Goal: Complete application form: Complete application form

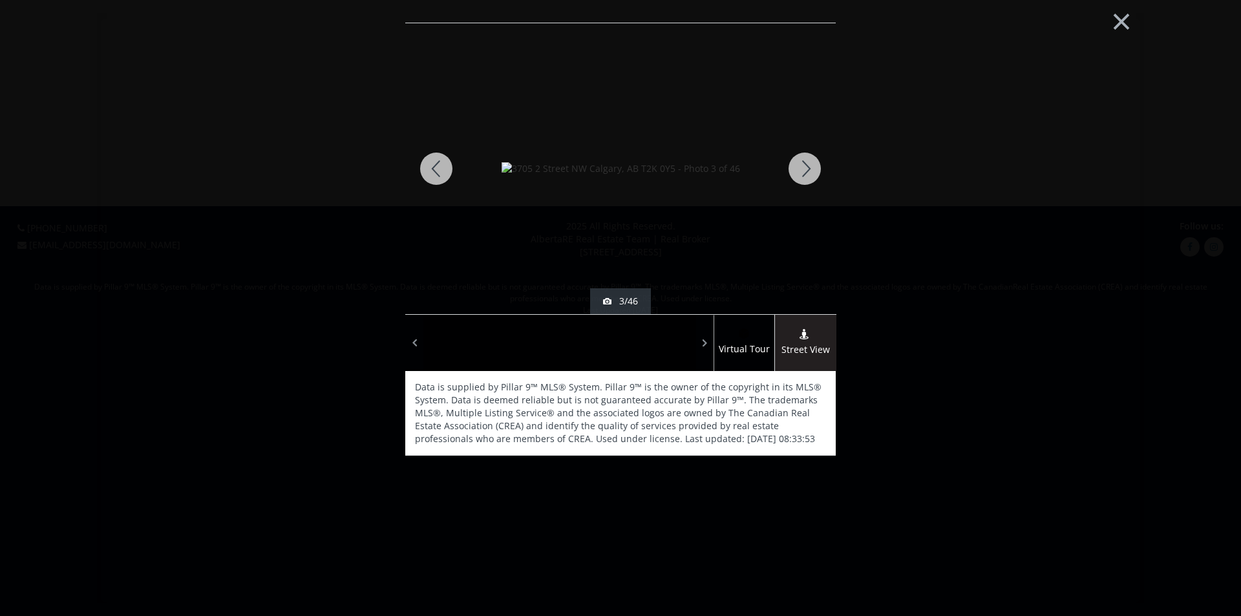
click at [0, 0] on span at bounding box center [0, 0] width 0 height 0
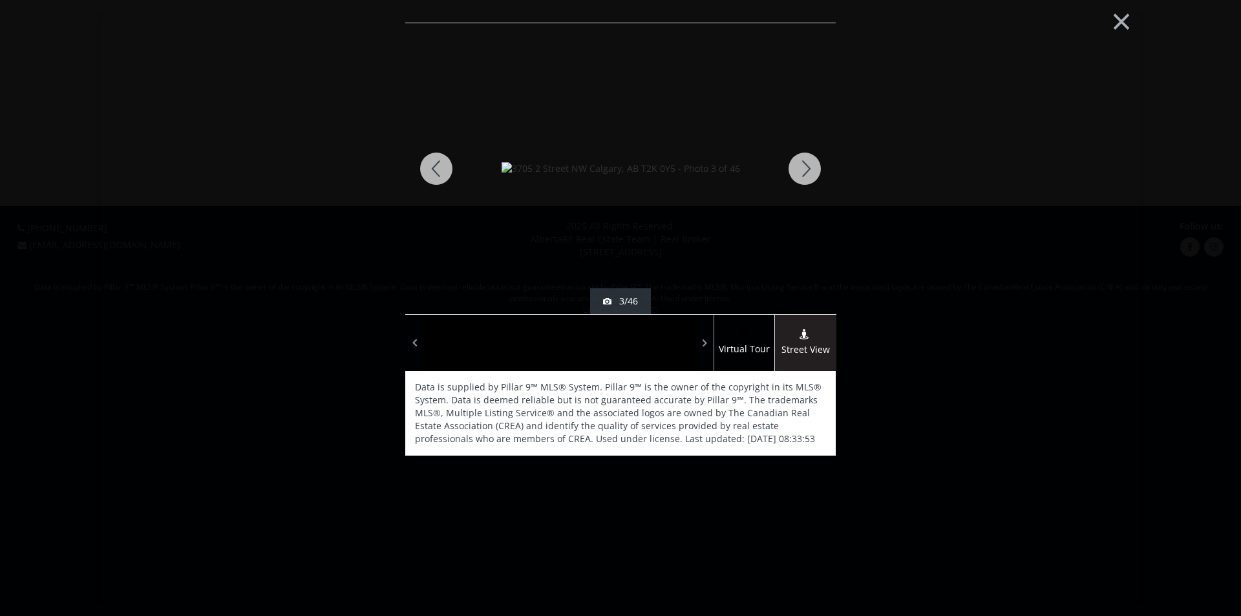
click at [0, 0] on span at bounding box center [0, 0] width 0 height 0
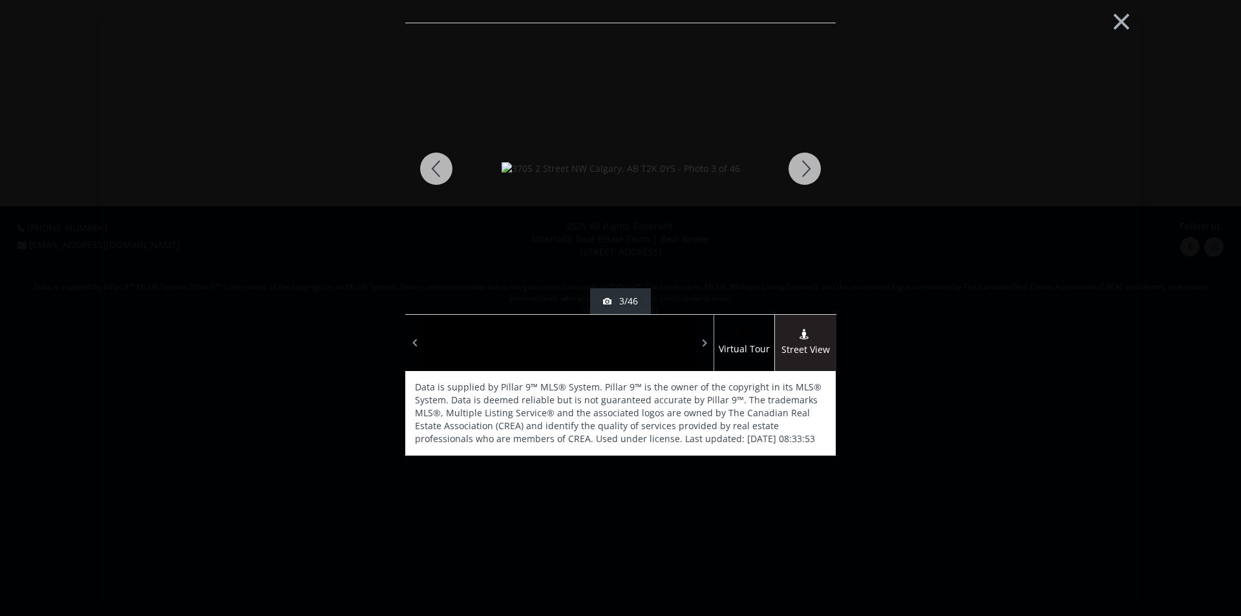
click at [0, 0] on span at bounding box center [0, 0] width 0 height 0
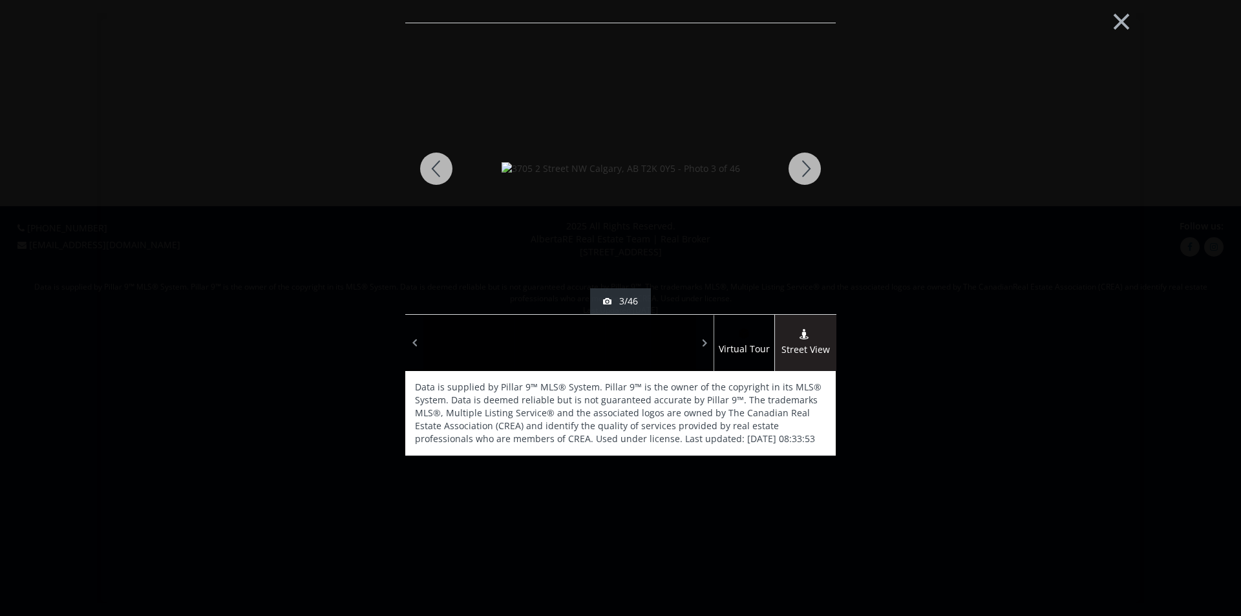
click at [0, 0] on span at bounding box center [0, 0] width 0 height 0
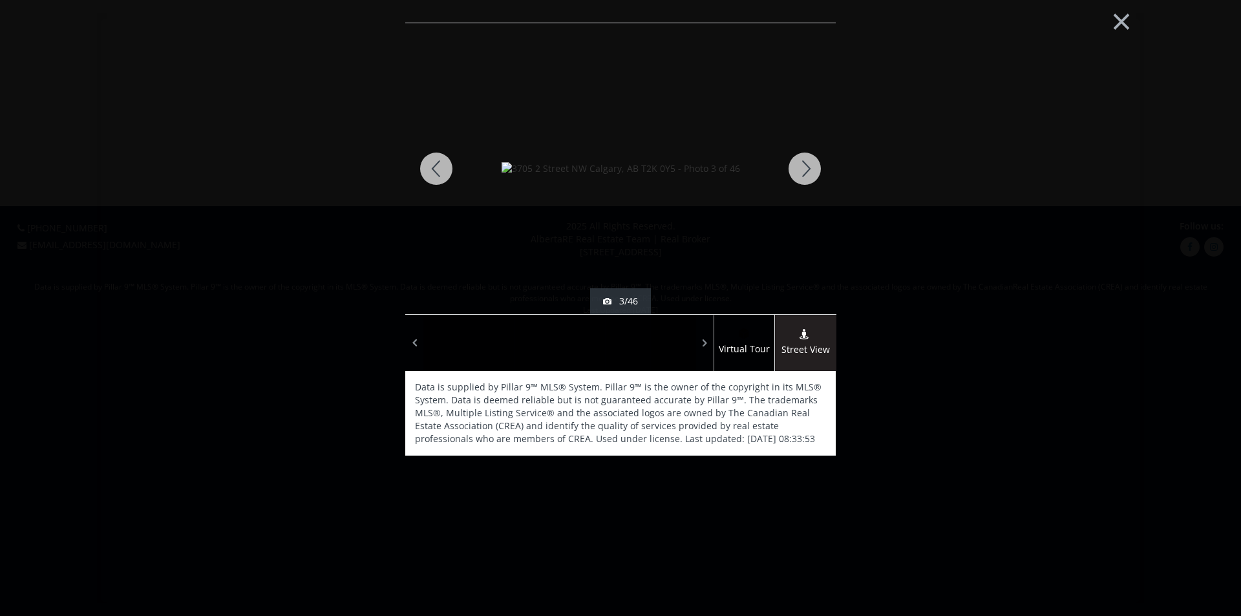
click at [0, 0] on span at bounding box center [0, 0] width 0 height 0
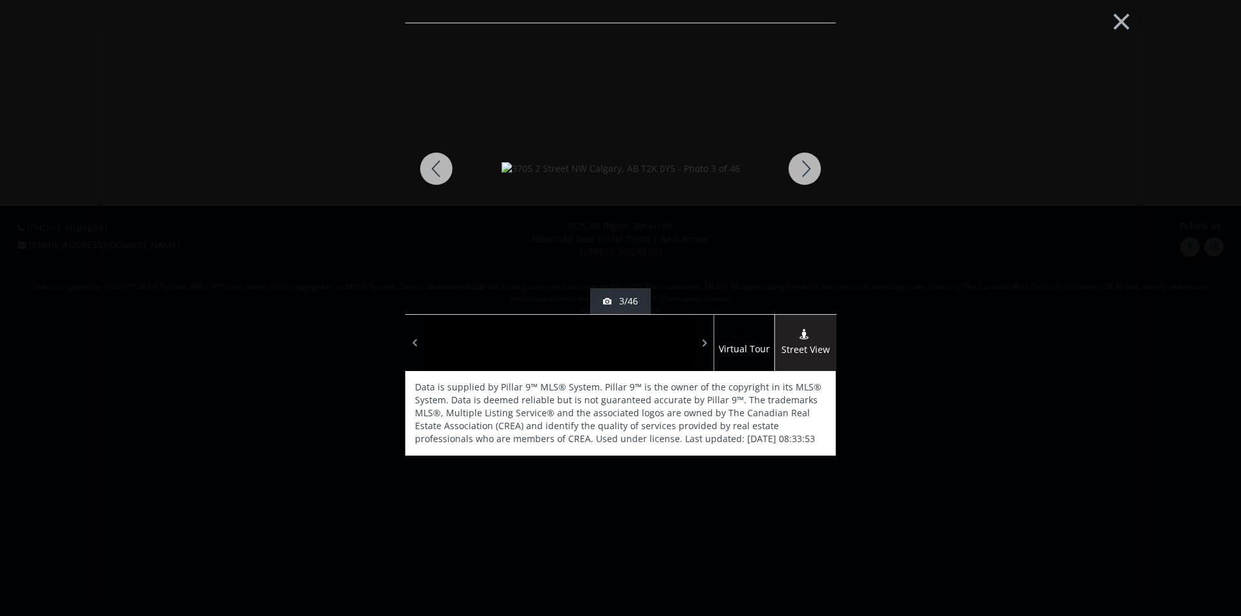
click at [0, 0] on span at bounding box center [0, 0] width 0 height 0
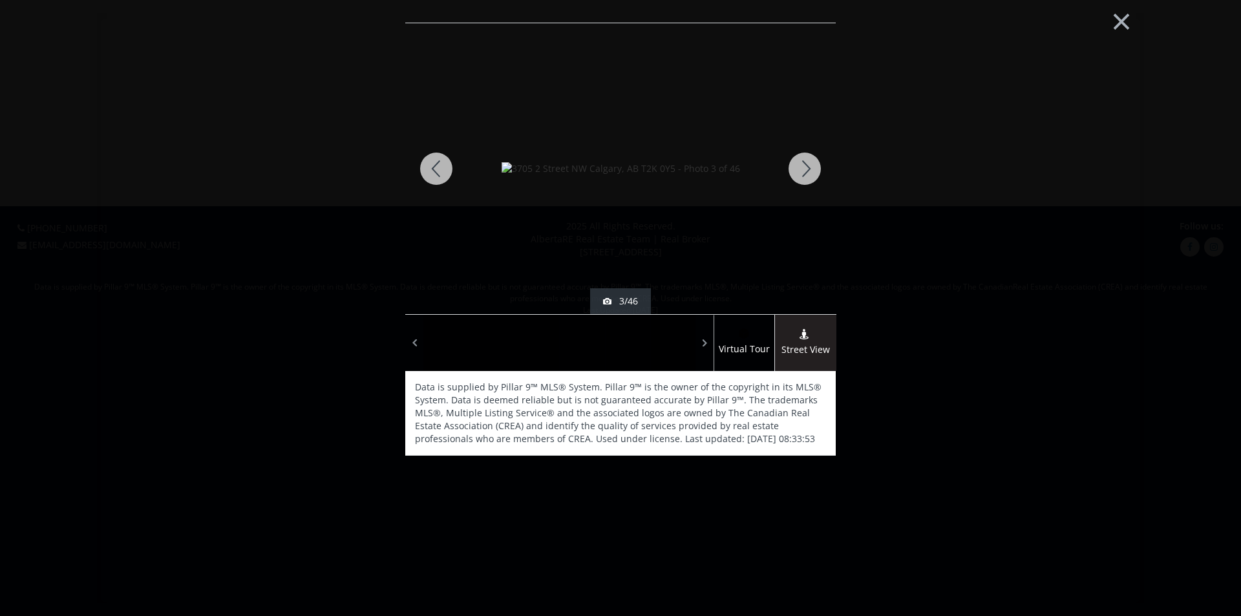
click at [0, 0] on span at bounding box center [0, 0] width 0 height 0
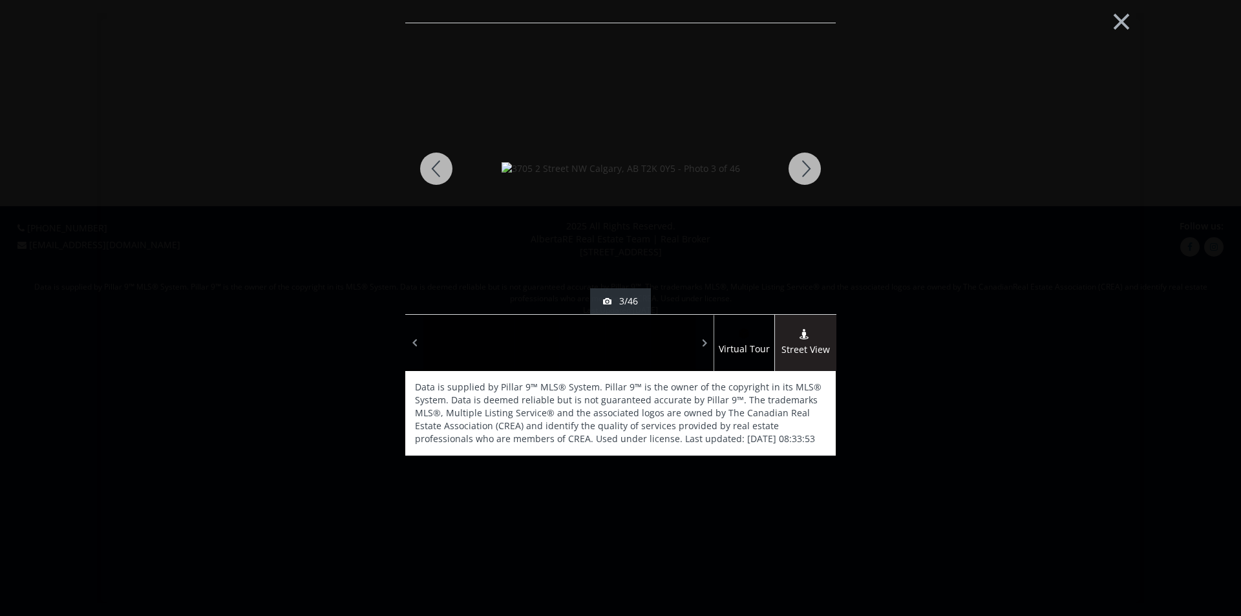
click at [0, 0] on span at bounding box center [0, 0] width 0 height 0
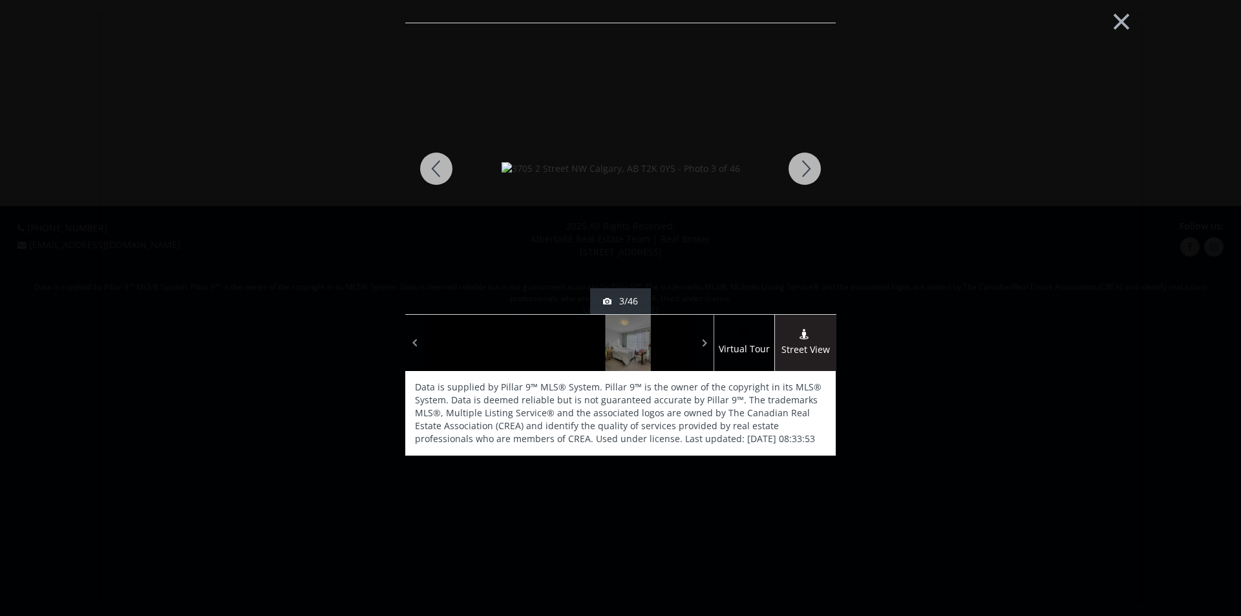
click at [0, 0] on span at bounding box center [0, 0] width 0 height 0
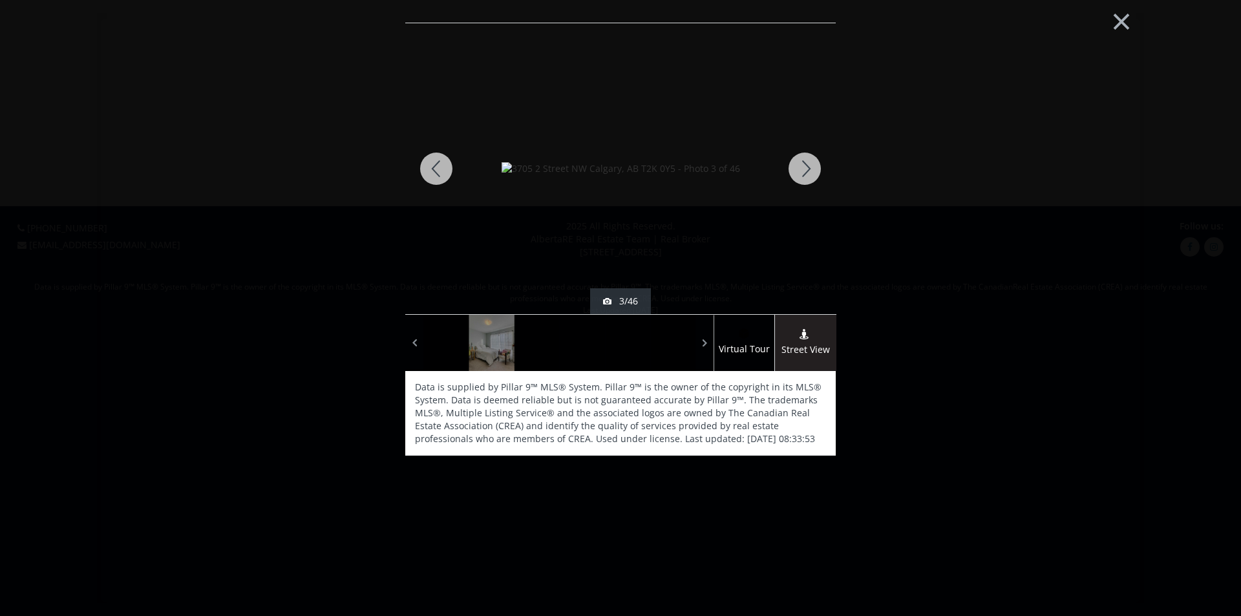
click at [0, 0] on span at bounding box center [0, 0] width 0 height 0
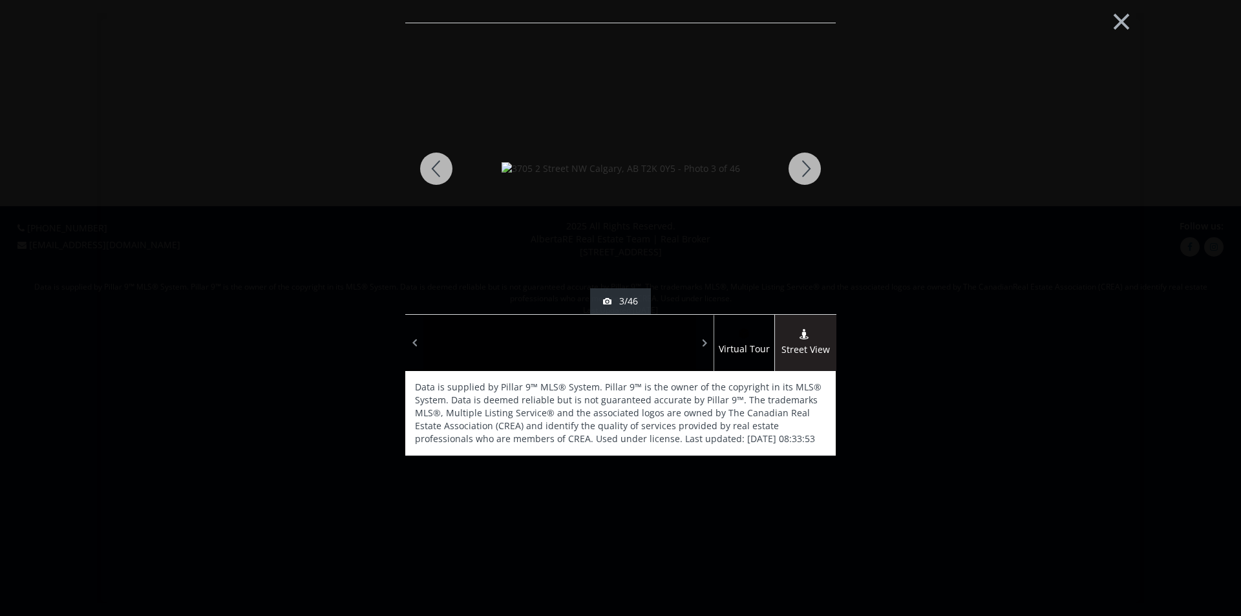
click at [0, 0] on span at bounding box center [0, 0] width 0 height 0
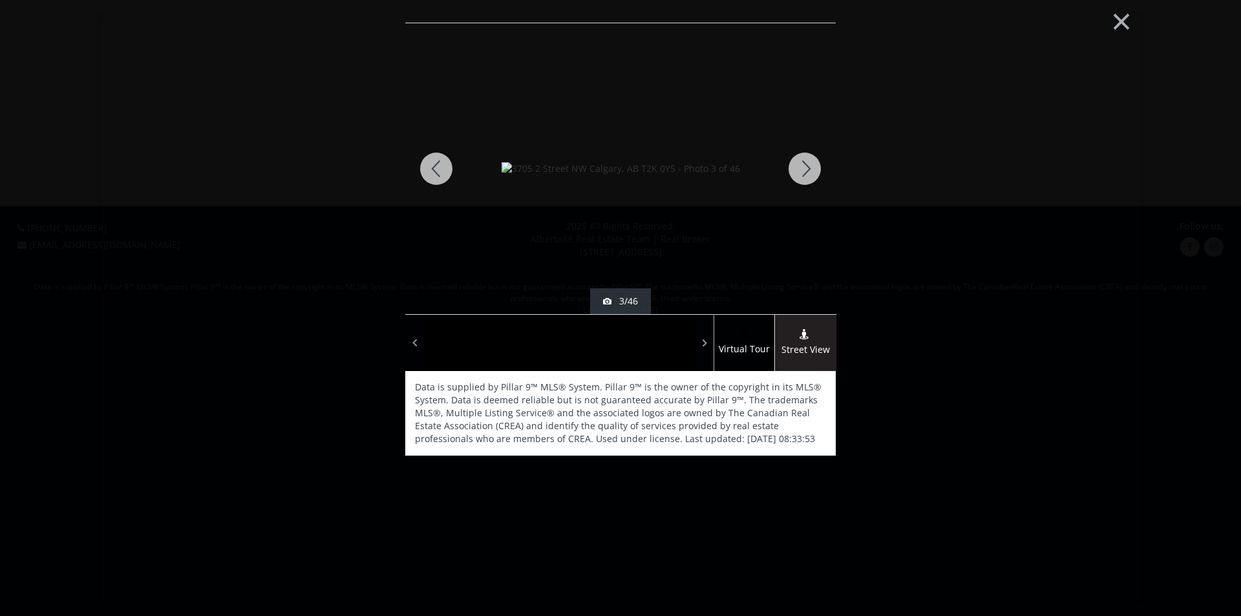
click at [0, 0] on span at bounding box center [0, 0] width 0 height 0
click at [706, 337] on span at bounding box center [705, 342] width 13 height 19
click at [666, 337] on div at bounding box center [672, 343] width 45 height 56
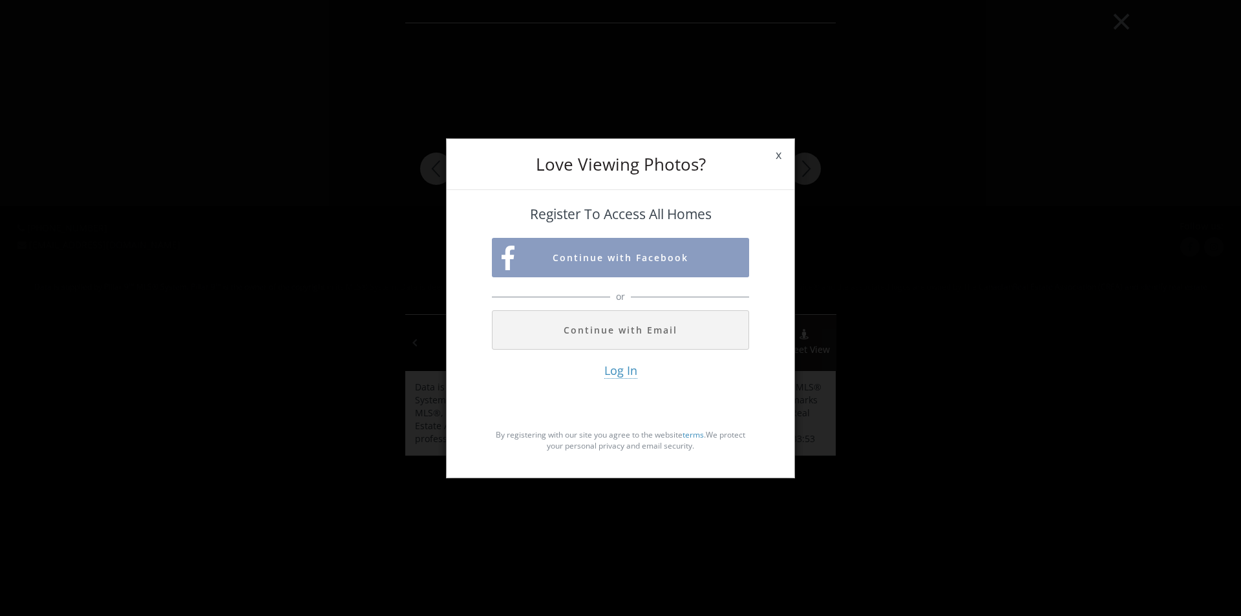
click at [777, 153] on span "x" at bounding box center [778, 155] width 32 height 36
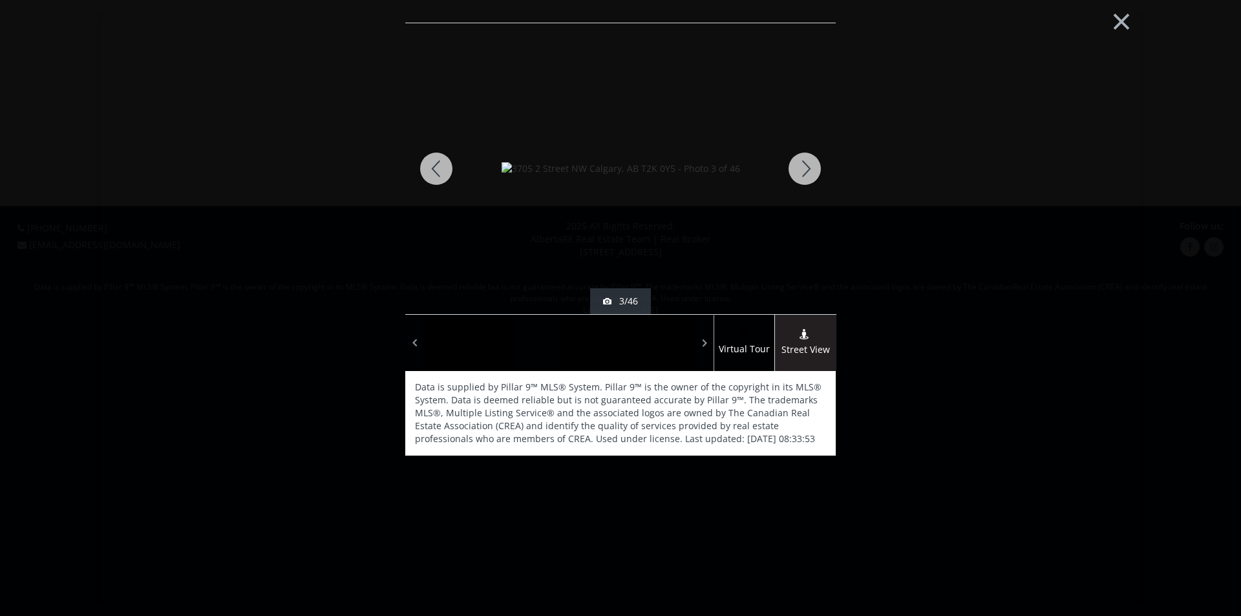
click at [810, 170] on div at bounding box center [804, 168] width 62 height 291
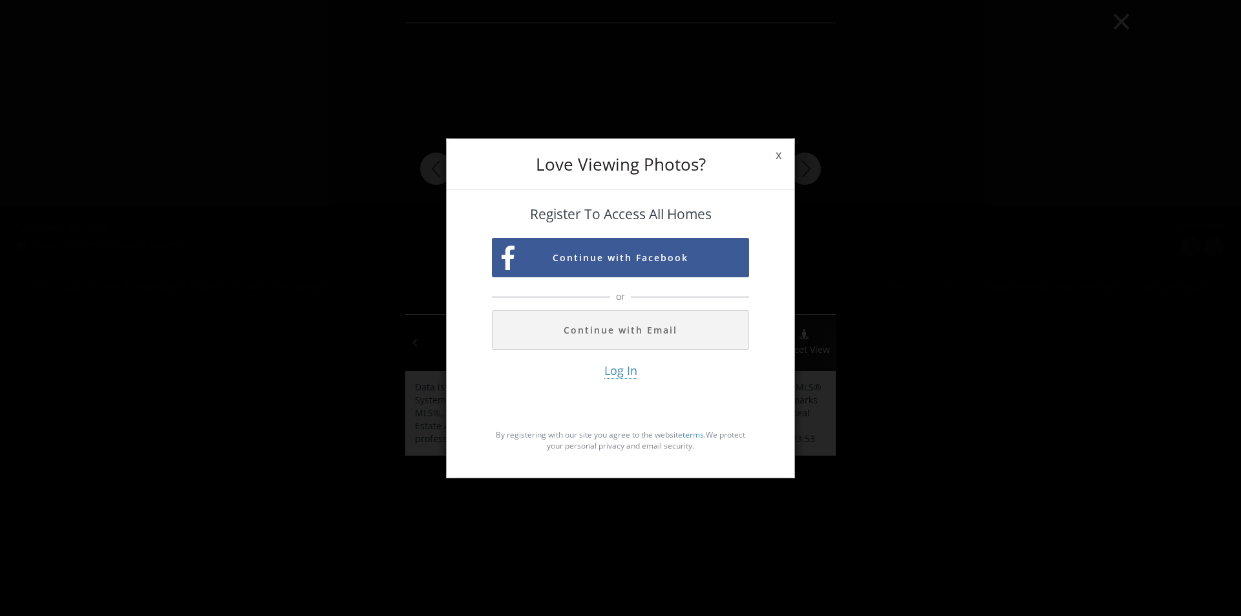
click at [778, 152] on span "x" at bounding box center [778, 155] width 32 height 36
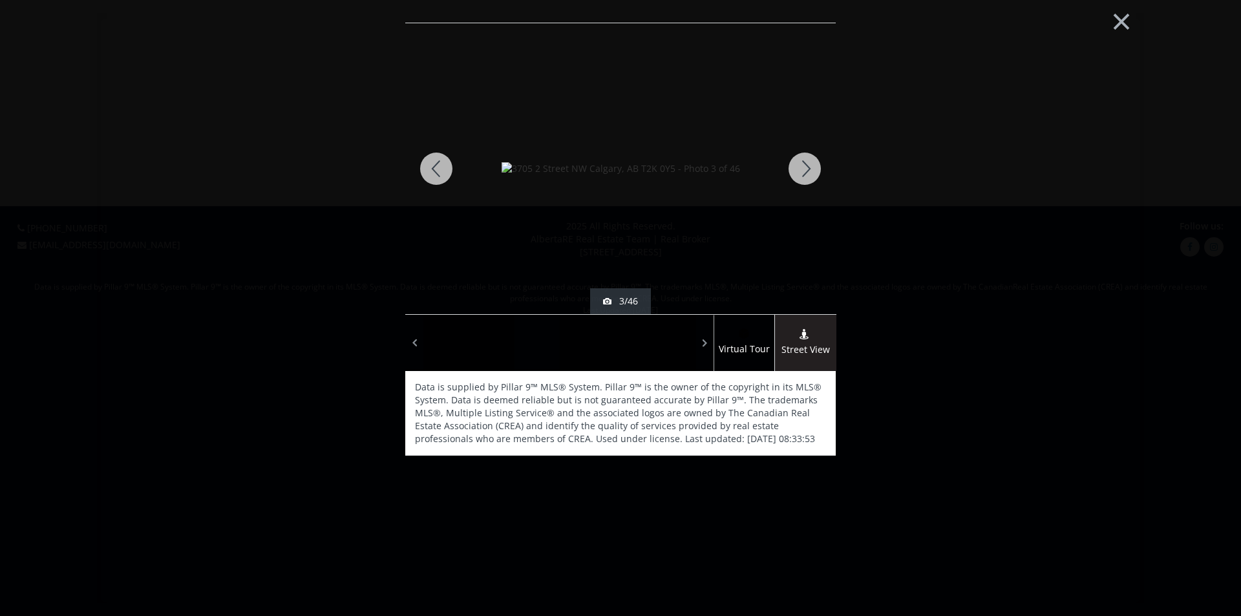
click at [801, 171] on div at bounding box center [804, 168] width 62 height 291
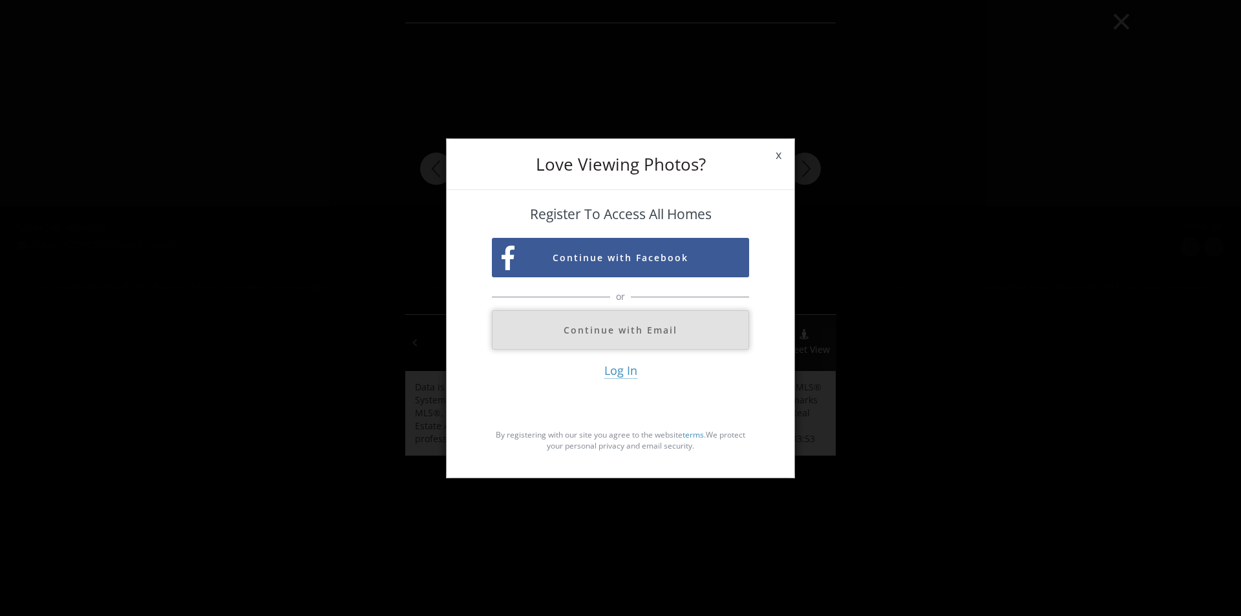
click at [712, 321] on button "Continue with Email" at bounding box center [620, 329] width 257 height 39
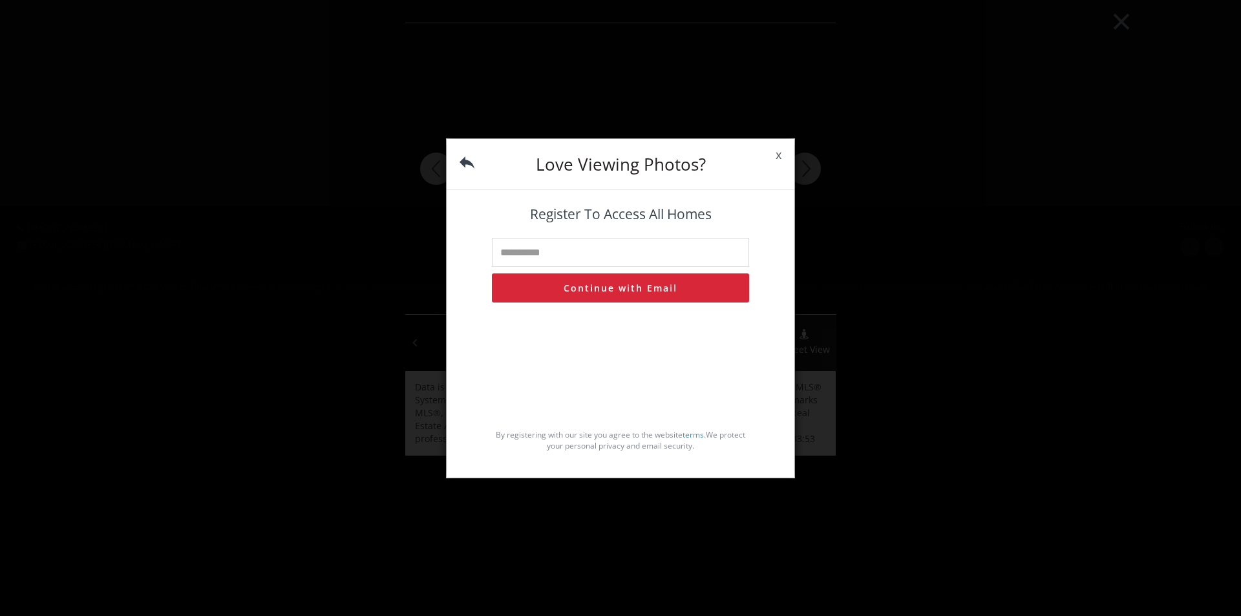
click at [695, 254] on input "text" at bounding box center [620, 252] width 257 height 29
type input "**********"
click at [689, 286] on button "Continue with Email" at bounding box center [620, 287] width 257 height 29
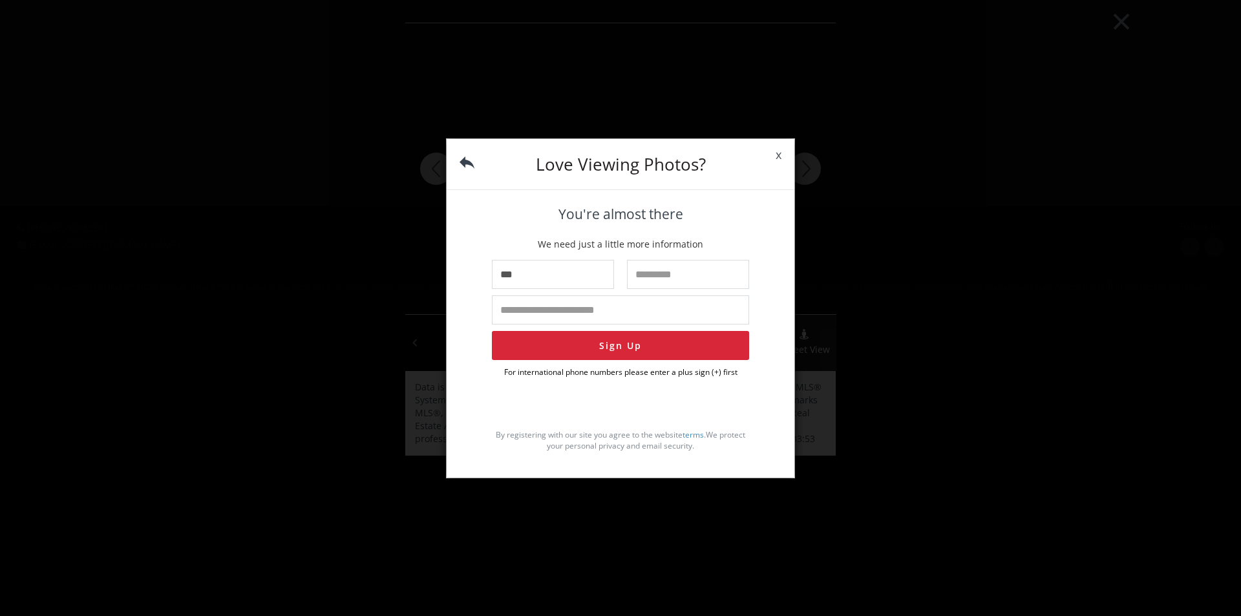
type input "***"
click at [708, 273] on input "text" at bounding box center [688, 274] width 122 height 29
type input "*****"
click at [653, 313] on input "tel" at bounding box center [620, 309] width 257 height 29
click at [665, 340] on button "Sign Up" at bounding box center [620, 345] width 257 height 29
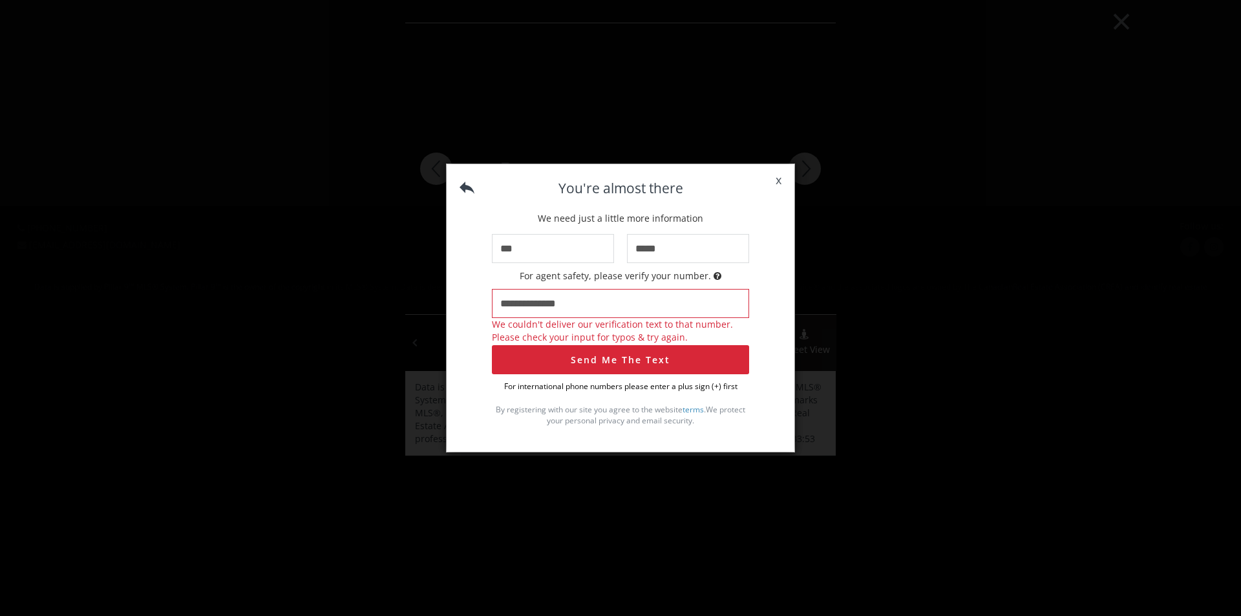
drag, startPoint x: 525, startPoint y: 303, endPoint x: 419, endPoint y: 307, distance: 106.7
click at [419, 307] on div "**********" at bounding box center [620, 308] width 1241 height 616
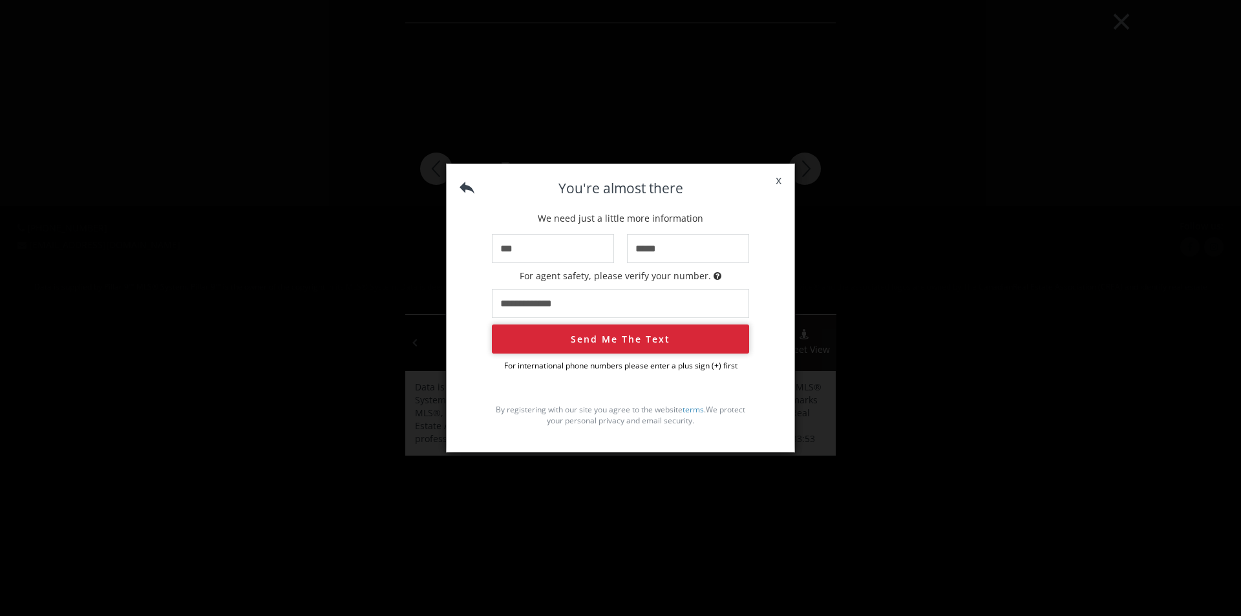
type input "**********"
click at [647, 346] on button "Send Me The Text" at bounding box center [620, 338] width 257 height 29
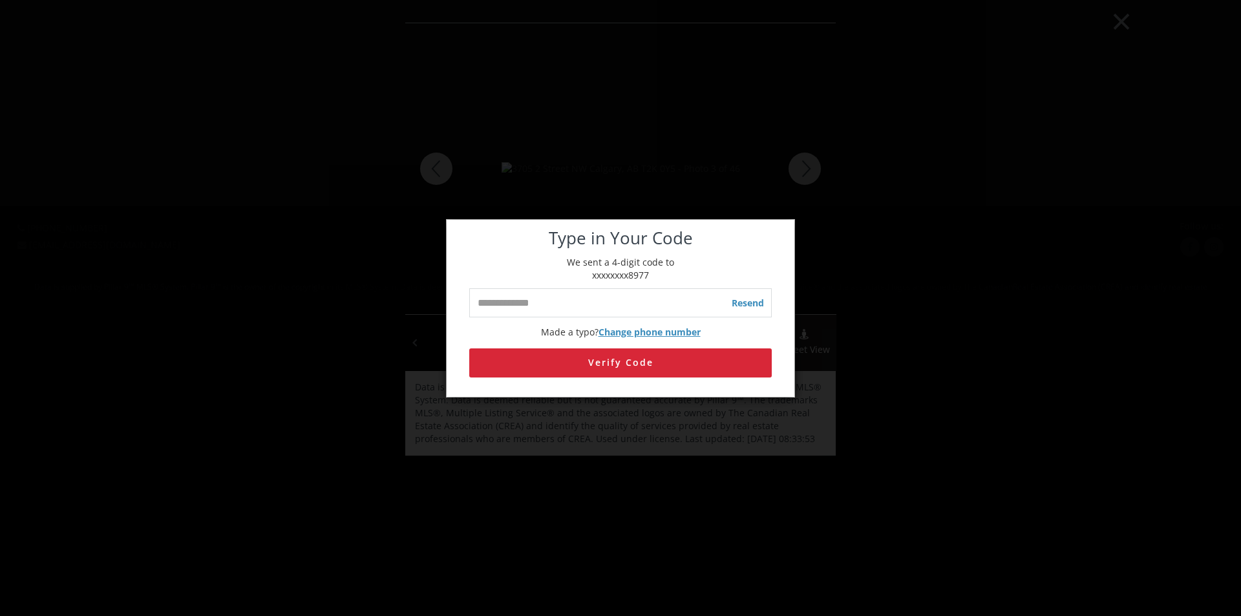
click at [658, 331] on span "Change phone number" at bounding box center [649, 332] width 102 height 12
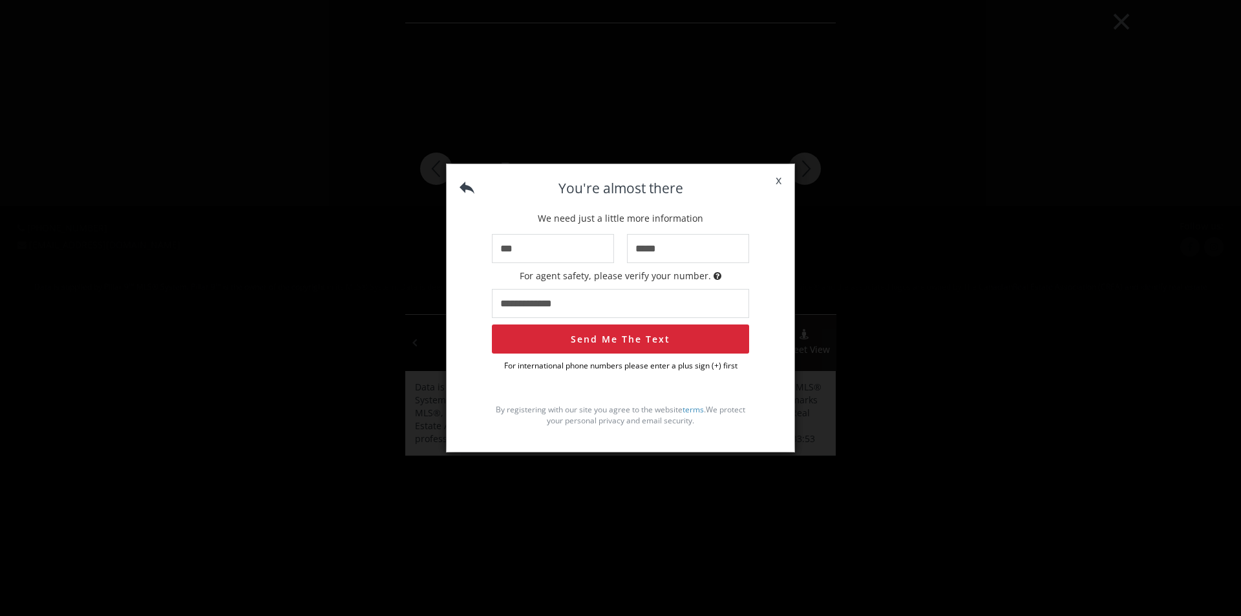
click at [541, 304] on input "**********" at bounding box center [620, 303] width 257 height 29
click at [624, 344] on button "Send Me The Text" at bounding box center [620, 338] width 257 height 29
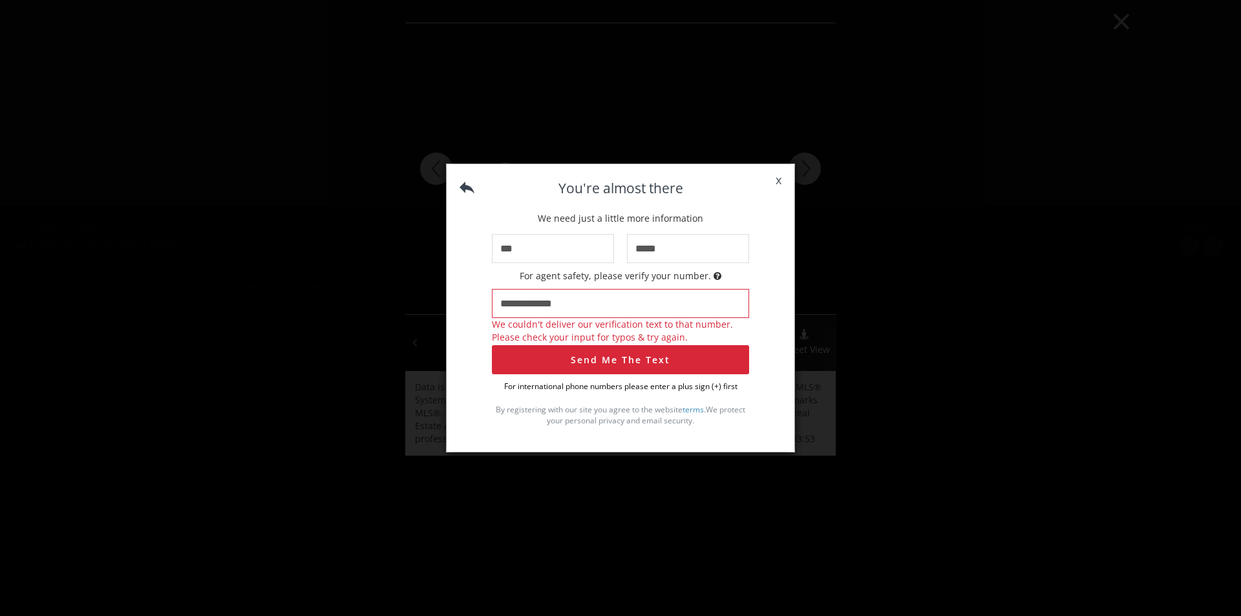
click at [579, 305] on input "**********" at bounding box center [620, 303] width 257 height 29
drag, startPoint x: 577, startPoint y: 299, endPoint x: 535, endPoint y: 303, distance: 42.2
click at [535, 303] on input "**********" at bounding box center [620, 303] width 257 height 29
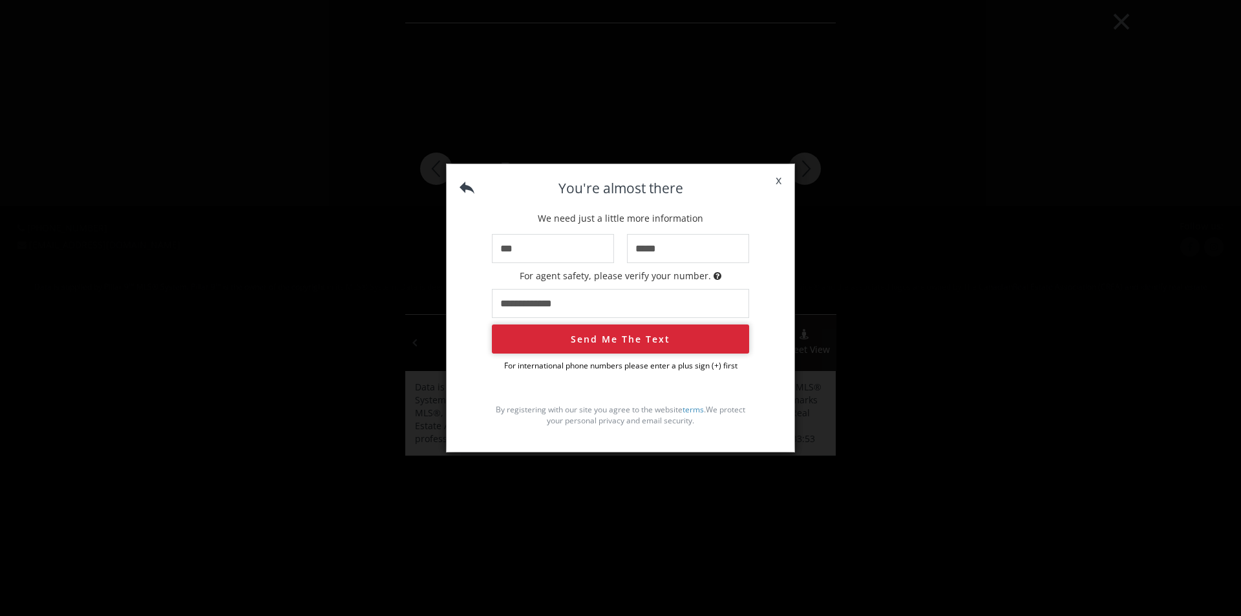
type input "**********"
click at [724, 336] on button "Send Me The Text" at bounding box center [620, 338] width 257 height 29
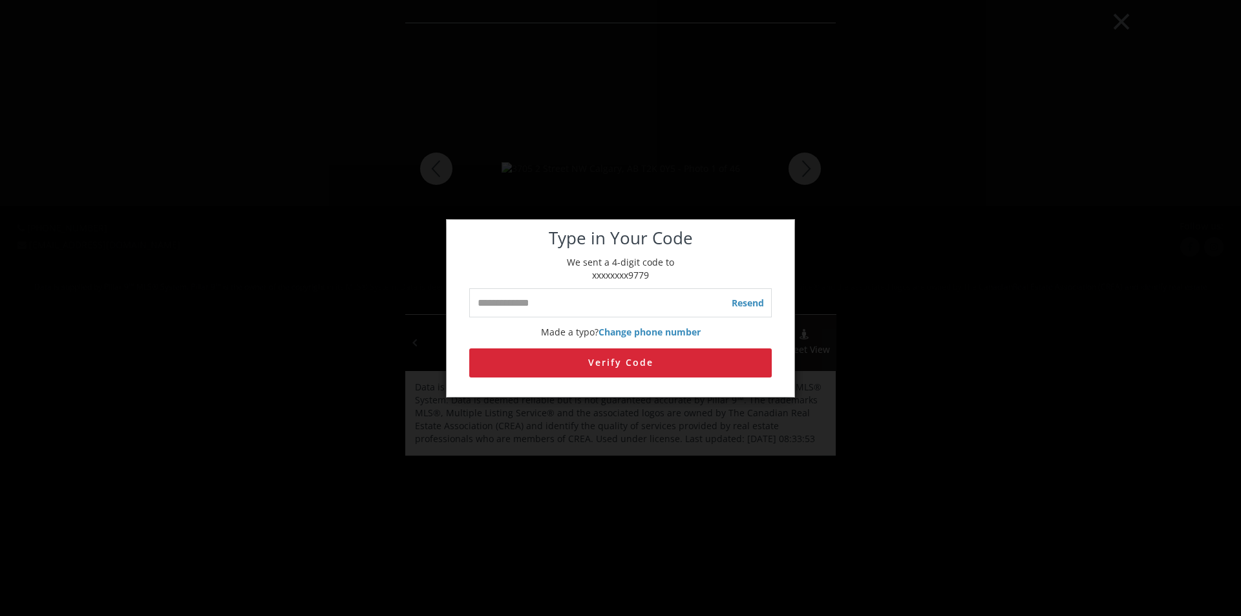
click at [813, 165] on div "Type in Your Code We sent a 4-digit code to xxxxxxxx9779 Resend Made a typo? Ch…" at bounding box center [620, 308] width 1241 height 616
click at [849, 211] on div "Type in Your Code We sent a 4-digit code to xxxxxxxx9779 Resend Made a typo? Ch…" at bounding box center [620, 308] width 1241 height 616
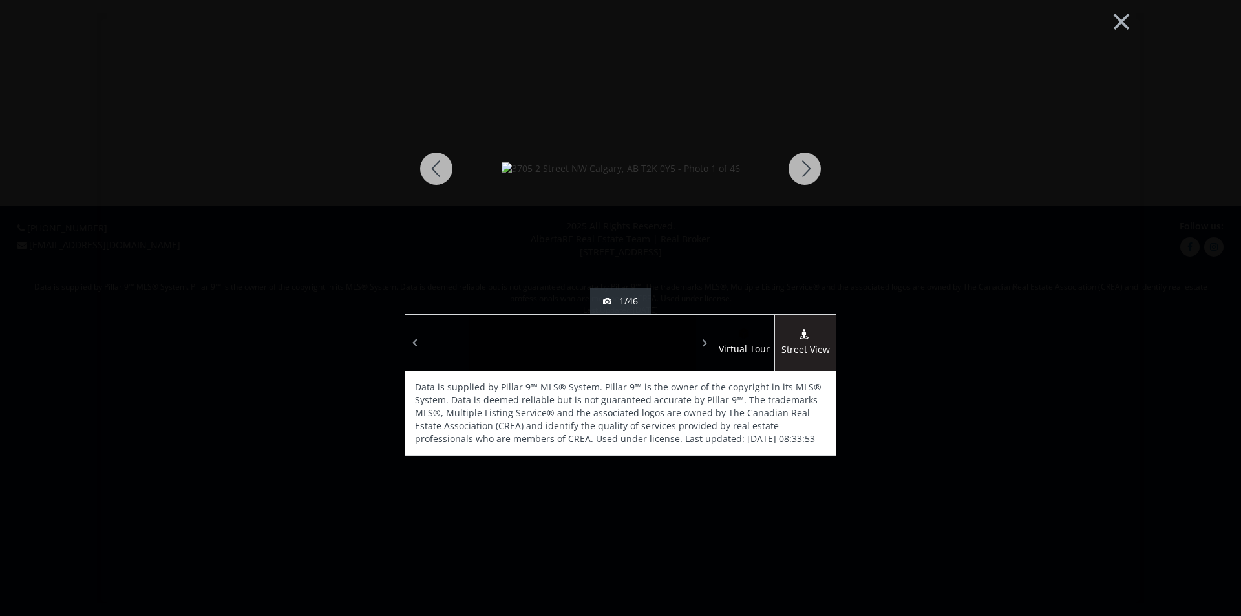
click at [430, 165] on div at bounding box center [436, 168] width 62 height 291
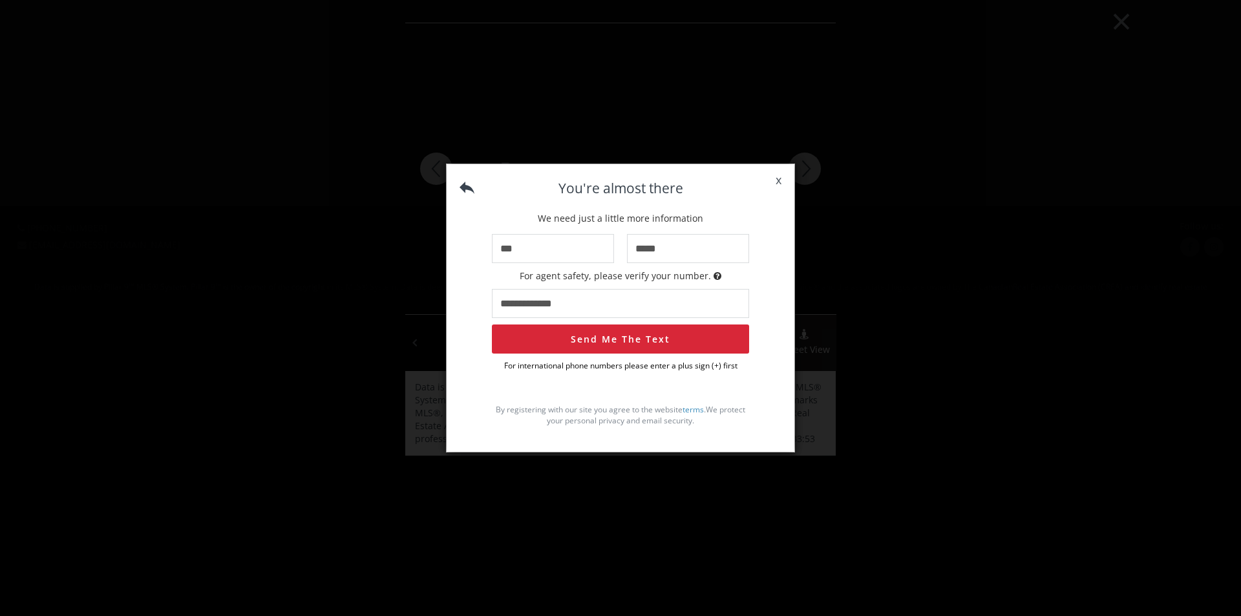
click at [775, 180] on span "x" at bounding box center [778, 180] width 32 height 36
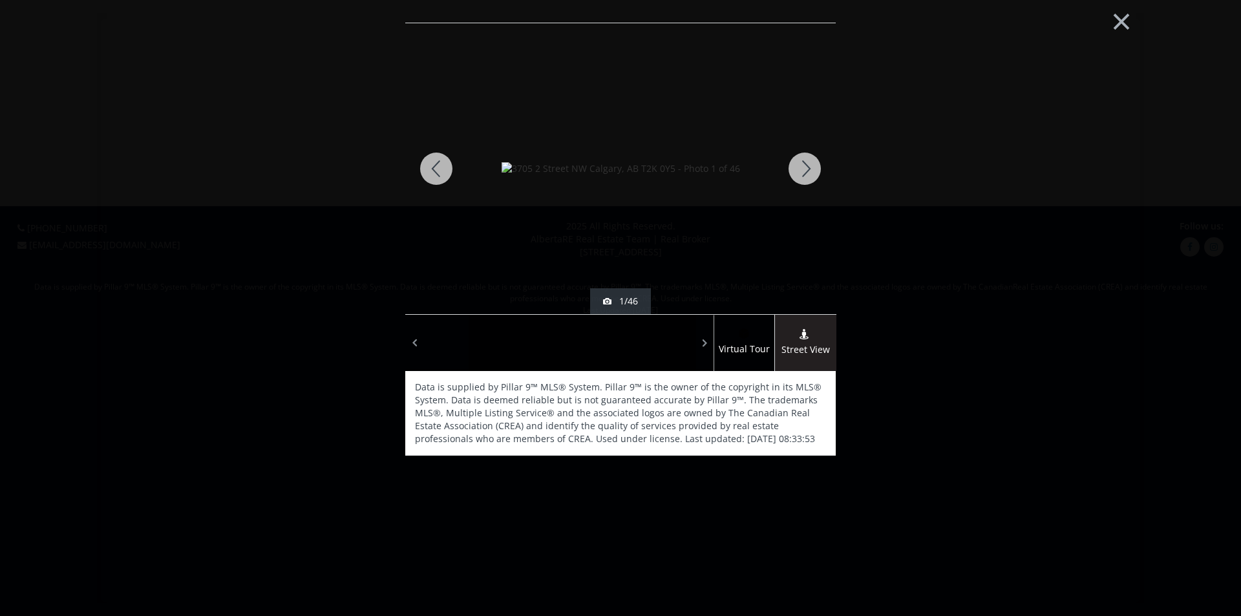
click at [441, 175] on div at bounding box center [436, 168] width 62 height 291
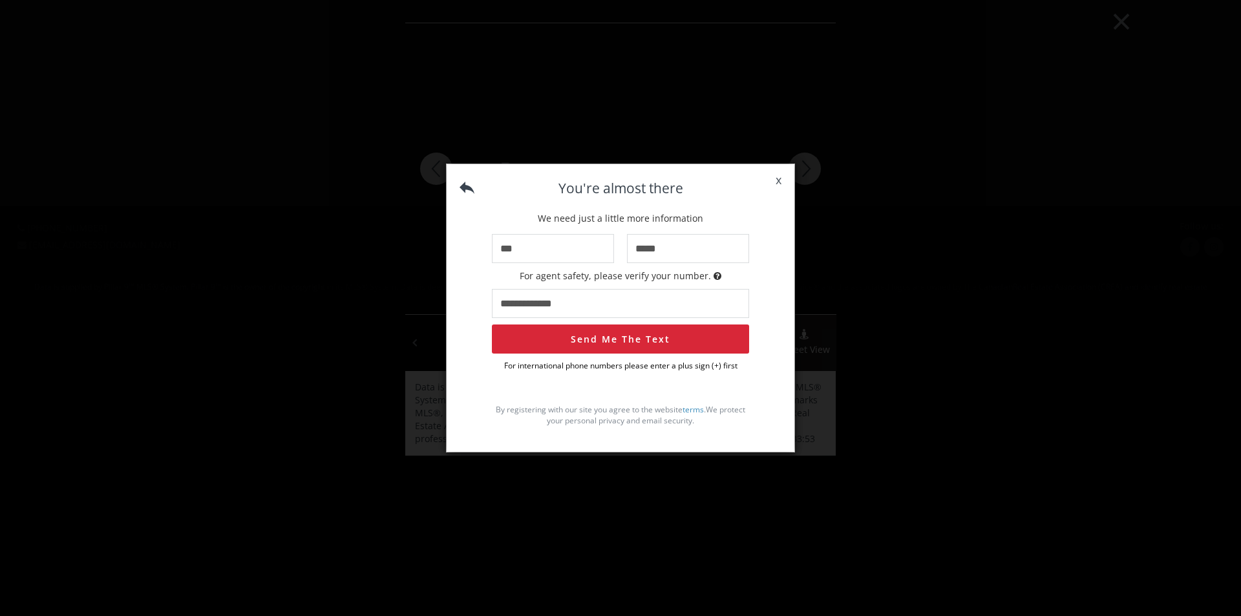
click at [779, 185] on span "x" at bounding box center [778, 180] width 32 height 36
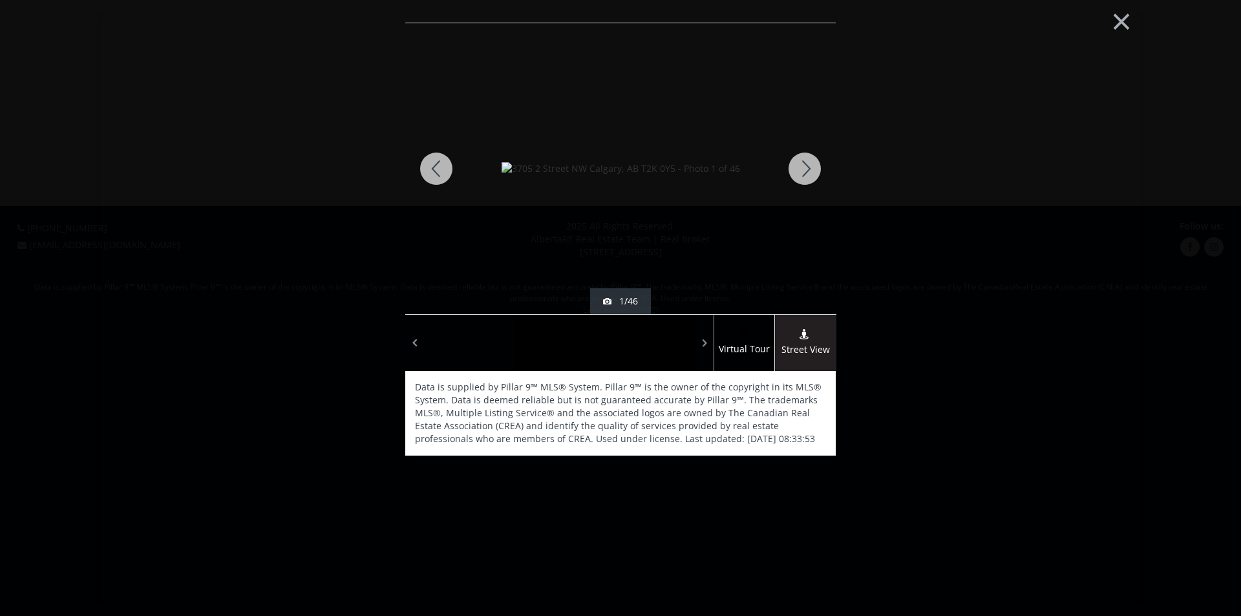
click at [472, 349] on div at bounding box center [490, 343] width 45 height 56
click at [534, 348] on div at bounding box center [536, 343] width 45 height 56
click at [583, 348] on div at bounding box center [582, 343] width 45 height 56
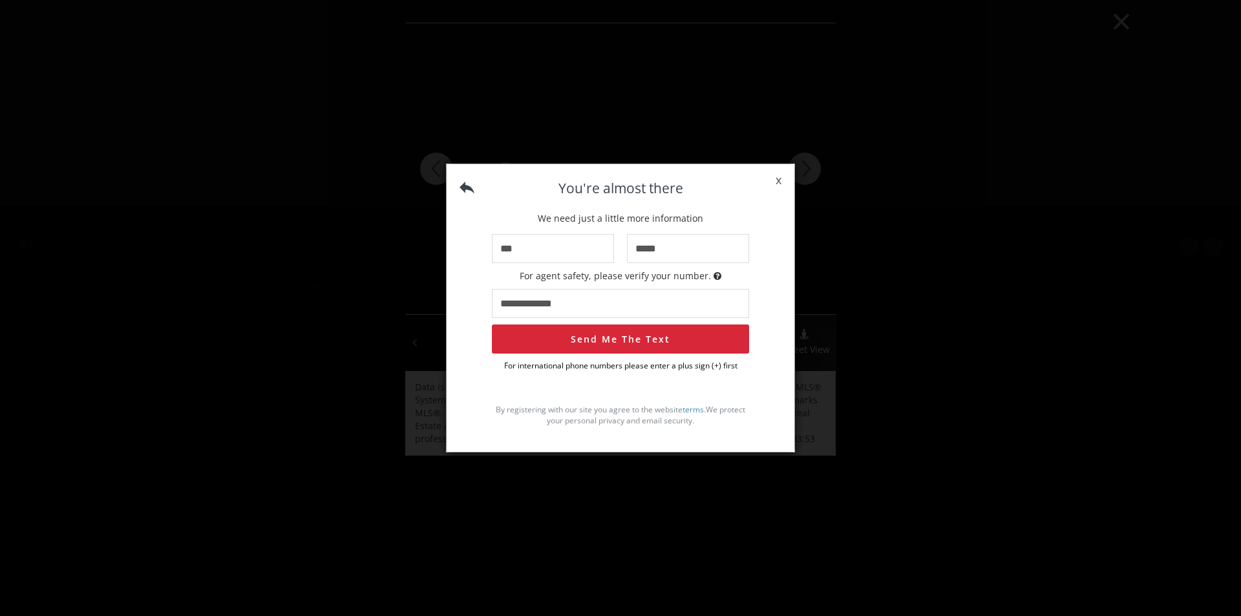
click at [777, 183] on span "x" at bounding box center [778, 180] width 32 height 36
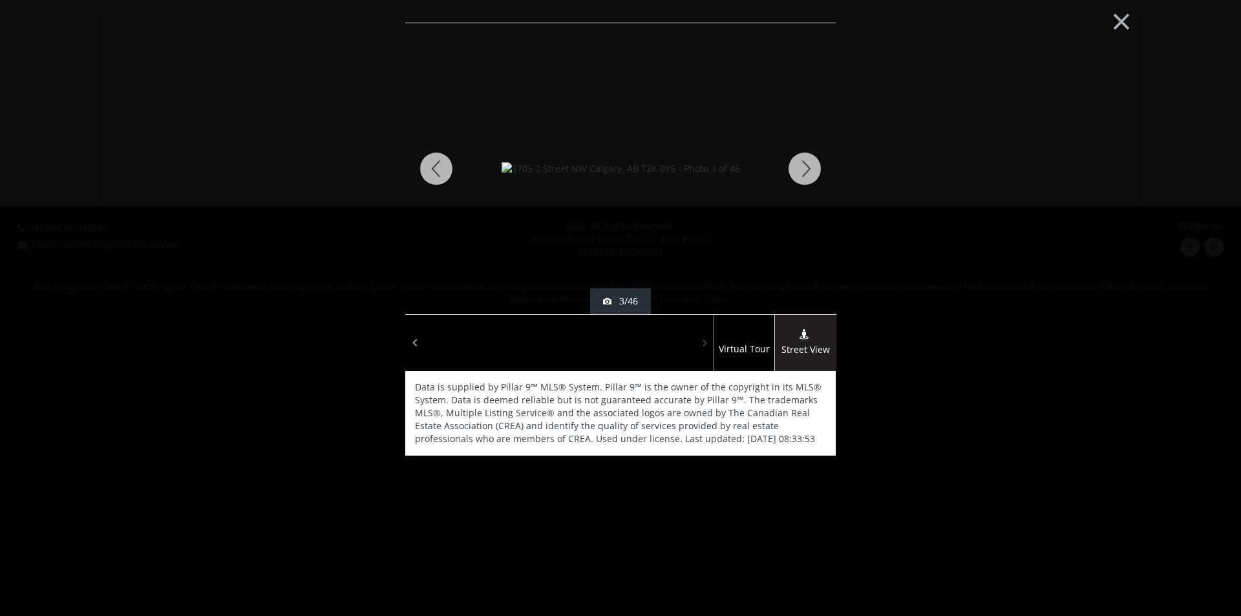
click at [711, 337] on div at bounding box center [705, 343] width 18 height 56
click at [711, 337] on span at bounding box center [705, 342] width 13 height 19
click at [710, 337] on span at bounding box center [705, 342] width 13 height 19
click at [709, 337] on span at bounding box center [705, 342] width 13 height 19
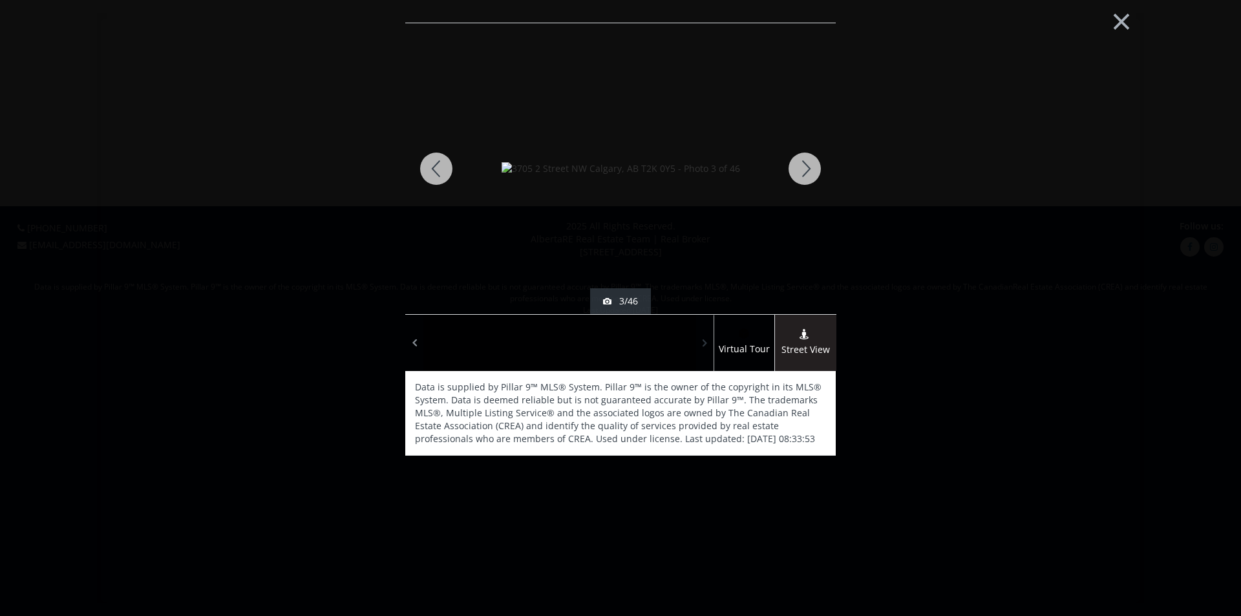
click at [709, 337] on span at bounding box center [705, 342] width 13 height 19
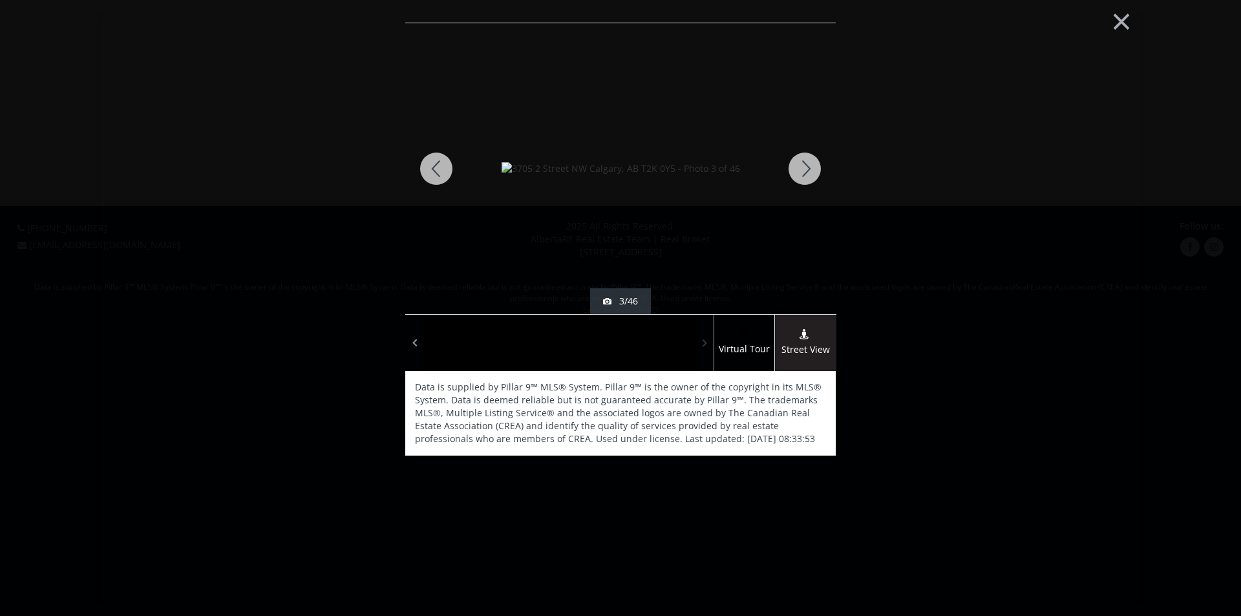
click at [709, 337] on span at bounding box center [705, 342] width 13 height 19
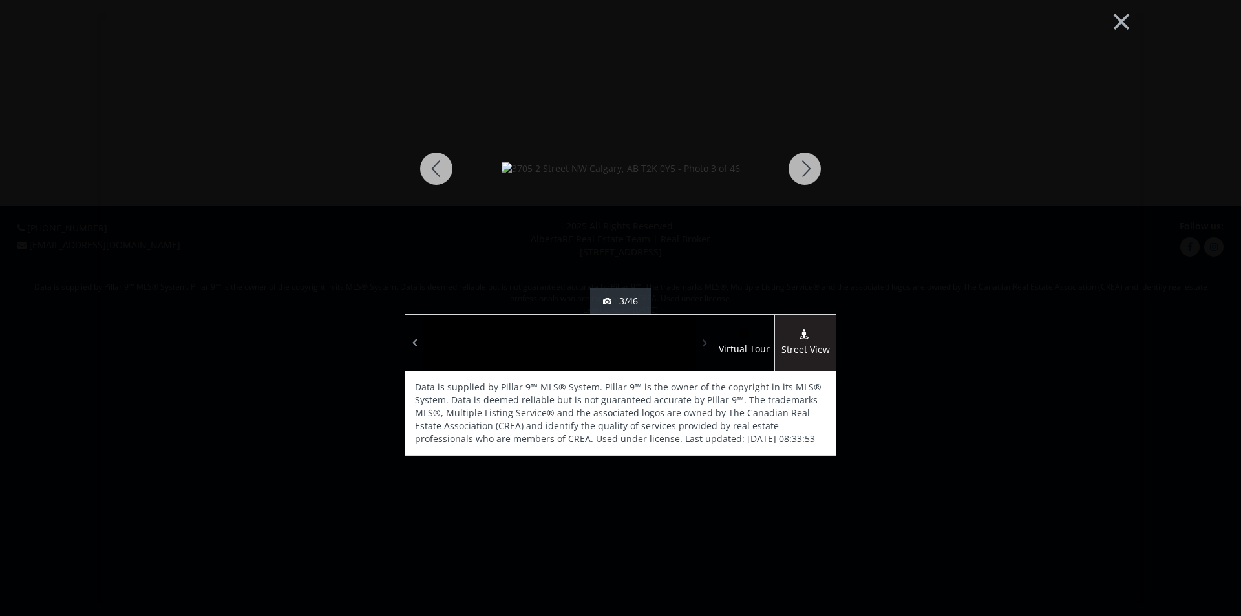
click at [709, 337] on span at bounding box center [705, 342] width 13 height 19
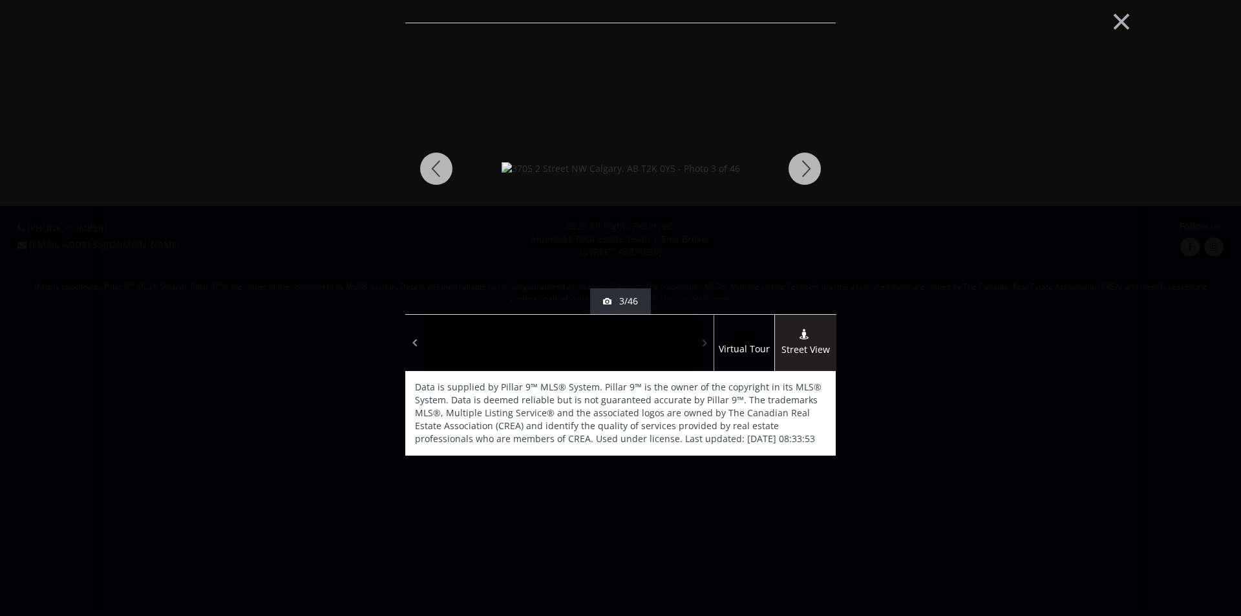
click at [709, 337] on span at bounding box center [705, 342] width 13 height 19
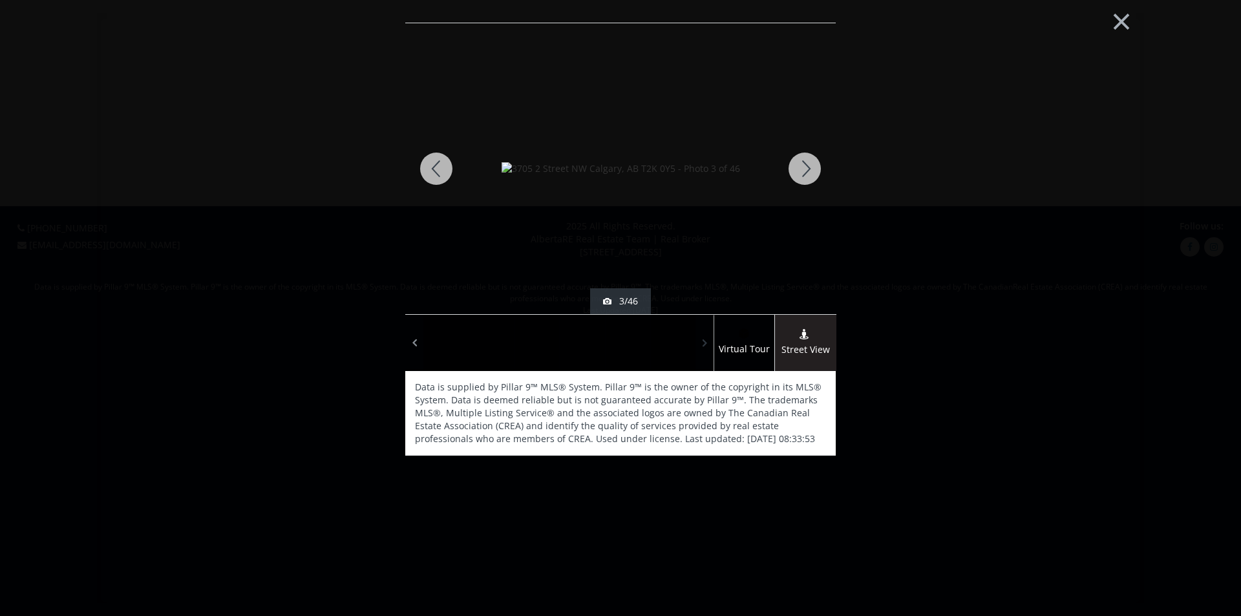
click at [709, 337] on span at bounding box center [705, 342] width 13 height 19
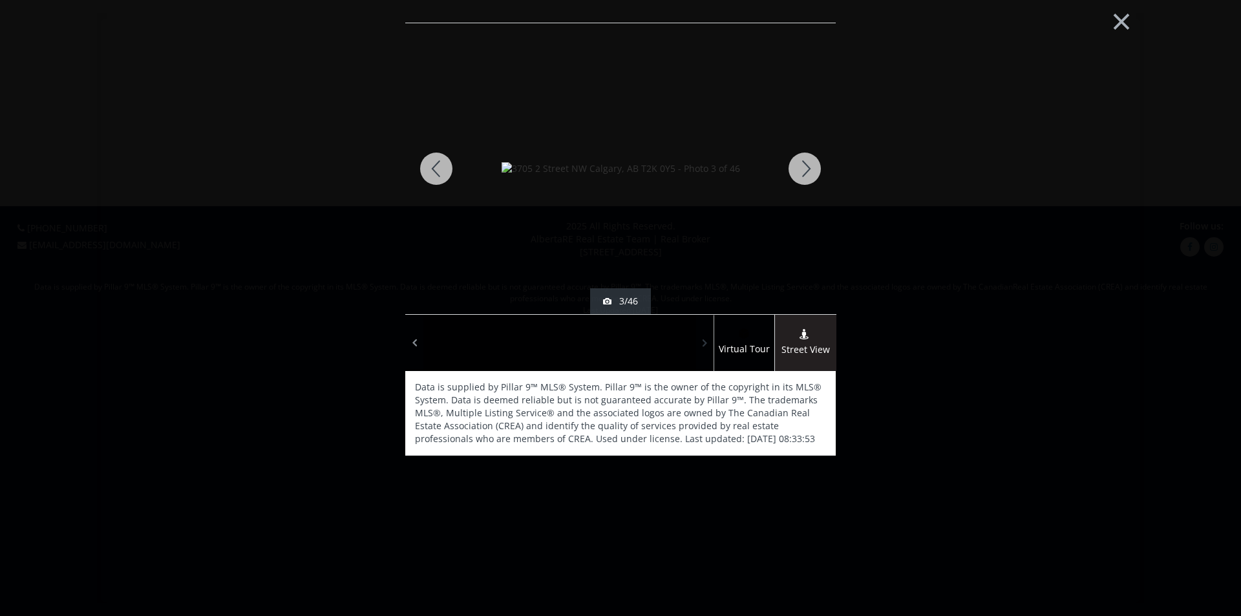
click at [709, 337] on span at bounding box center [705, 342] width 13 height 19
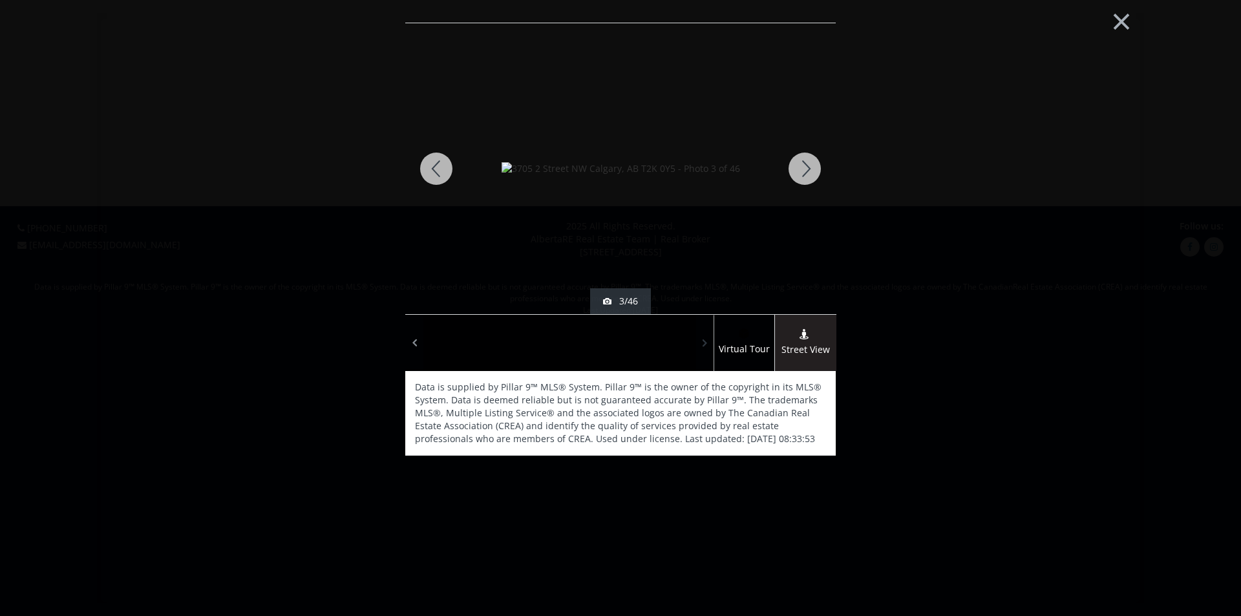
click at [709, 337] on span at bounding box center [705, 342] width 13 height 19
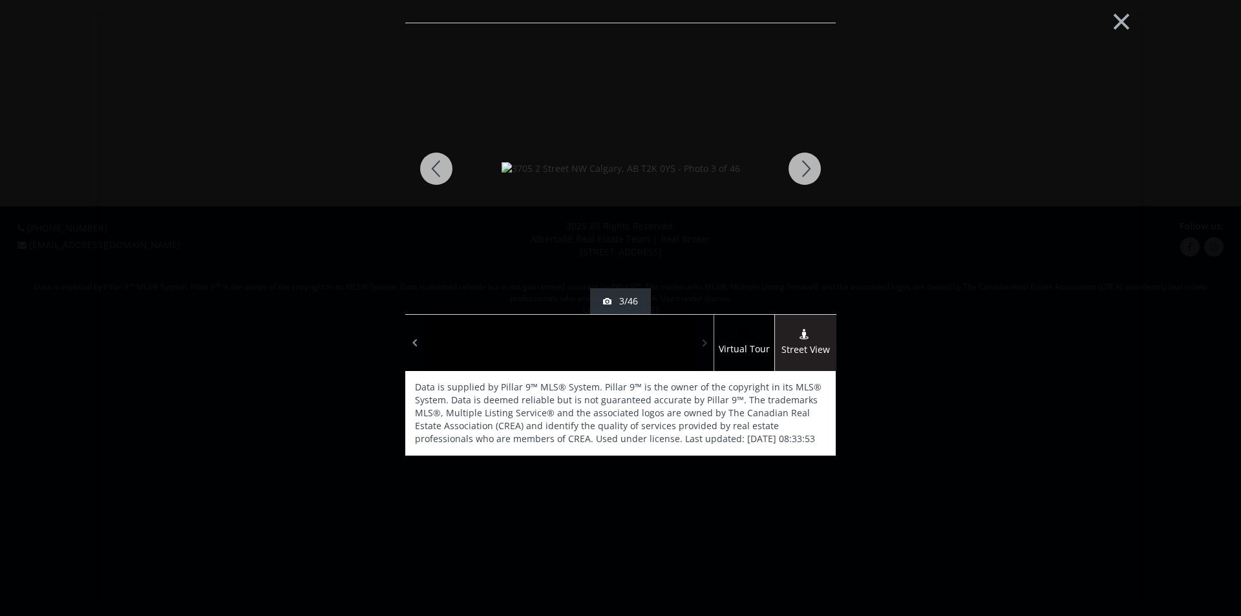
click at [709, 337] on span at bounding box center [705, 342] width 13 height 19
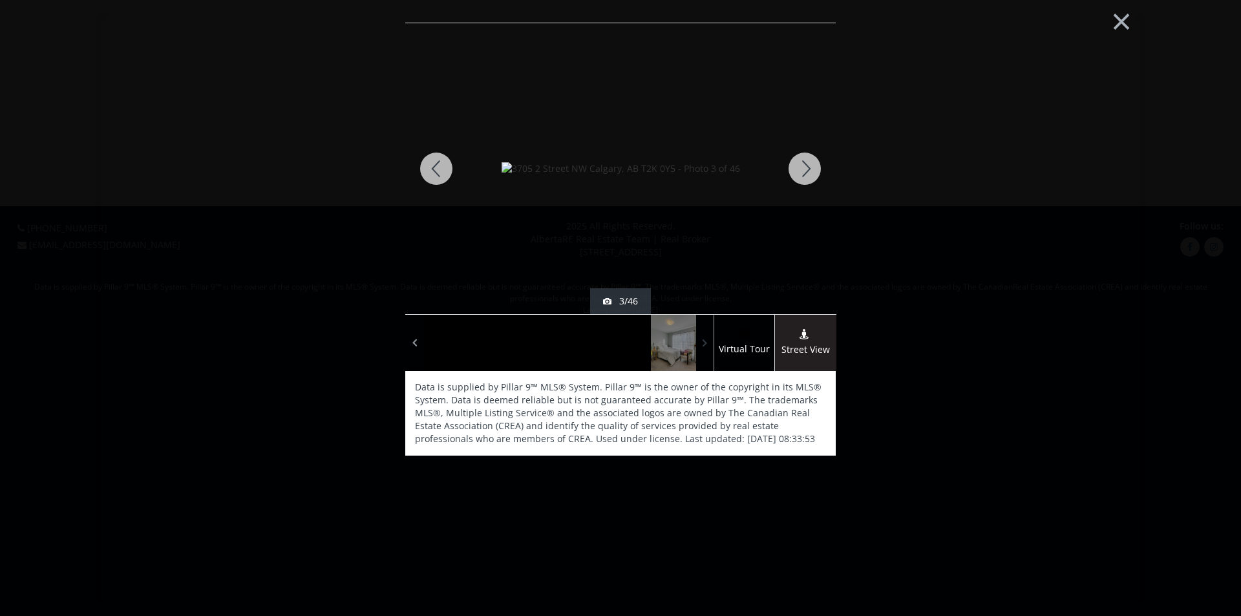
click at [709, 337] on span at bounding box center [705, 342] width 13 height 19
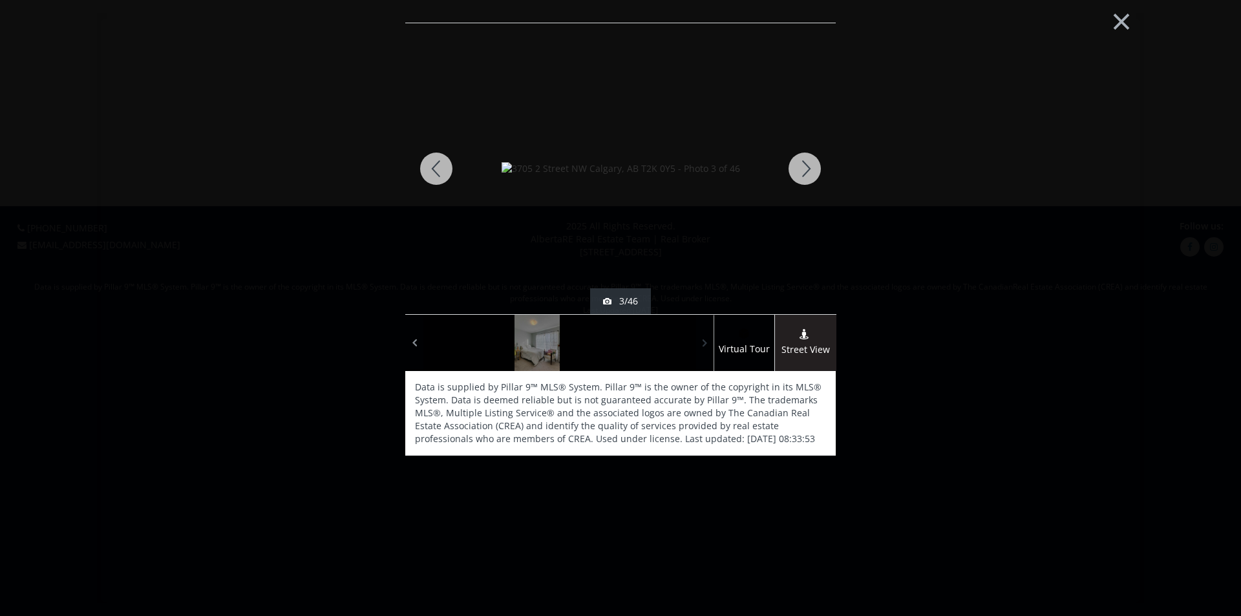
click at [709, 337] on span at bounding box center [705, 342] width 13 height 19
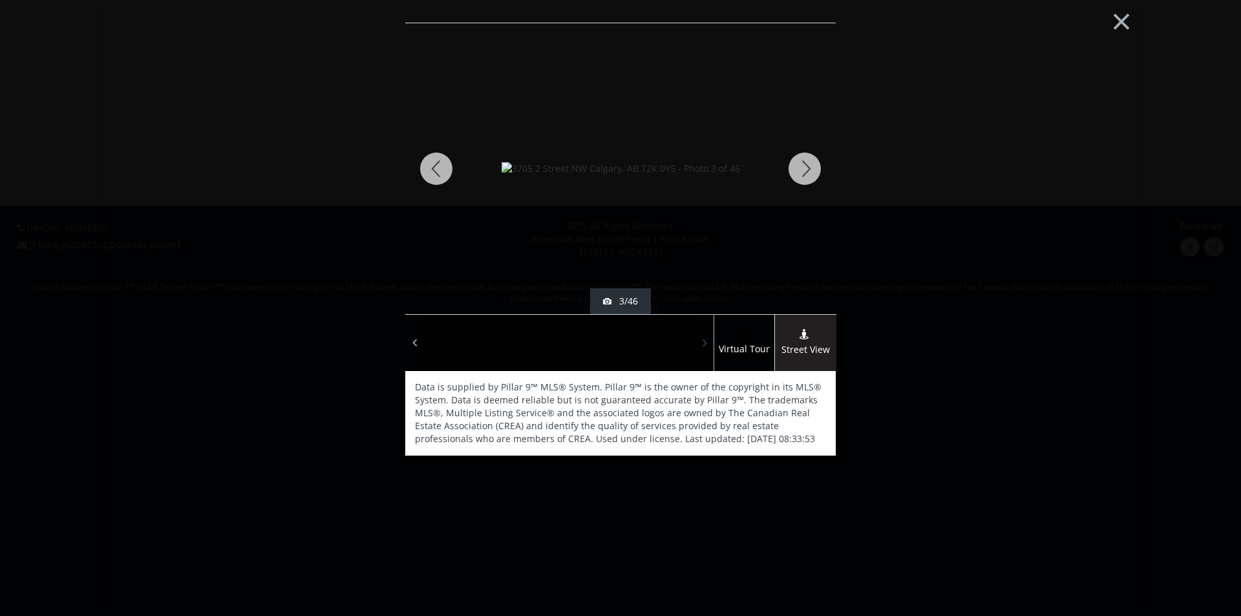
click at [709, 337] on span at bounding box center [705, 342] width 13 height 19
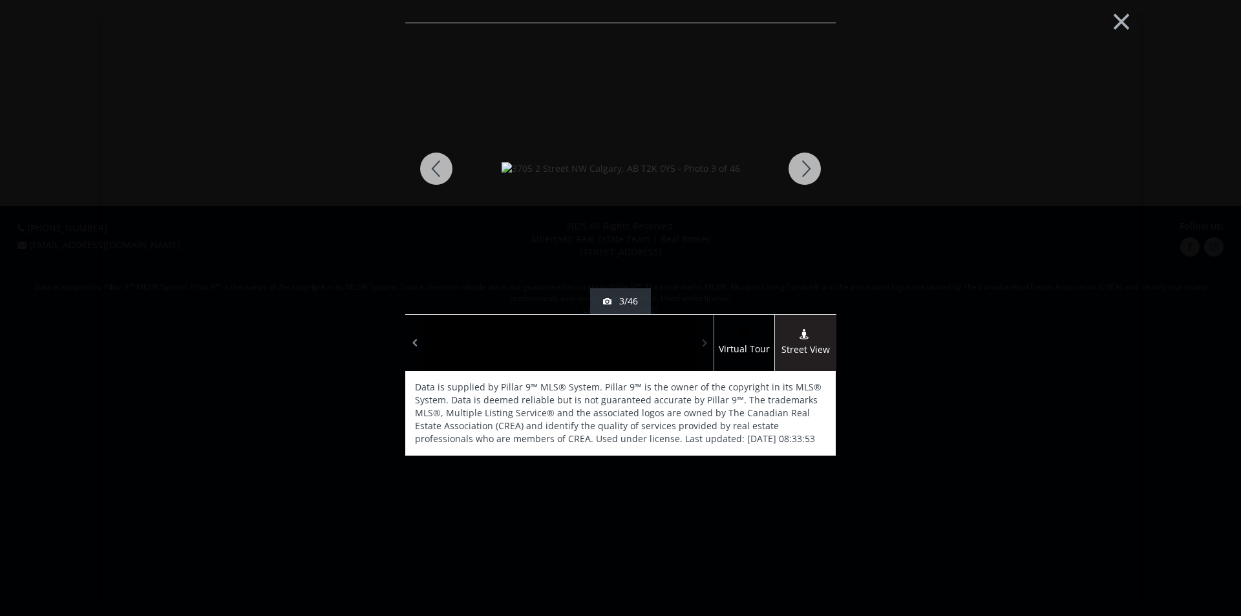
click at [709, 337] on span at bounding box center [705, 342] width 13 height 19
click at [680, 337] on div at bounding box center [672, 343] width 45 height 56
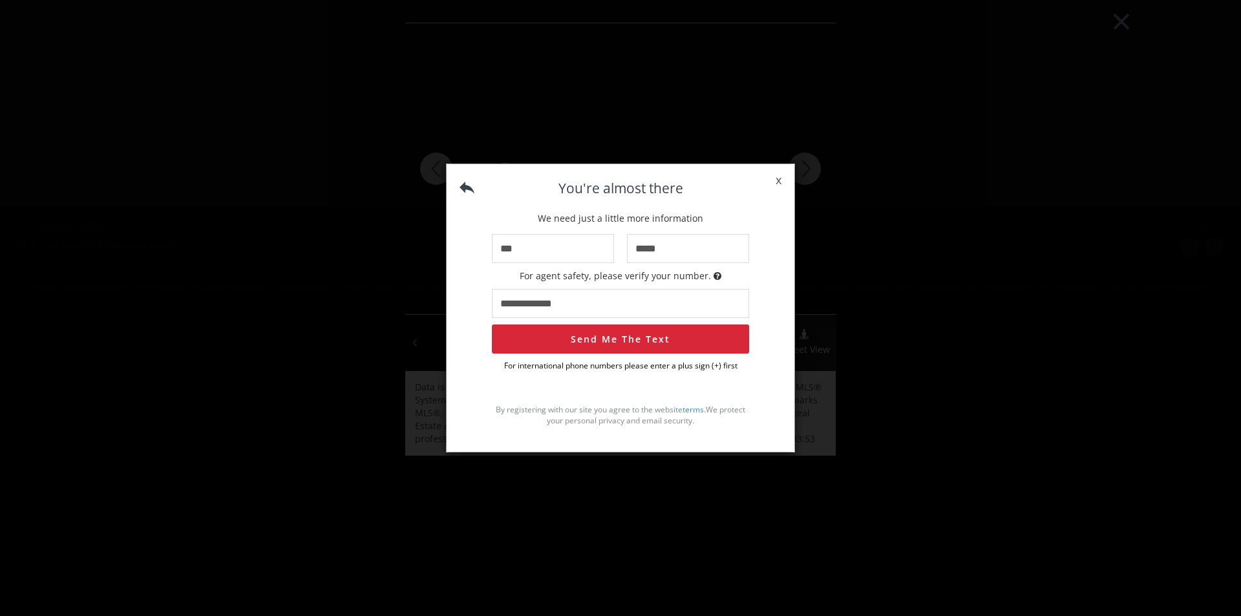
click at [775, 179] on span "x" at bounding box center [778, 180] width 32 height 36
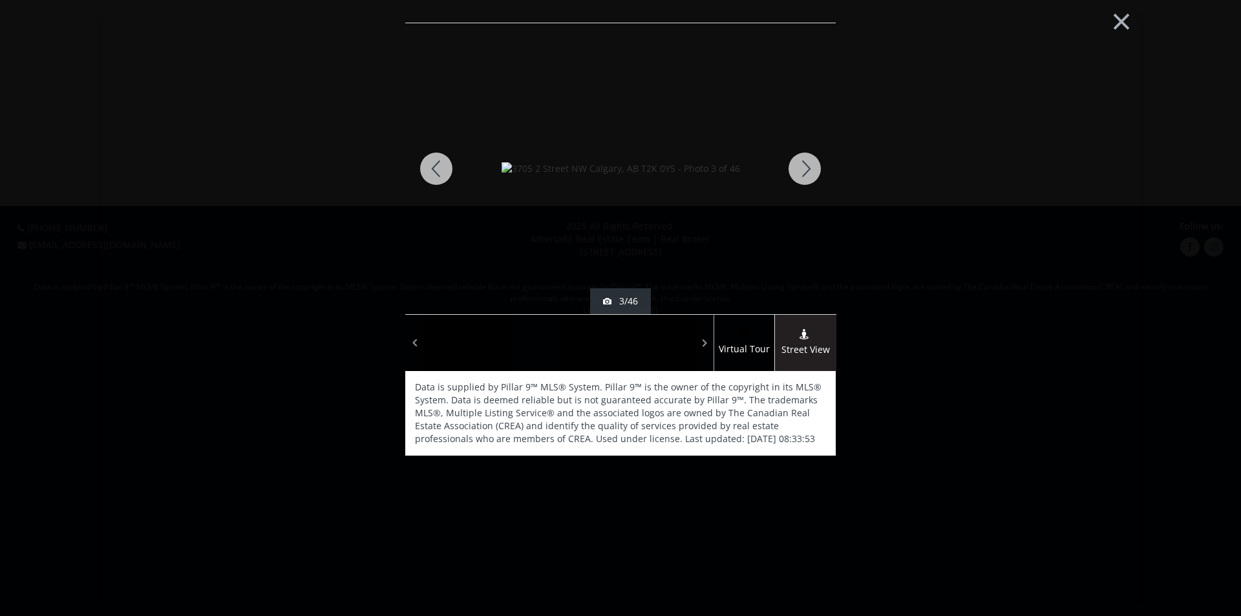
click at [441, 158] on div at bounding box center [436, 168] width 62 height 291
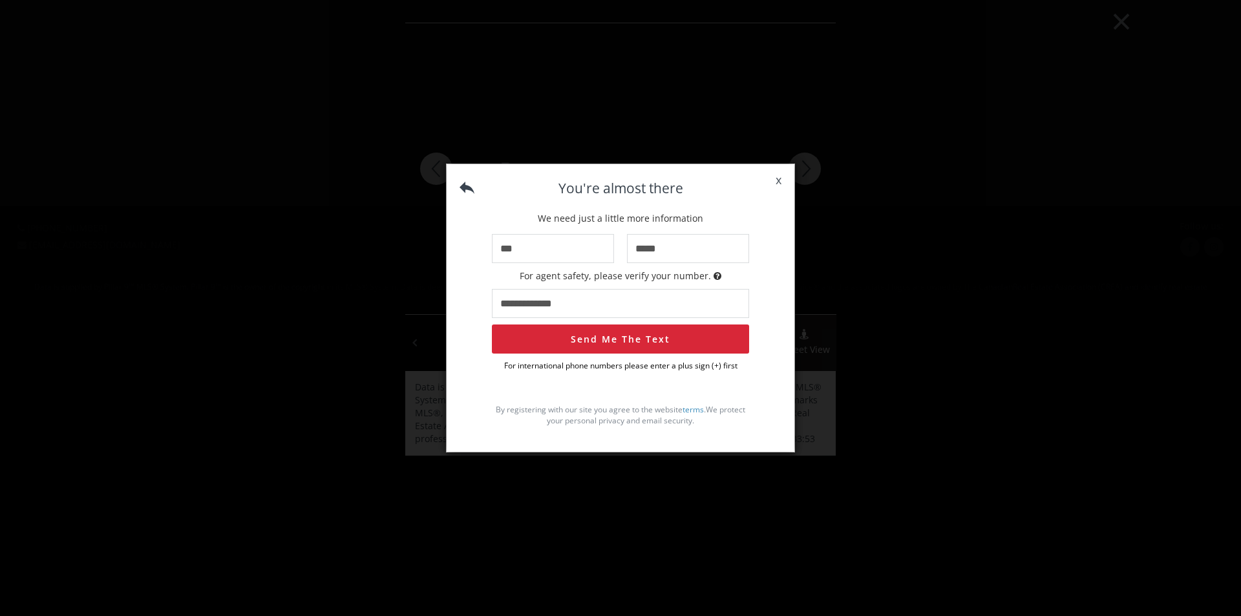
click at [781, 179] on span "x" at bounding box center [778, 180] width 32 height 36
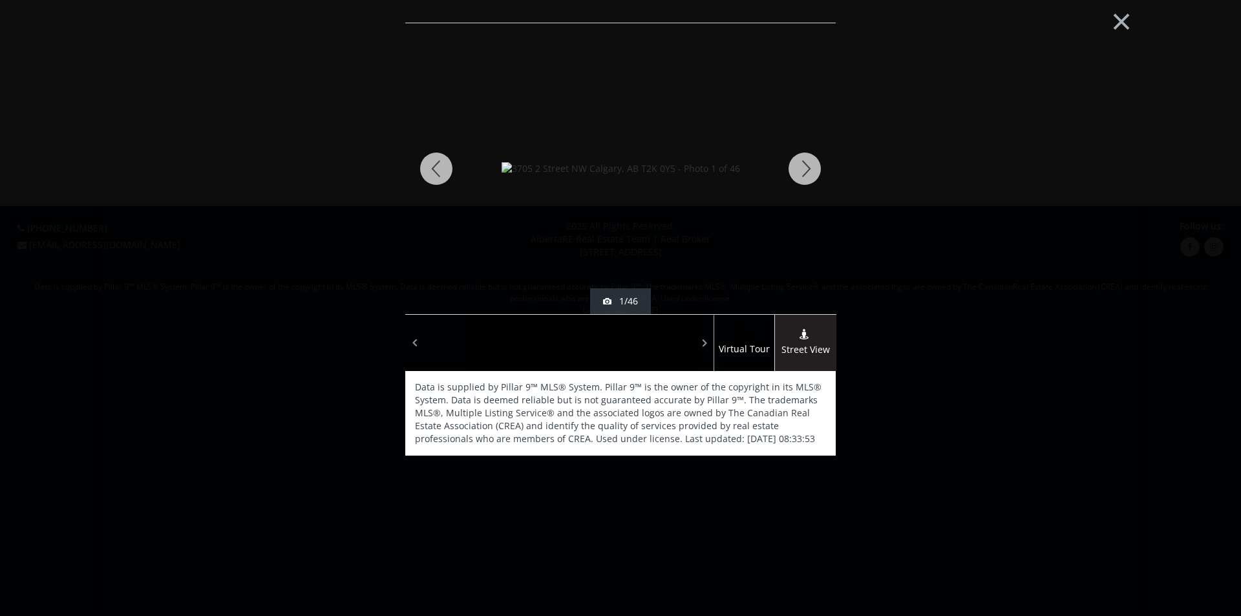
click at [433, 167] on div at bounding box center [436, 168] width 62 height 291
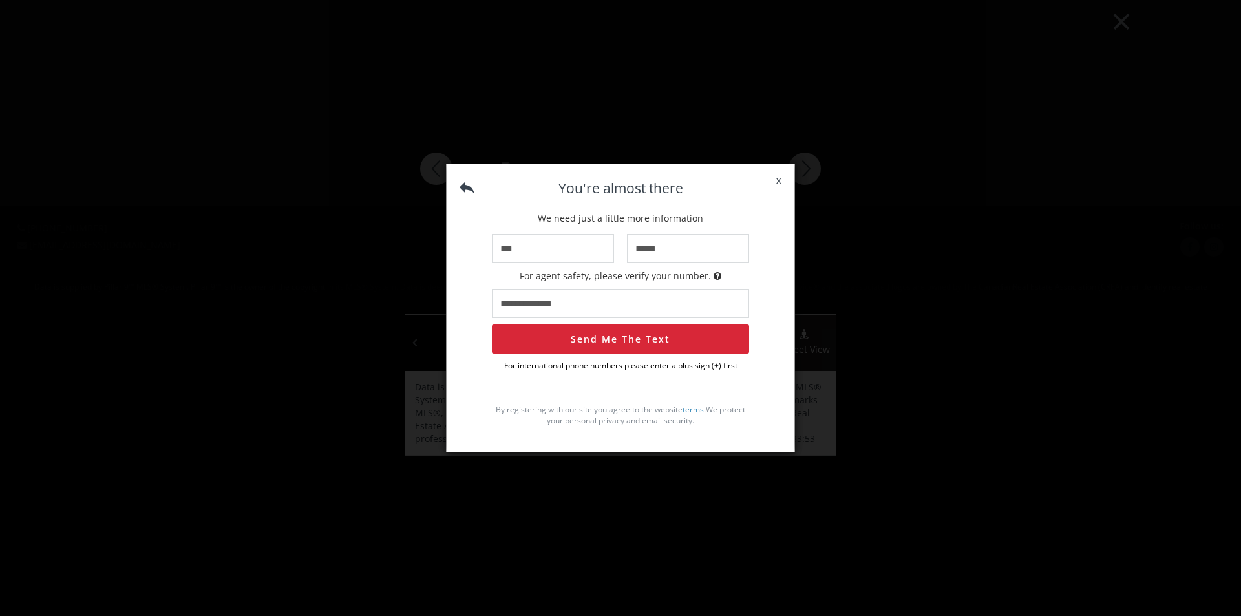
click at [775, 184] on span "x" at bounding box center [778, 180] width 32 height 36
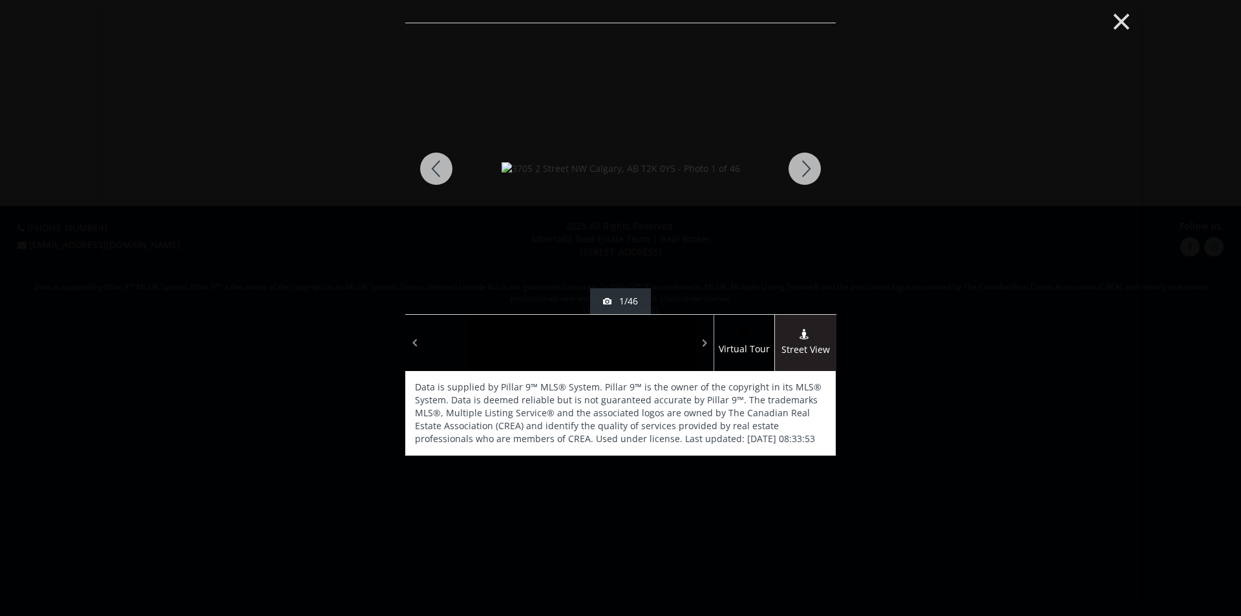
click at [1126, 21] on button "×" at bounding box center [1121, 20] width 71 height 53
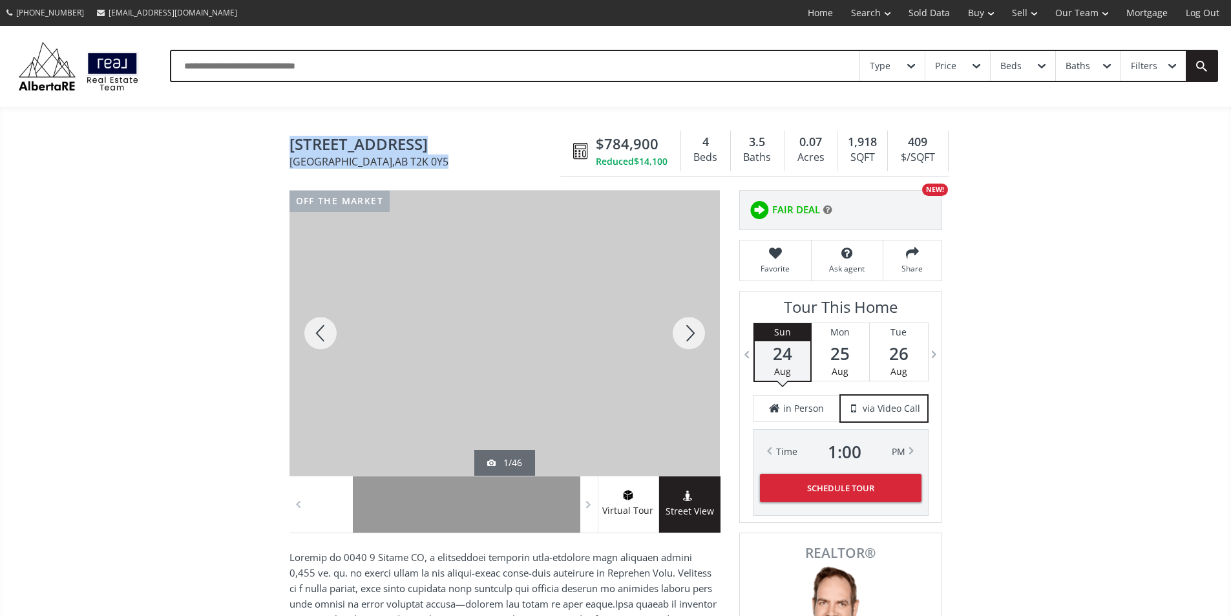
drag, startPoint x: 280, startPoint y: 147, endPoint x: 556, endPoint y: 48, distance: 292.5
copy h1 "[STREET_ADDRESS]"
click at [686, 342] on div at bounding box center [689, 333] width 62 height 285
click at [685, 344] on div at bounding box center [689, 333] width 62 height 285
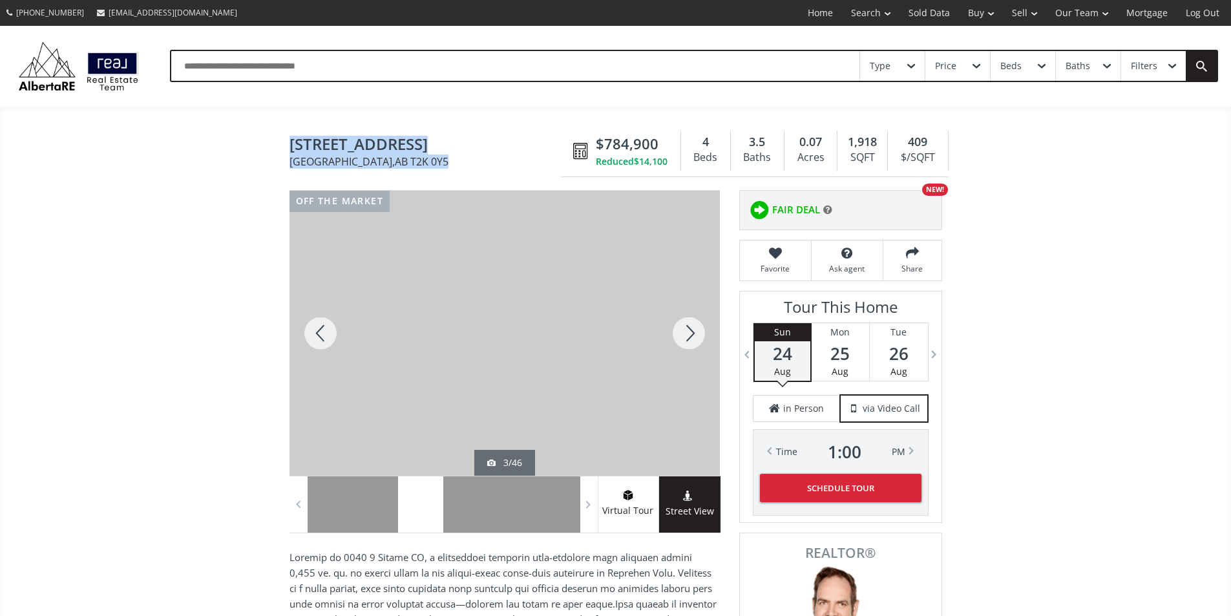
click at [685, 344] on div at bounding box center [689, 333] width 62 height 285
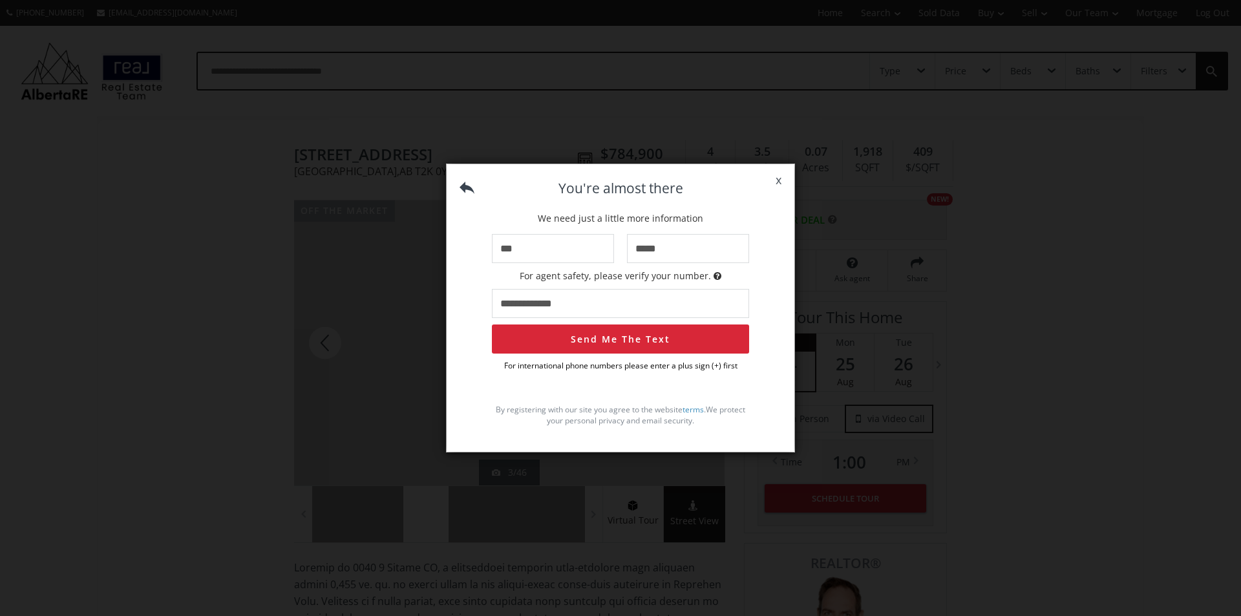
click at [781, 182] on span "x" at bounding box center [778, 180] width 32 height 36
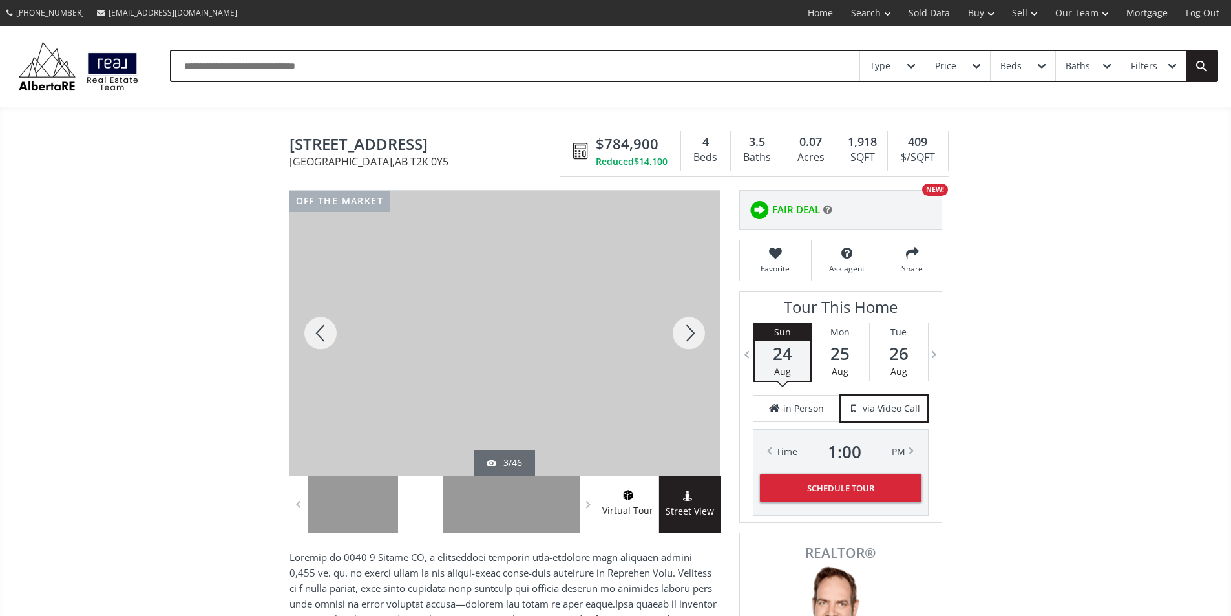
click at [684, 342] on div at bounding box center [689, 333] width 62 height 285
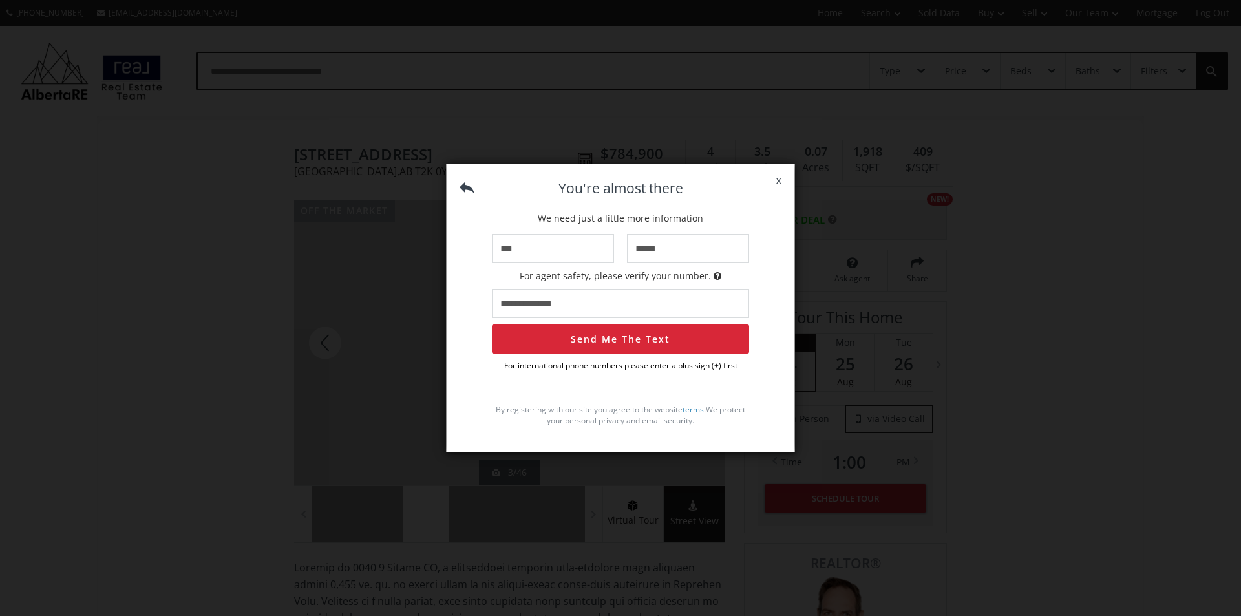
click at [780, 179] on span "x" at bounding box center [778, 180] width 32 height 36
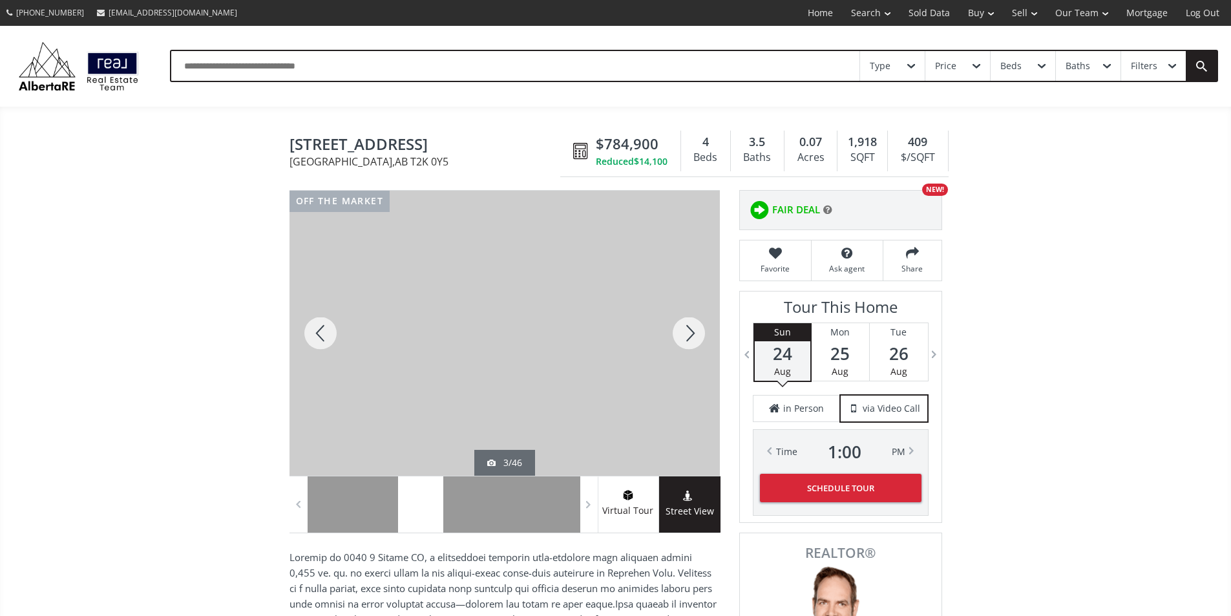
click at [695, 338] on div at bounding box center [689, 333] width 62 height 285
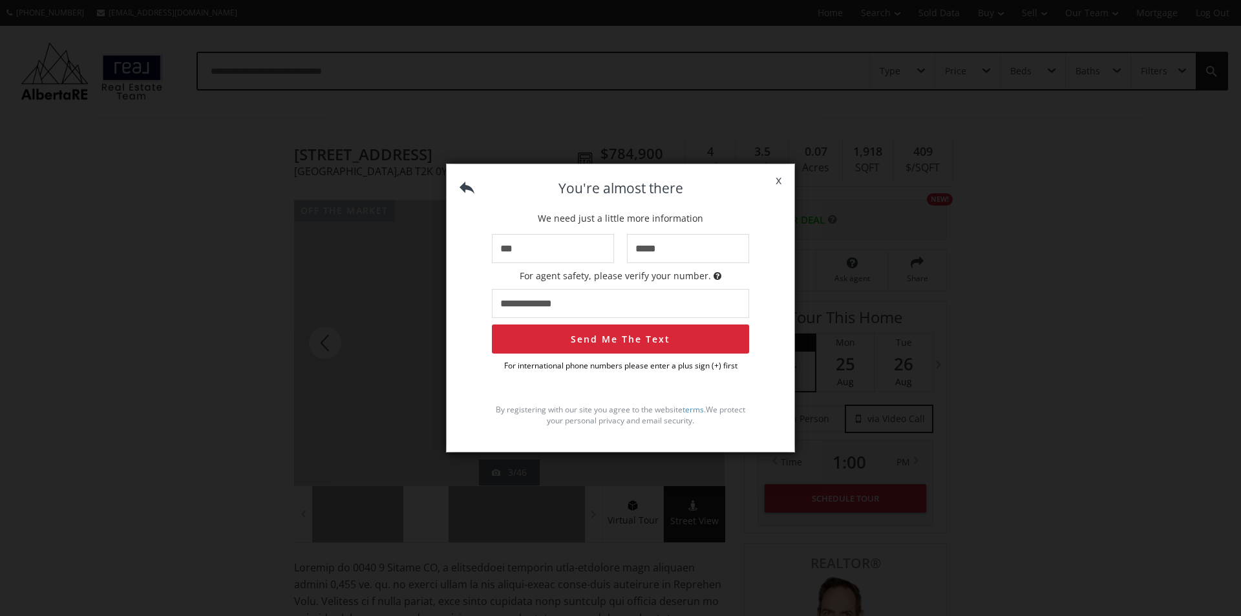
click at [779, 178] on span "x" at bounding box center [778, 180] width 32 height 36
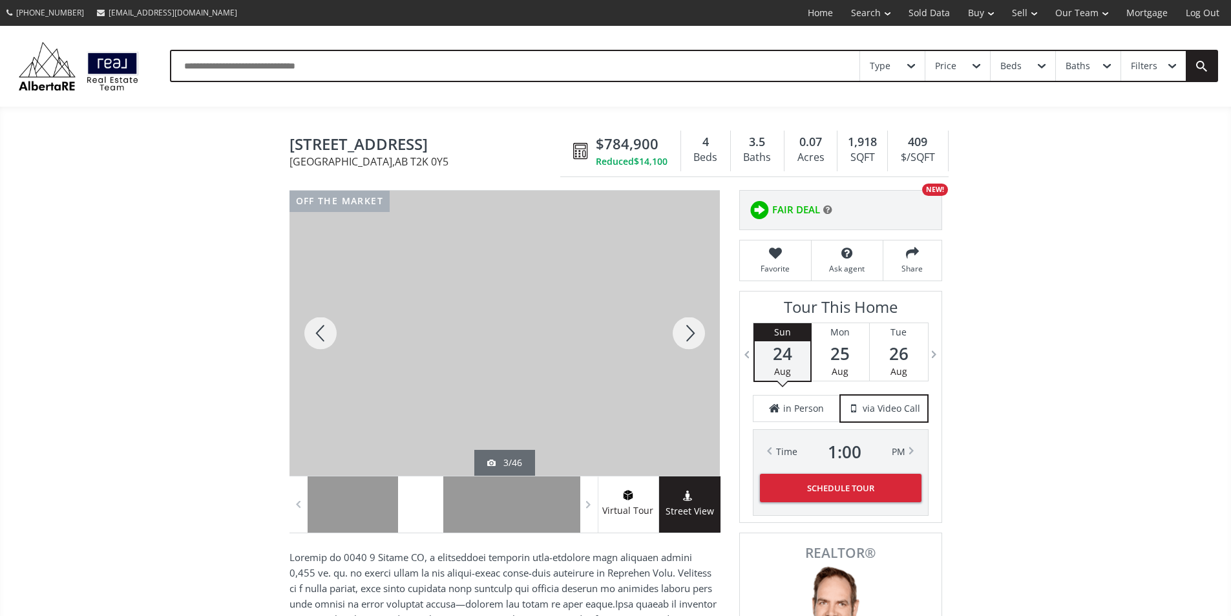
click at [678, 346] on div at bounding box center [689, 333] width 62 height 285
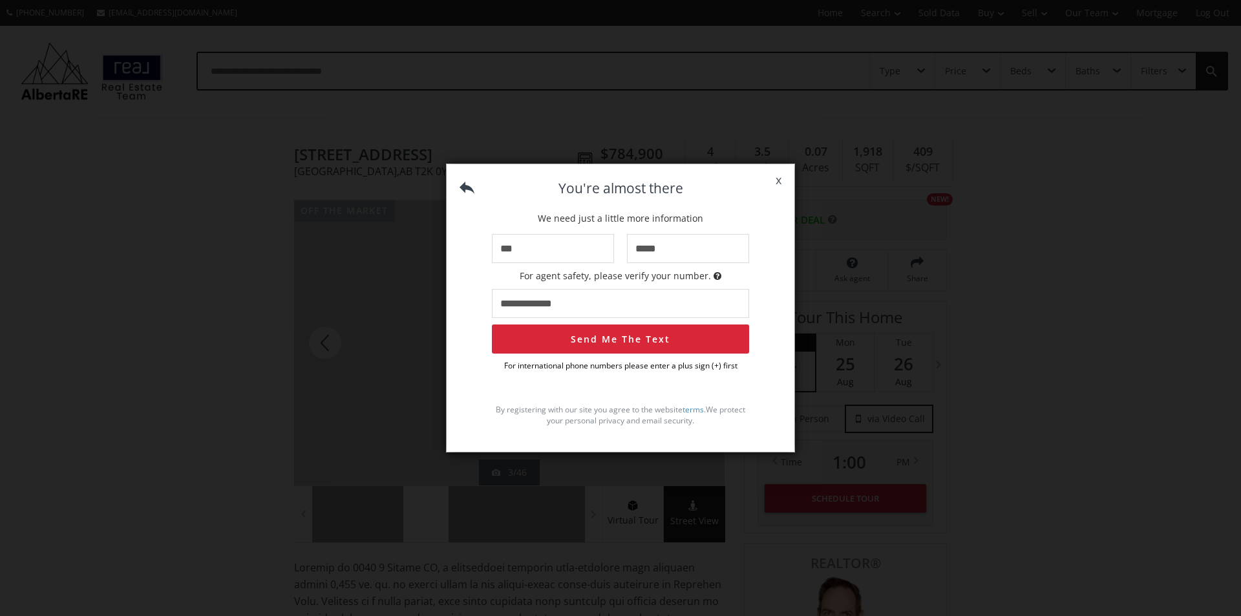
click at [776, 176] on span "x" at bounding box center [778, 180] width 32 height 36
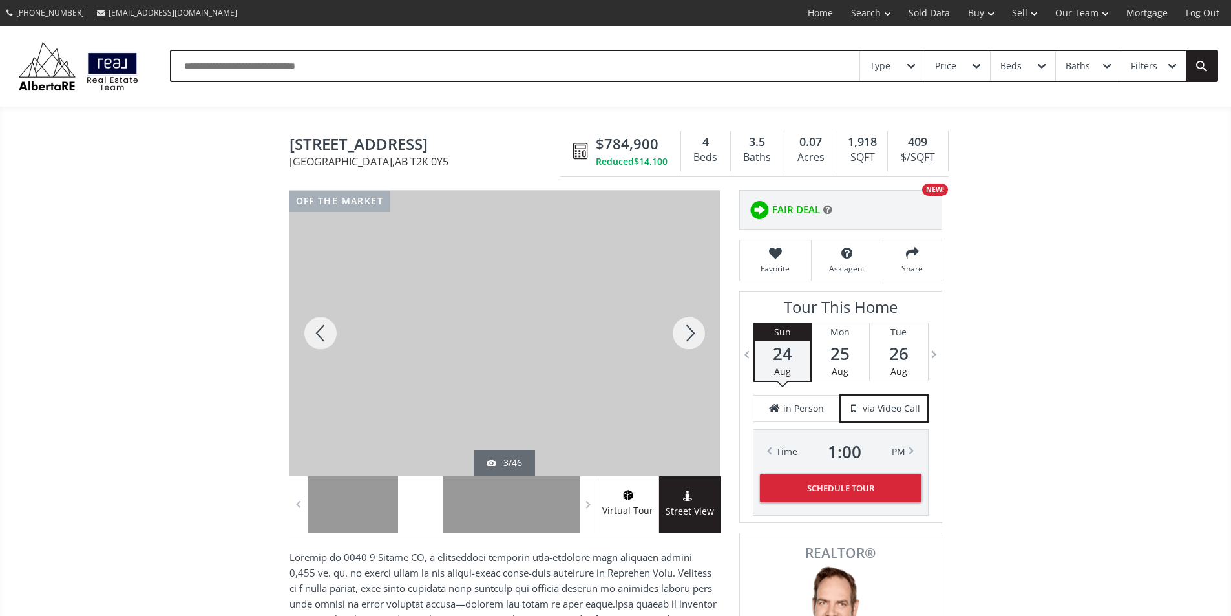
click at [312, 337] on div at bounding box center [320, 333] width 62 height 285
click at [313, 337] on div at bounding box center [320, 333] width 62 height 285
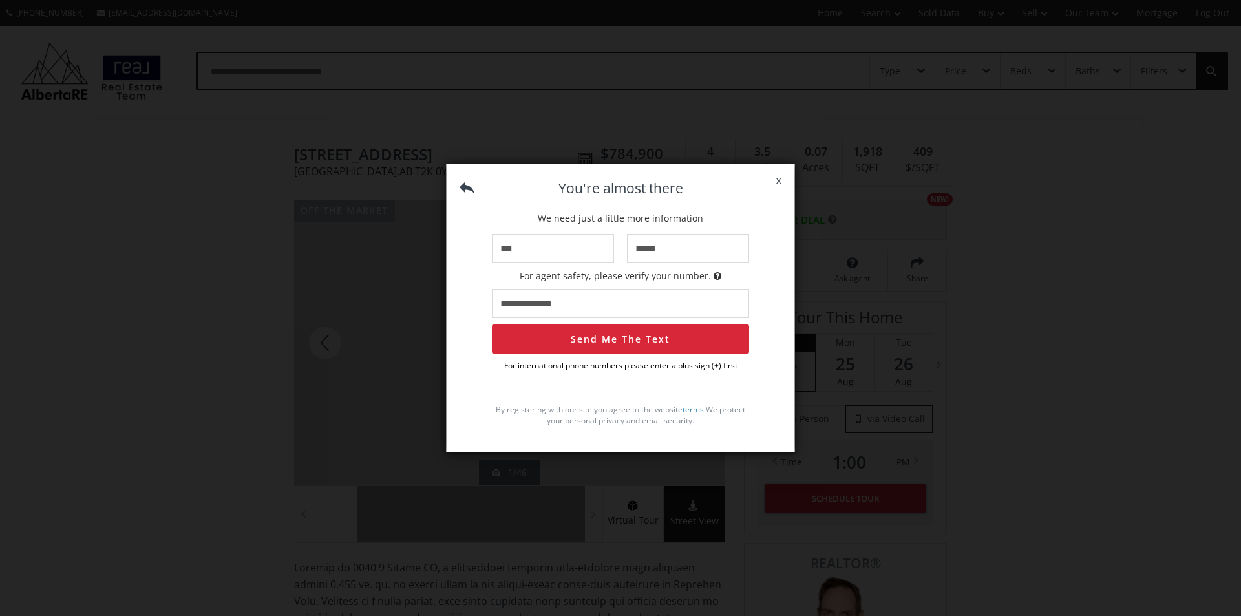
click at [781, 178] on span "x" at bounding box center [778, 180] width 32 height 36
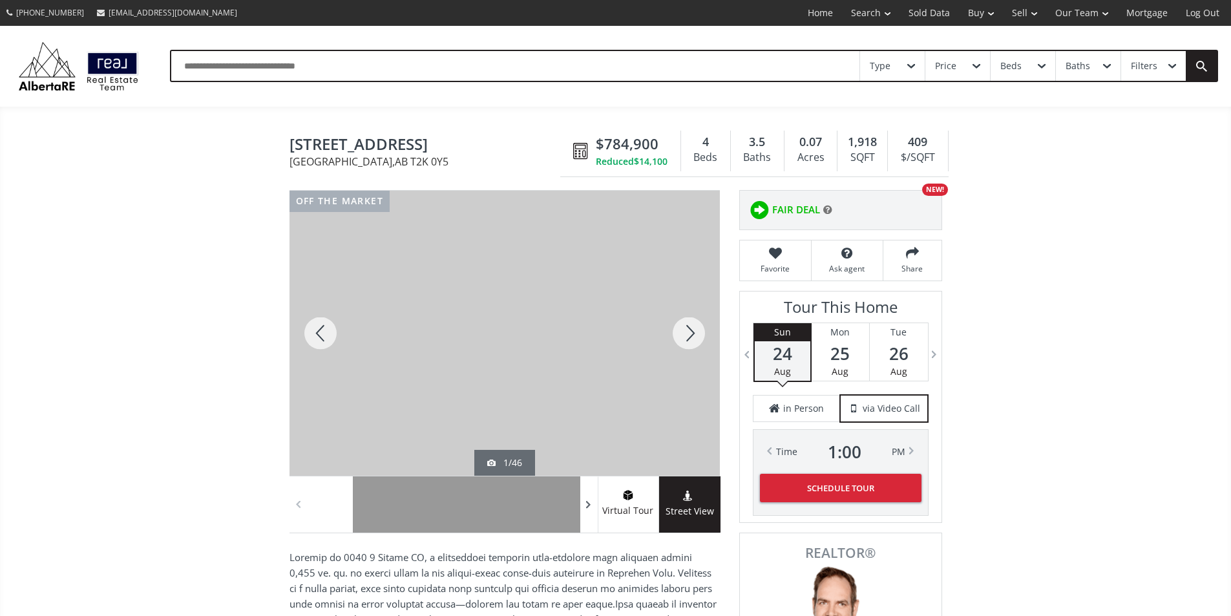
click at [588, 514] on span at bounding box center [588, 504] width 13 height 19
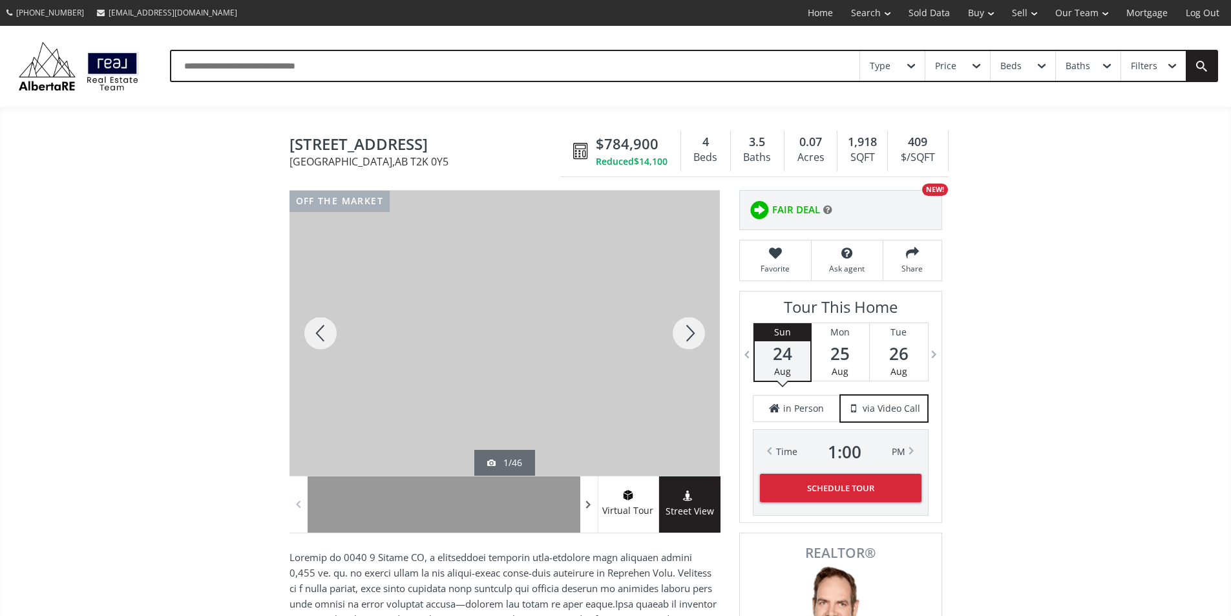
click at [588, 514] on span at bounding box center [588, 504] width 13 height 19
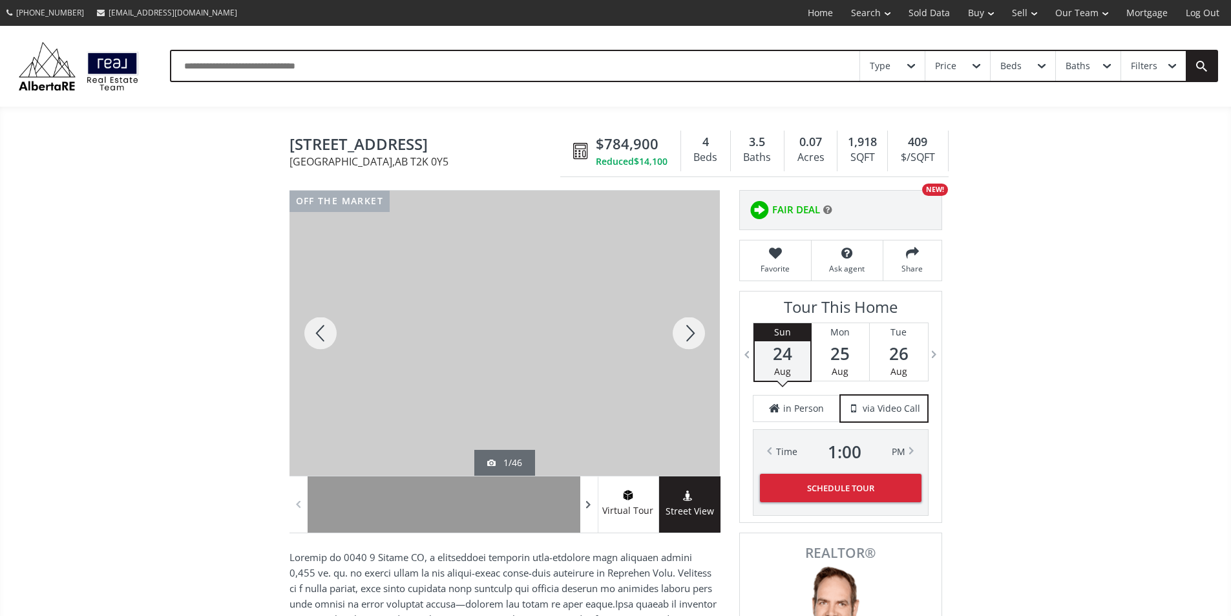
click at [588, 514] on span at bounding box center [588, 504] width 13 height 19
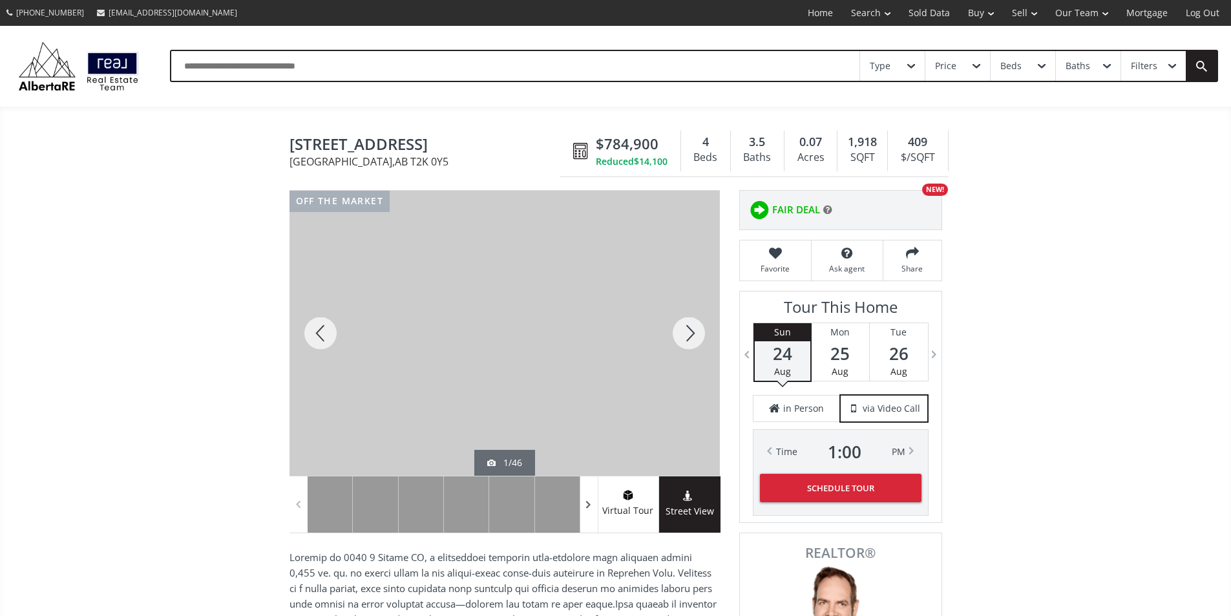
click at [588, 514] on span at bounding box center [588, 504] width 13 height 19
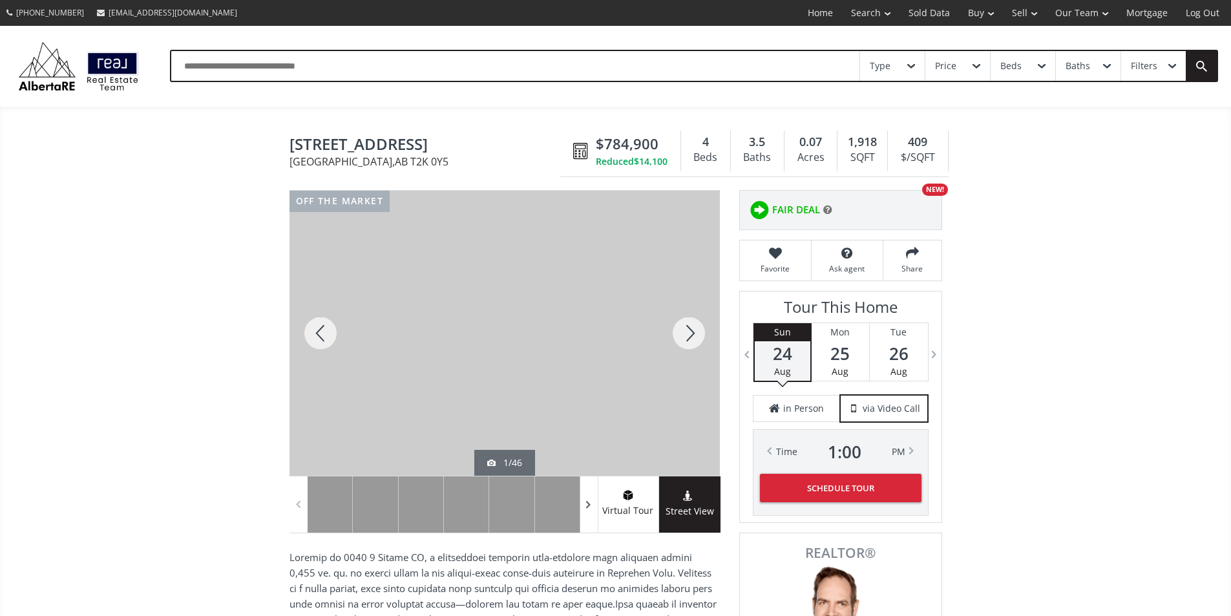
click at [588, 514] on span at bounding box center [588, 504] width 13 height 19
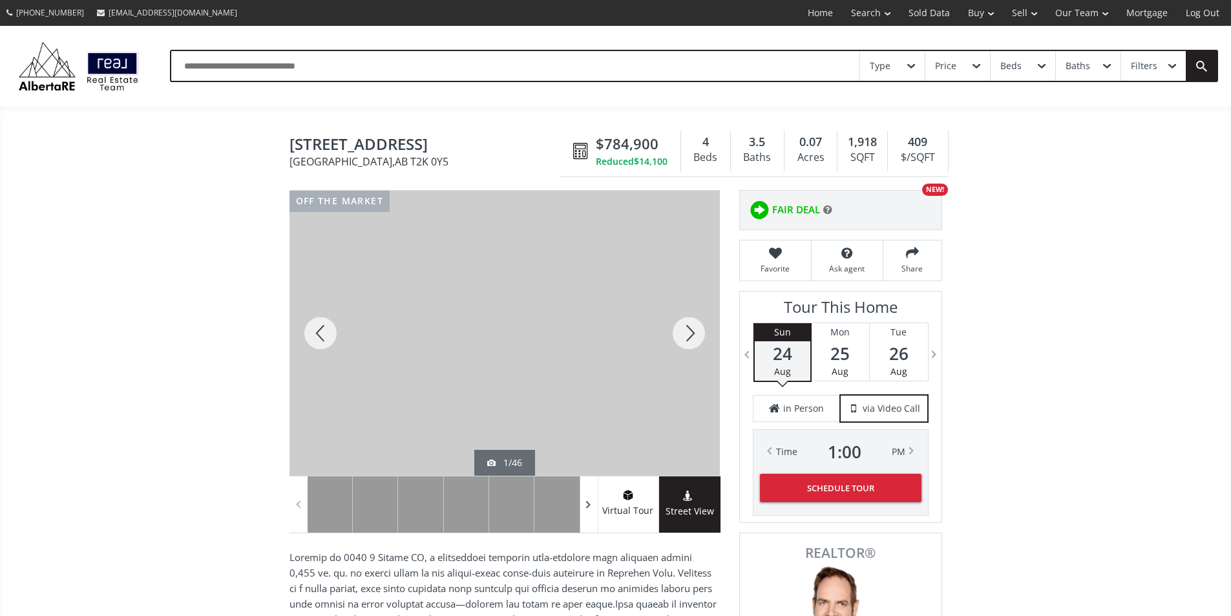
click at [588, 514] on span at bounding box center [588, 504] width 13 height 19
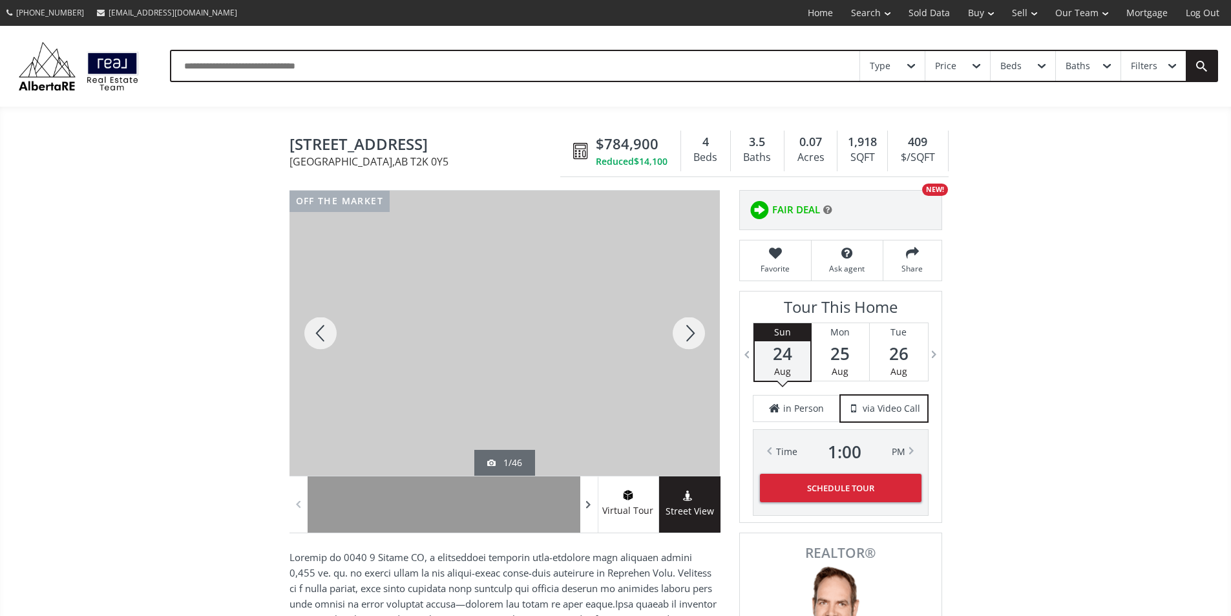
click at [588, 514] on span at bounding box center [588, 504] width 13 height 19
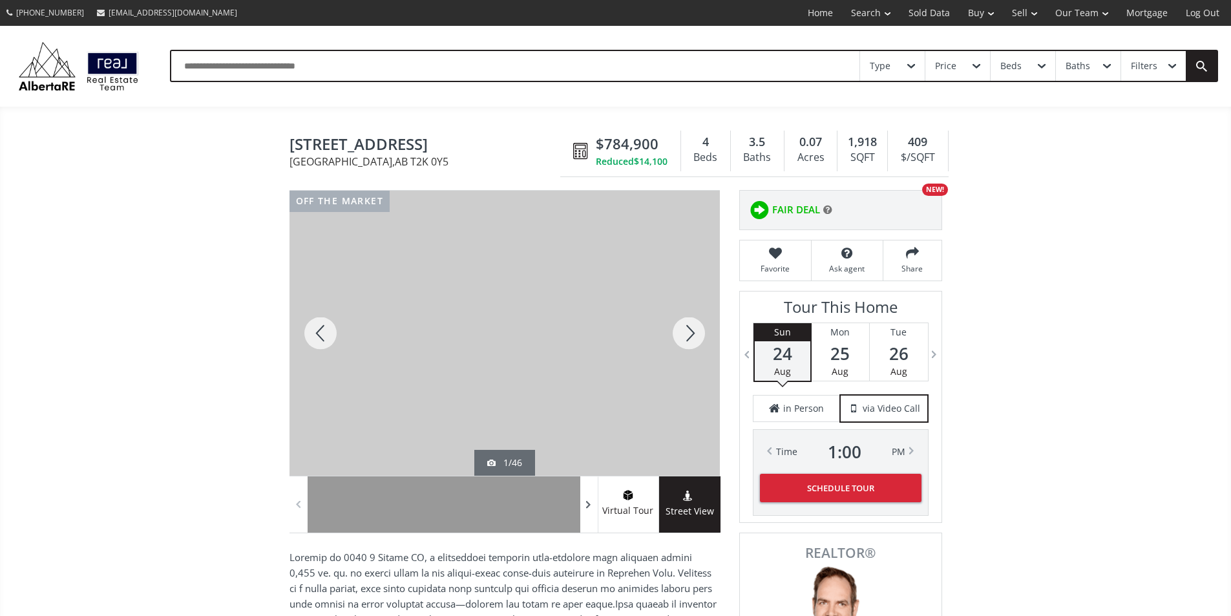
click at [588, 514] on span at bounding box center [588, 504] width 13 height 19
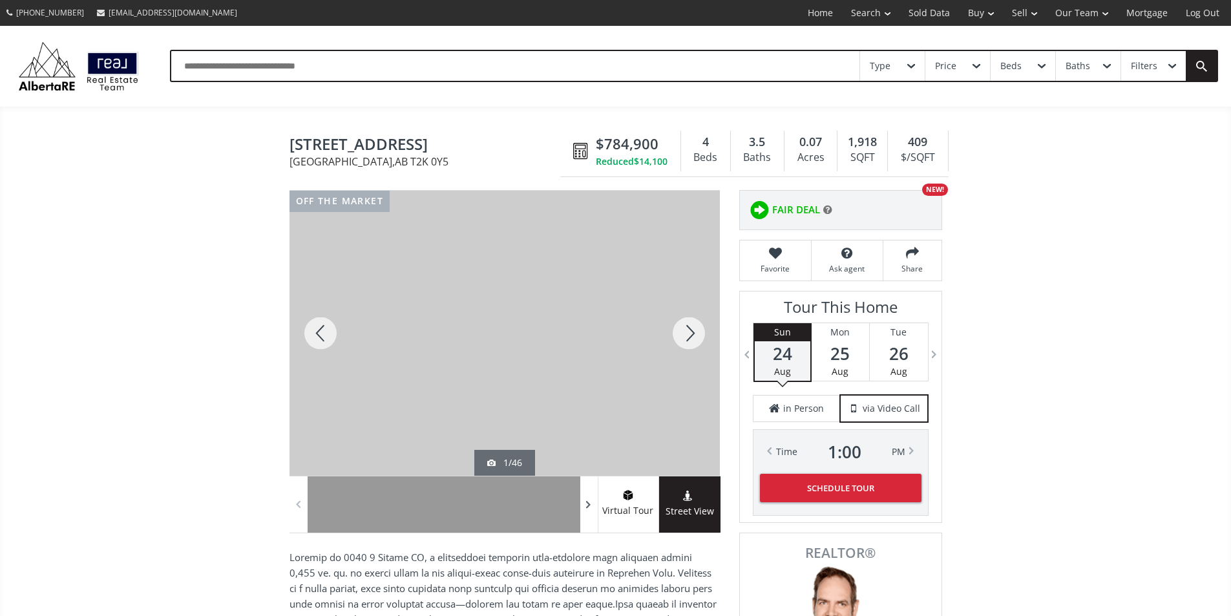
click at [588, 514] on span at bounding box center [588, 504] width 13 height 19
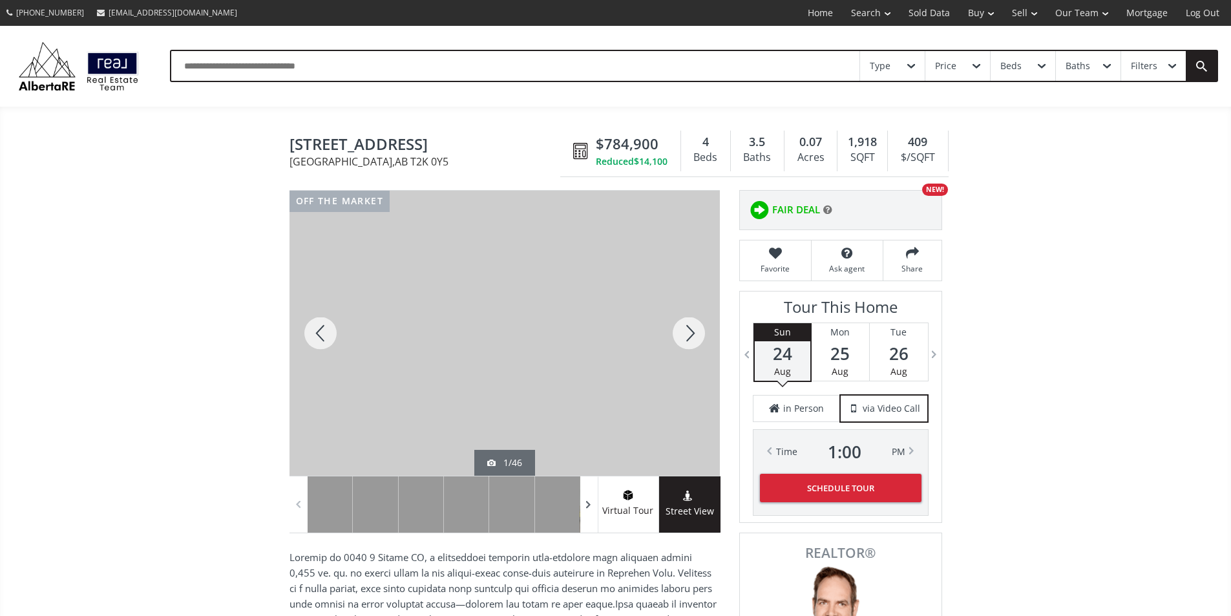
click at [588, 514] on span at bounding box center [588, 504] width 13 height 19
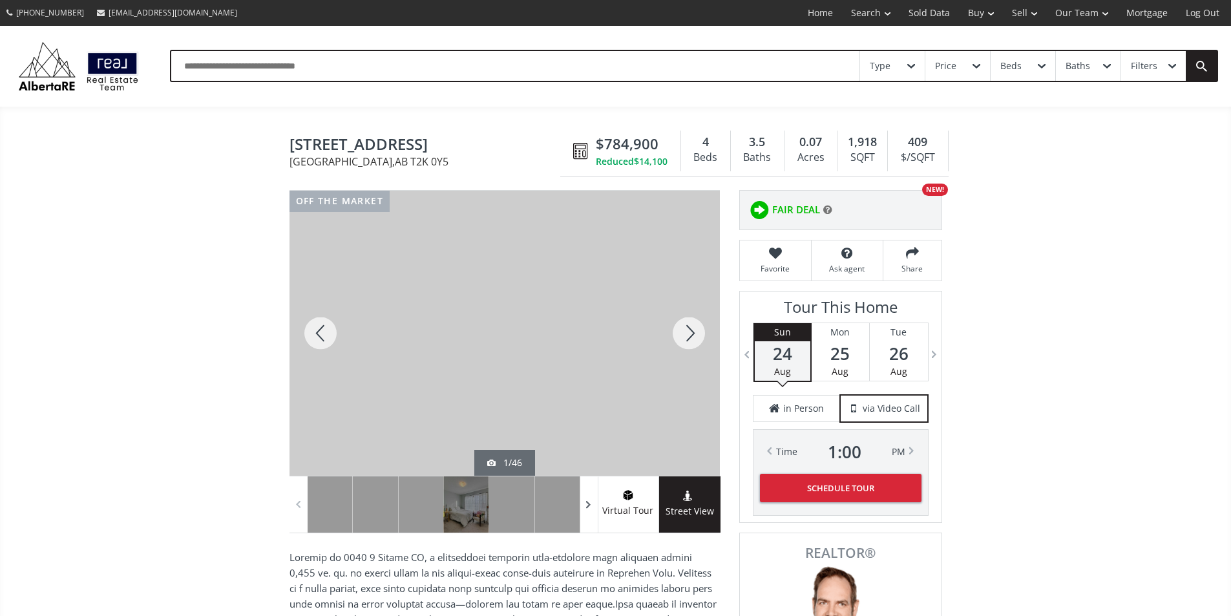
click at [588, 514] on span at bounding box center [588, 504] width 13 height 19
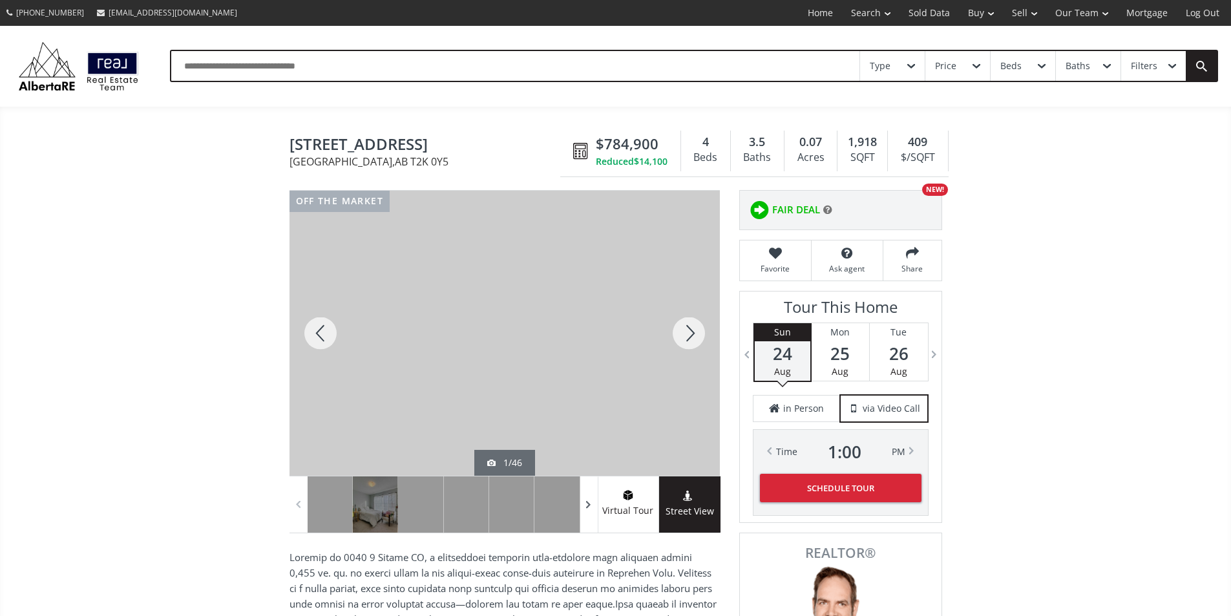
click at [588, 514] on span at bounding box center [588, 504] width 13 height 19
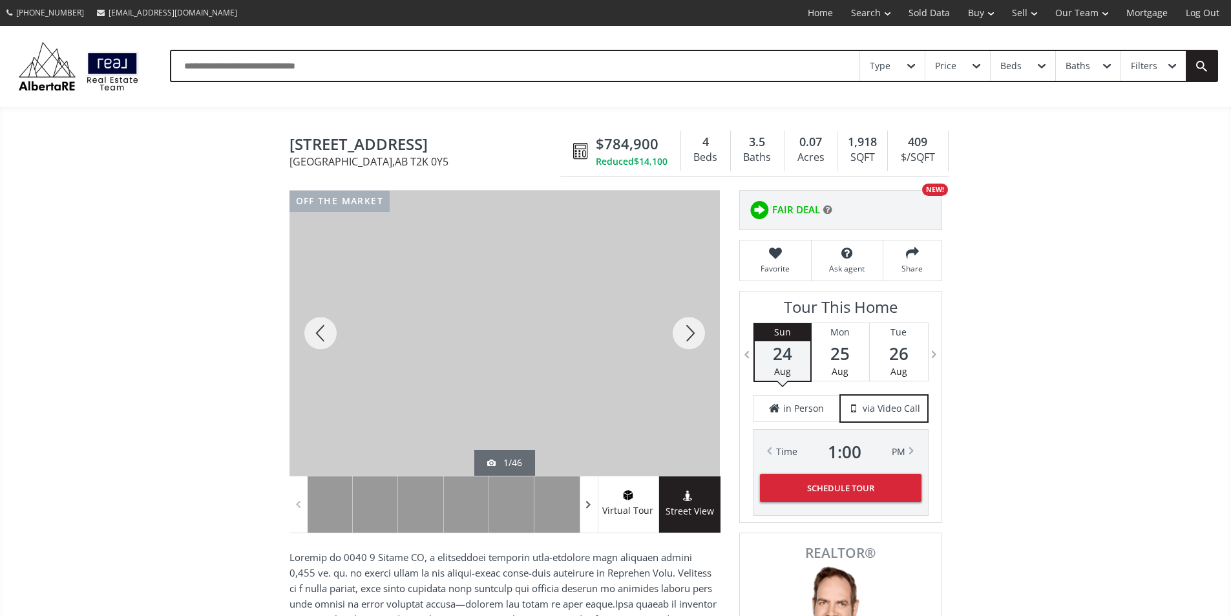
click at [588, 514] on span at bounding box center [588, 504] width 13 height 19
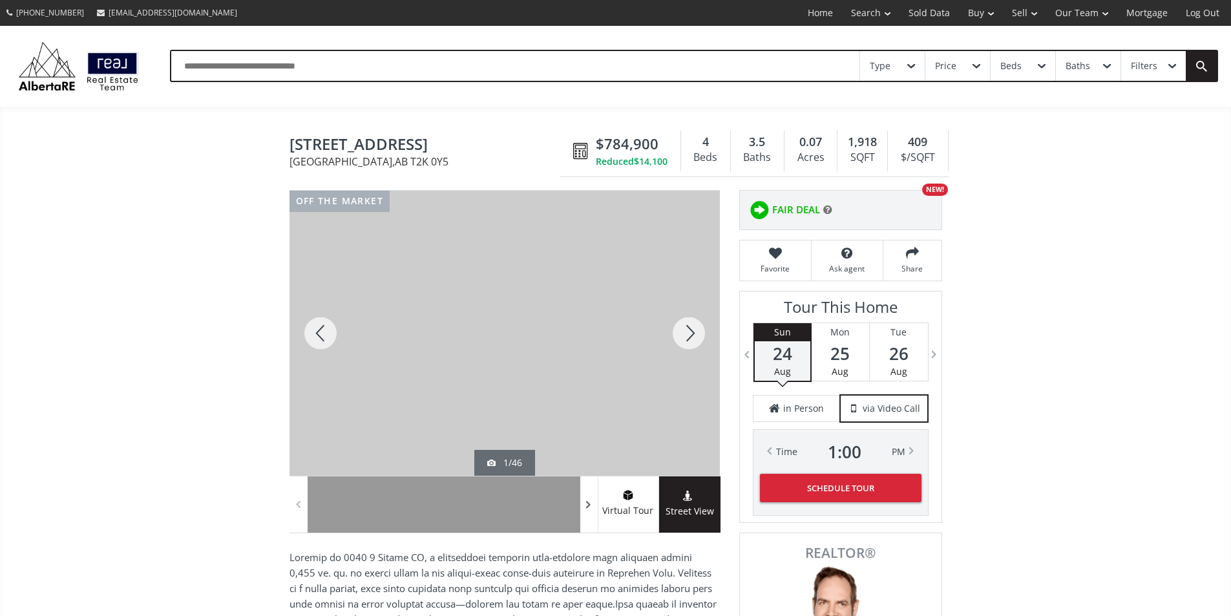
click at [588, 514] on span at bounding box center [588, 504] width 13 height 19
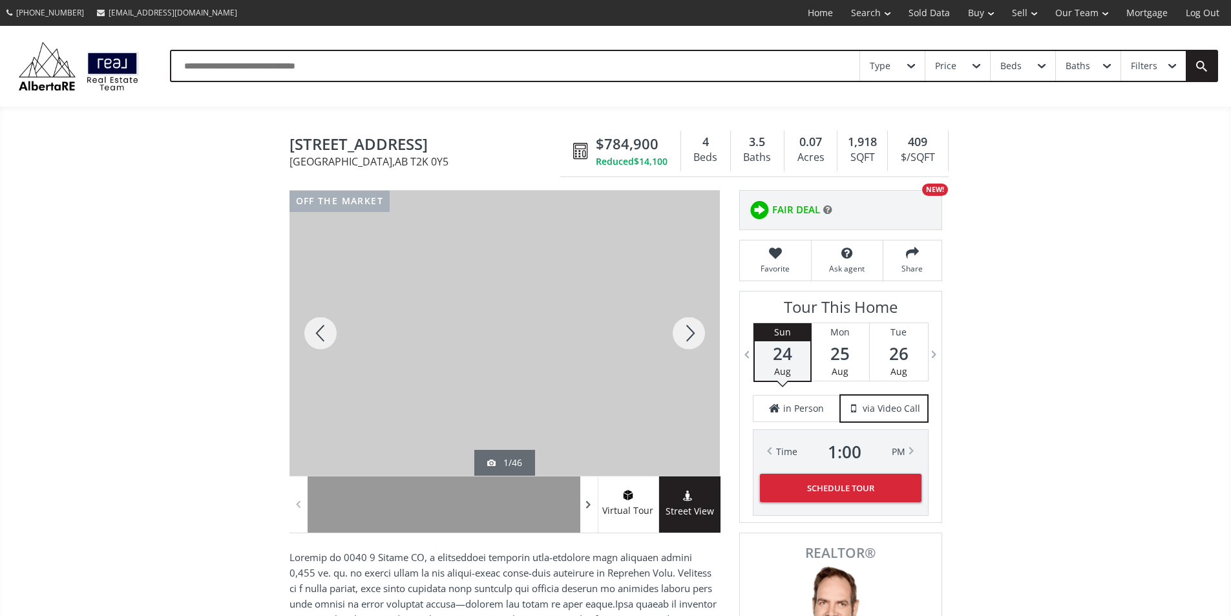
click at [588, 514] on span at bounding box center [588, 504] width 13 height 19
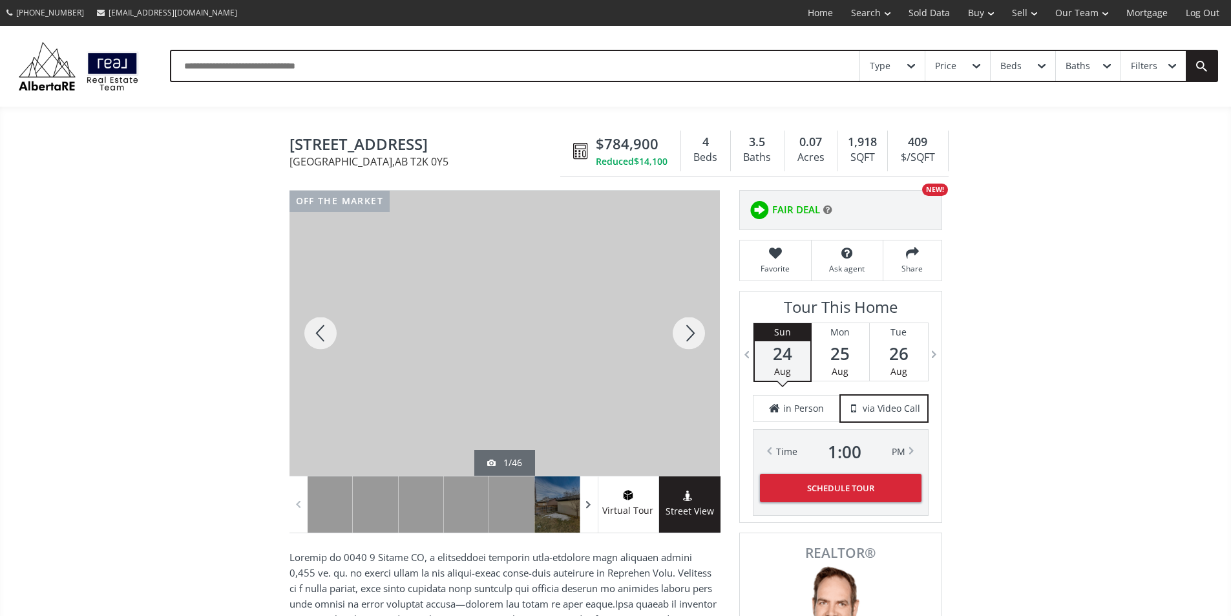
click at [588, 514] on span at bounding box center [588, 504] width 13 height 19
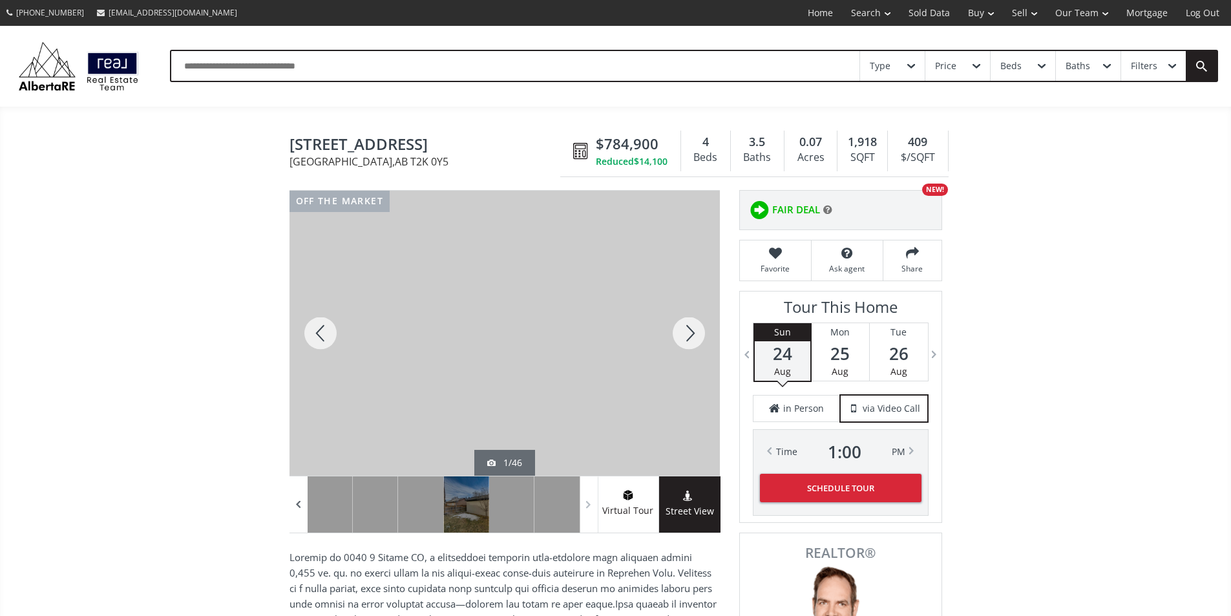
click at [298, 508] on span at bounding box center [298, 504] width 13 height 19
click at [391, 529] on div at bounding box center [375, 504] width 45 height 56
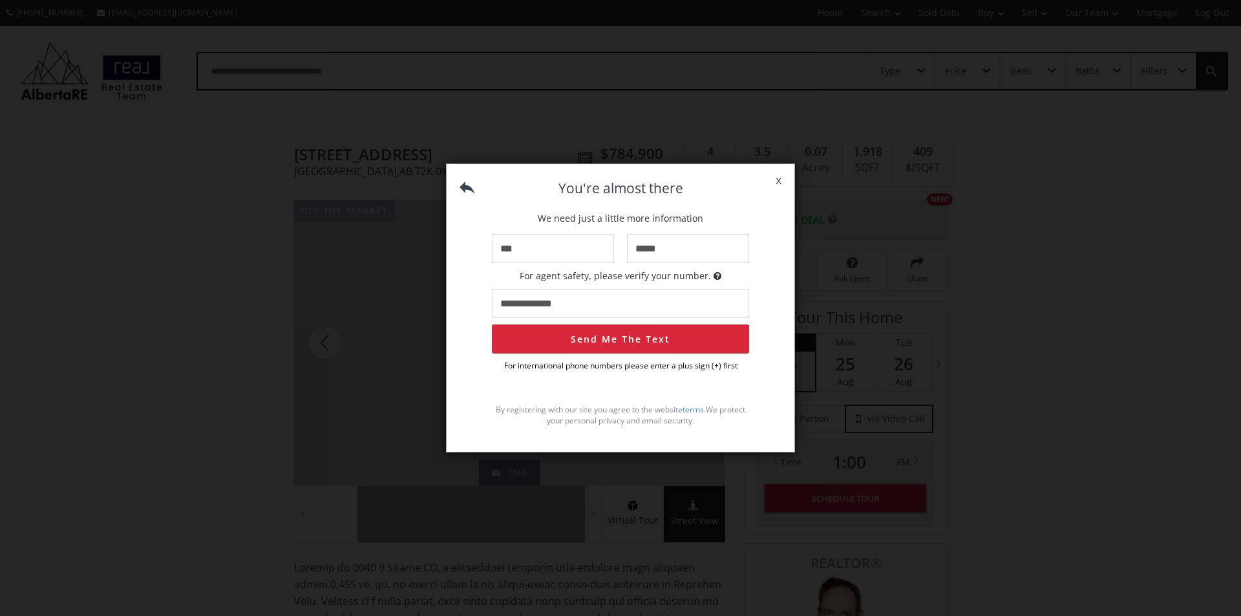
click at [781, 176] on span "x" at bounding box center [778, 180] width 32 height 36
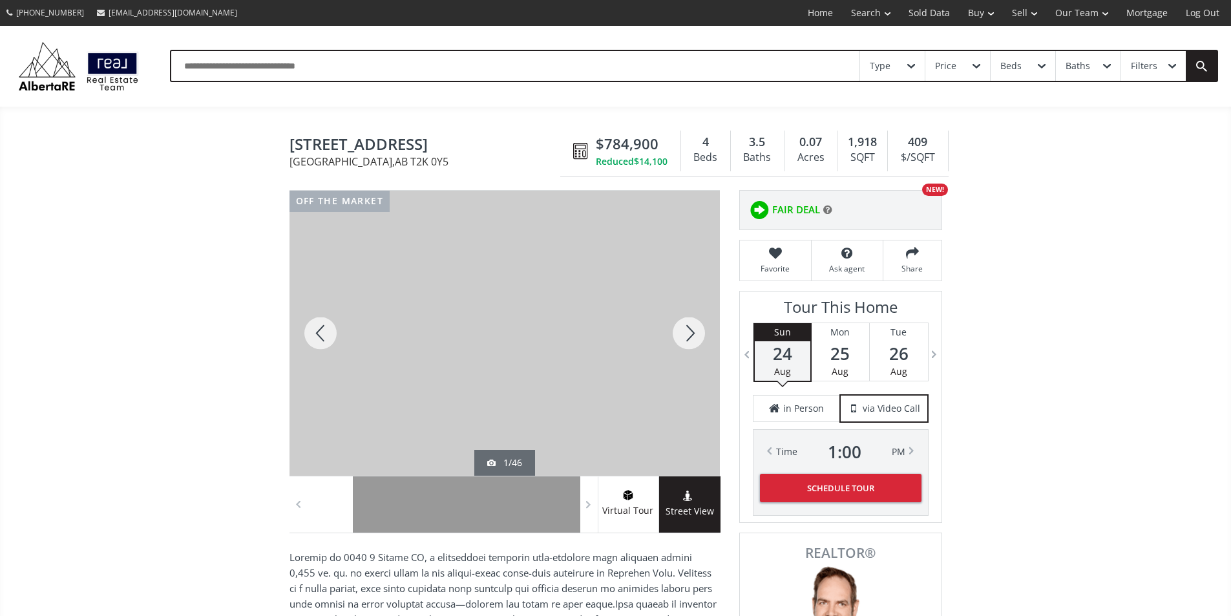
click at [319, 353] on div at bounding box center [320, 333] width 62 height 285
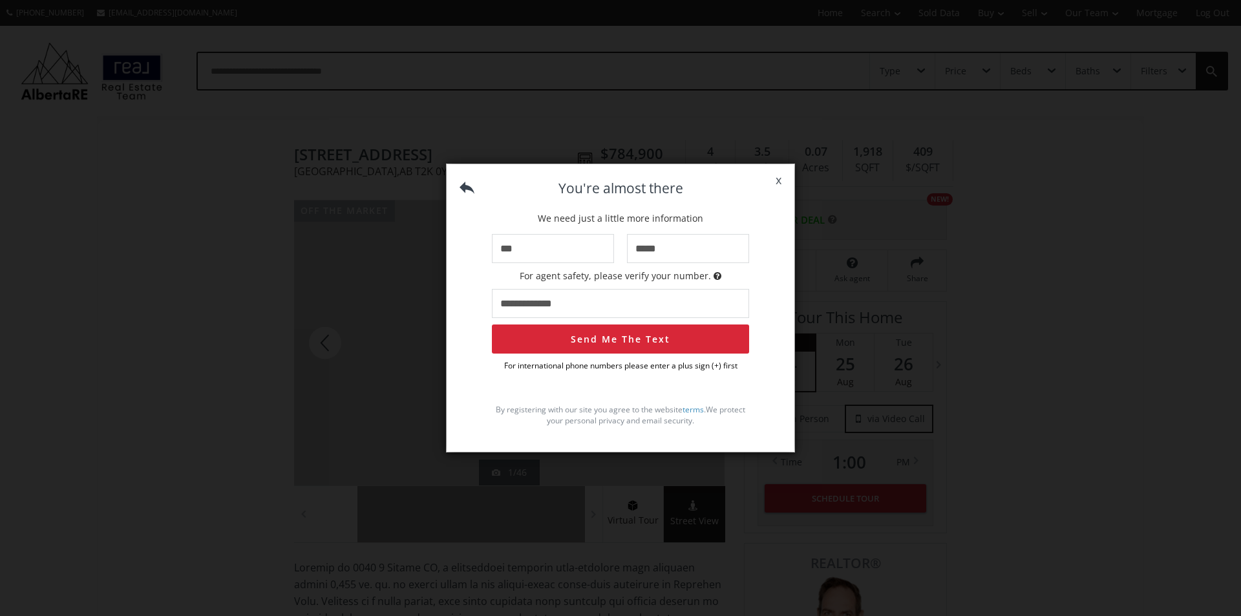
drag, startPoint x: 778, startPoint y: 173, endPoint x: 754, endPoint y: 210, distance: 43.9
click at [778, 175] on span "x" at bounding box center [778, 180] width 32 height 36
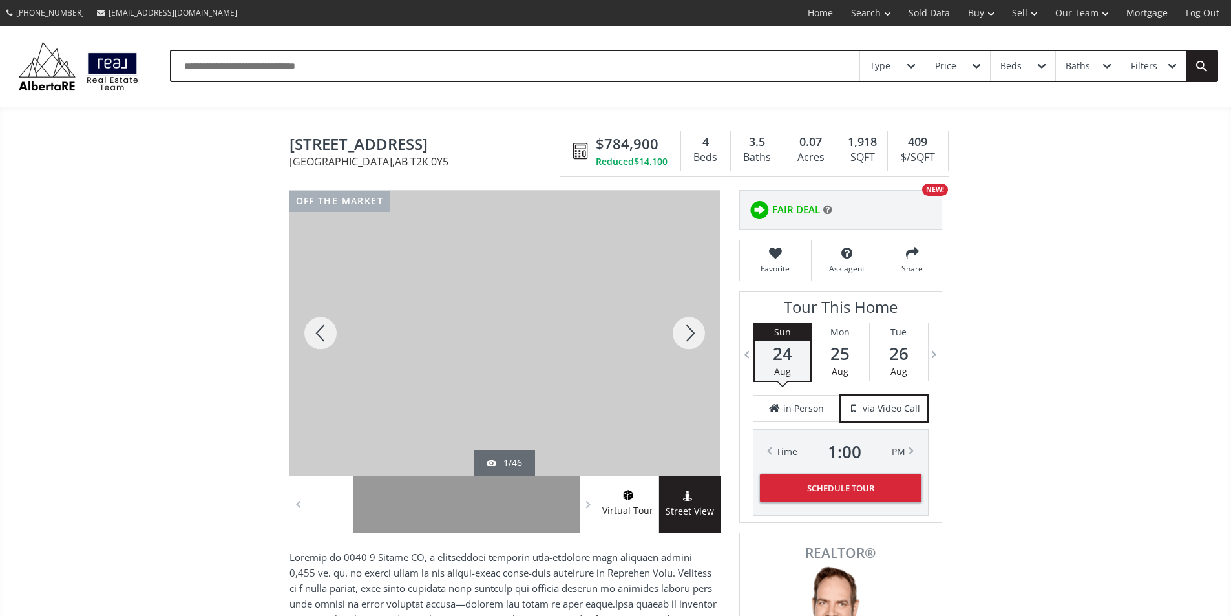
click at [690, 335] on div at bounding box center [689, 333] width 62 height 285
click at [694, 344] on div at bounding box center [689, 333] width 62 height 285
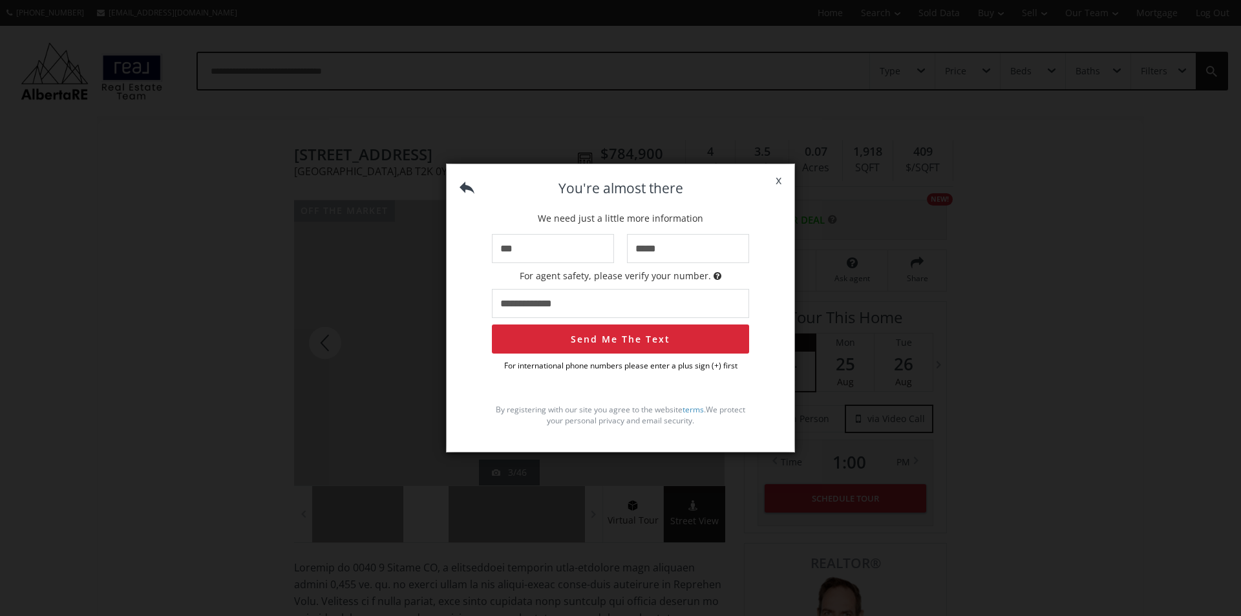
click at [694, 344] on button "Send Me The Text" at bounding box center [620, 338] width 257 height 29
click at [781, 176] on span "x" at bounding box center [778, 180] width 32 height 36
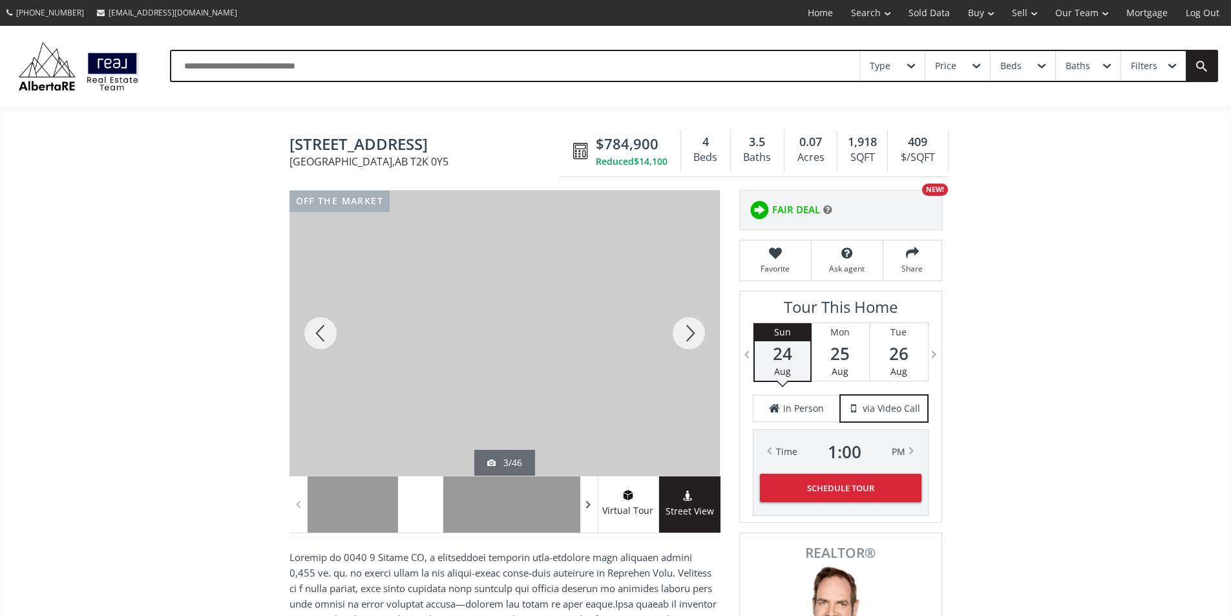
click at [587, 514] on span at bounding box center [588, 504] width 13 height 19
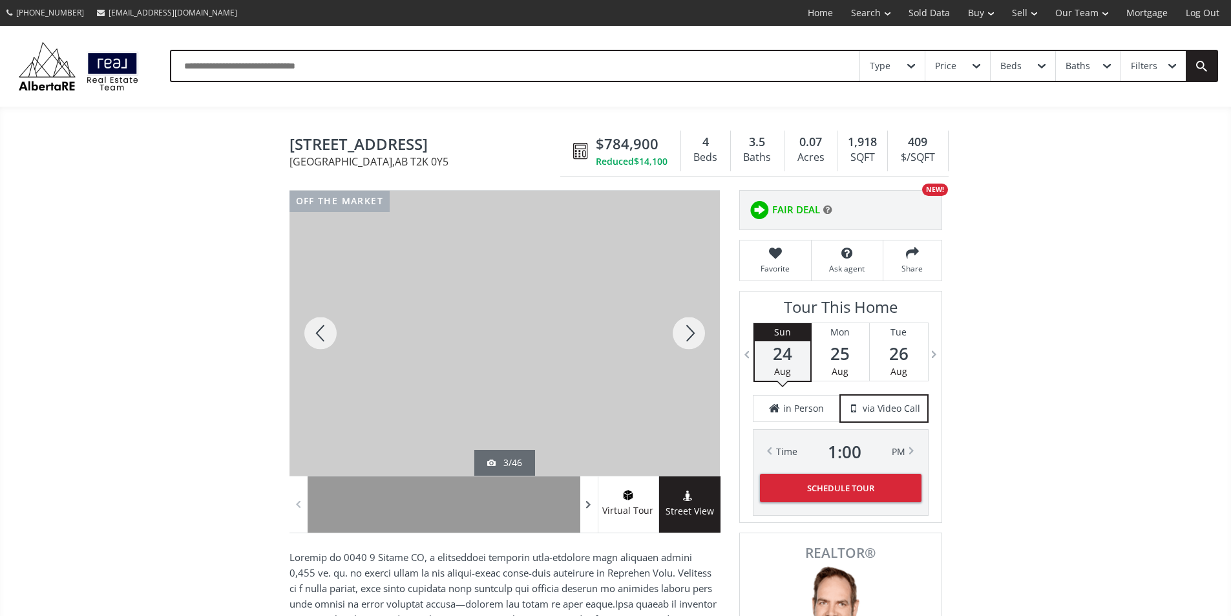
click at [587, 514] on span at bounding box center [588, 504] width 13 height 19
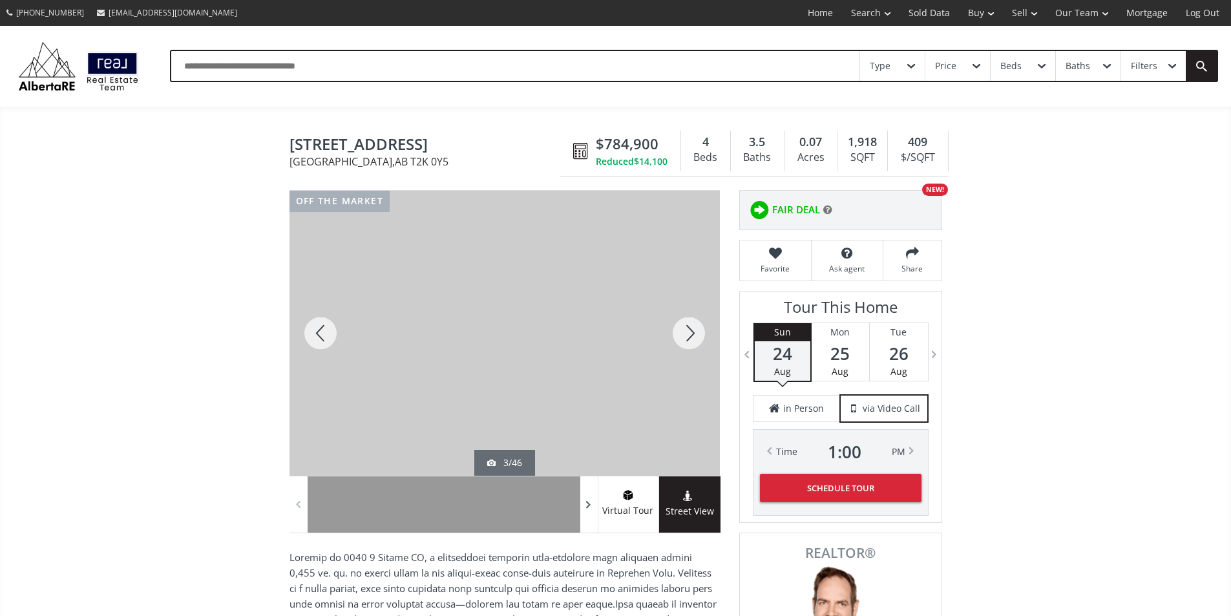
click at [587, 514] on span at bounding box center [588, 504] width 13 height 19
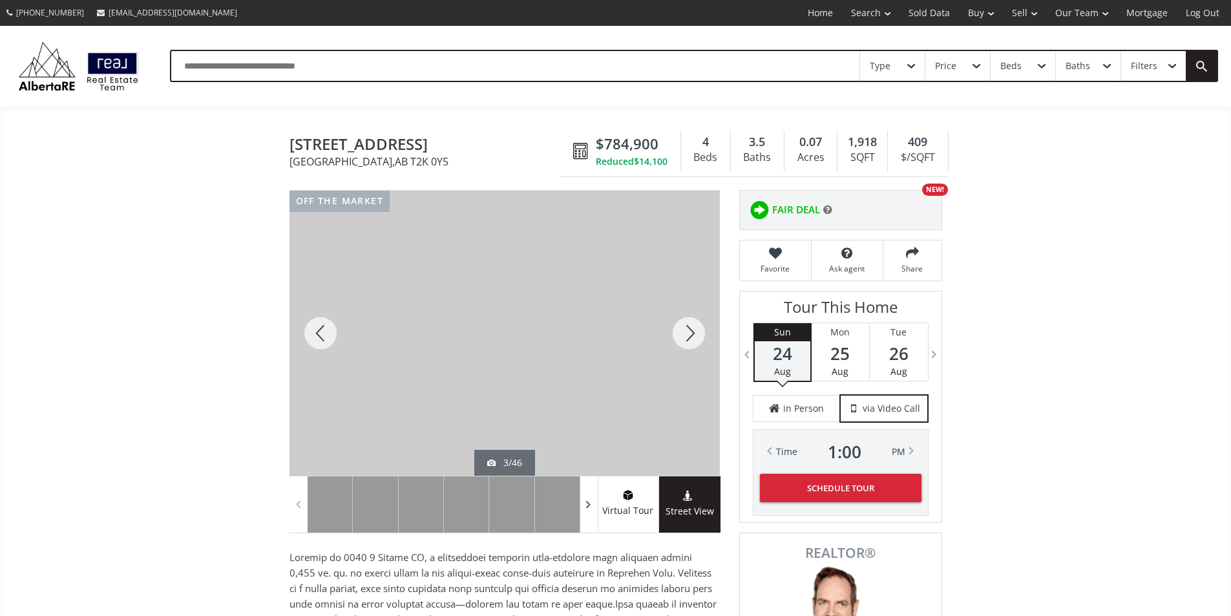
click at [587, 514] on span at bounding box center [588, 504] width 13 height 19
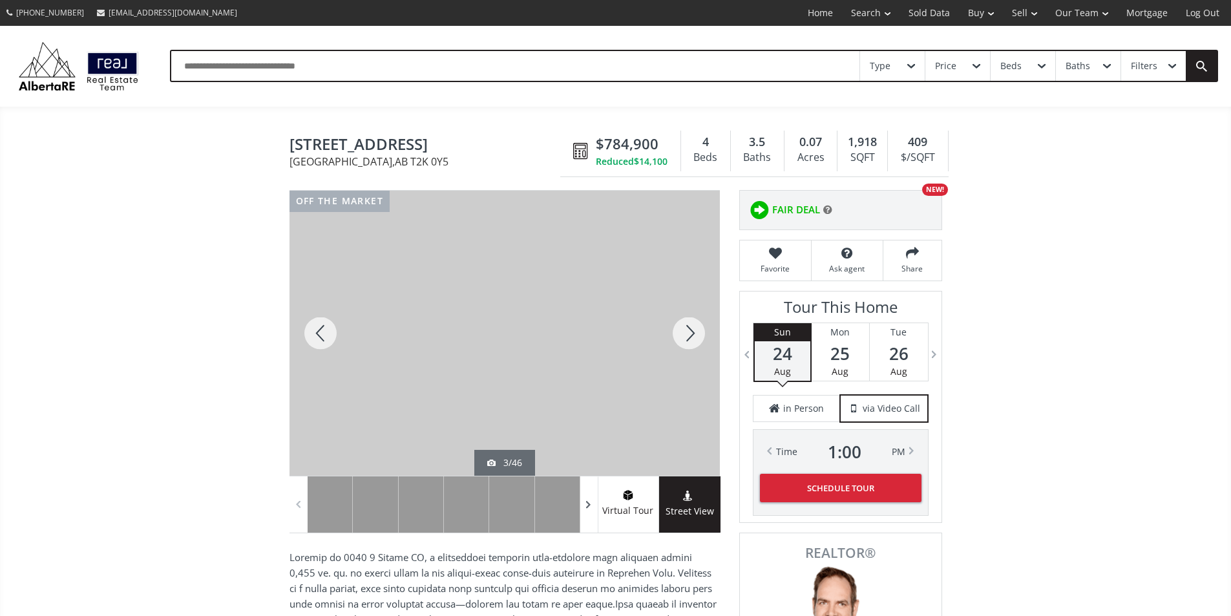
click at [587, 514] on span at bounding box center [588, 504] width 13 height 19
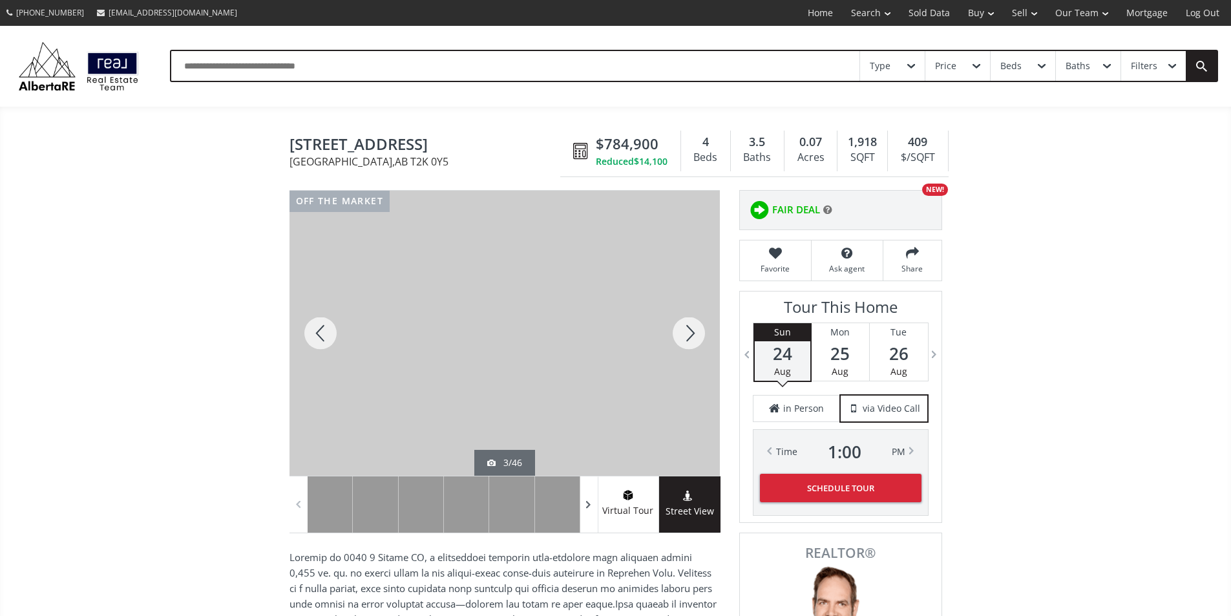
click at [587, 514] on span at bounding box center [588, 504] width 13 height 19
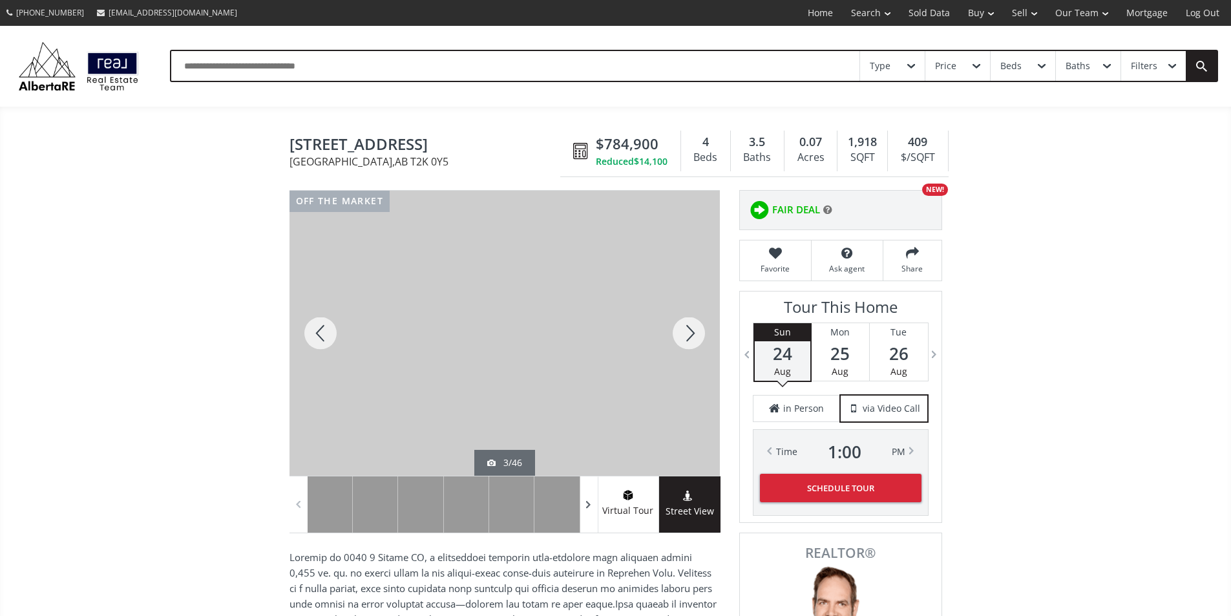
click at [587, 514] on span at bounding box center [588, 504] width 13 height 19
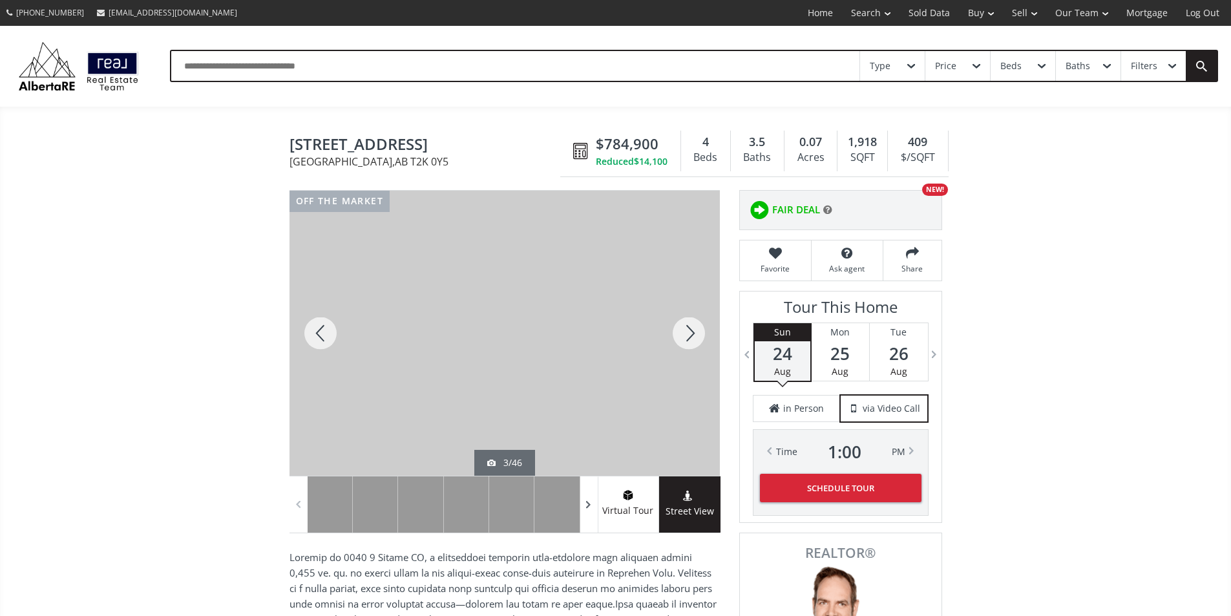
click at [587, 514] on span at bounding box center [588, 504] width 13 height 19
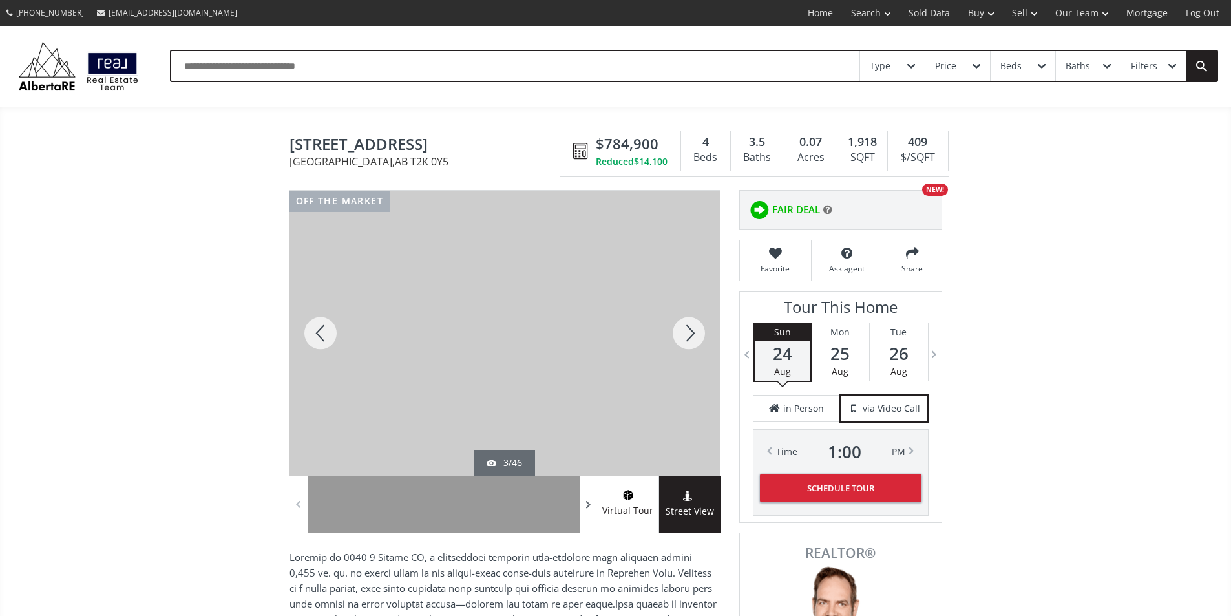
click at [587, 514] on span at bounding box center [588, 504] width 13 height 19
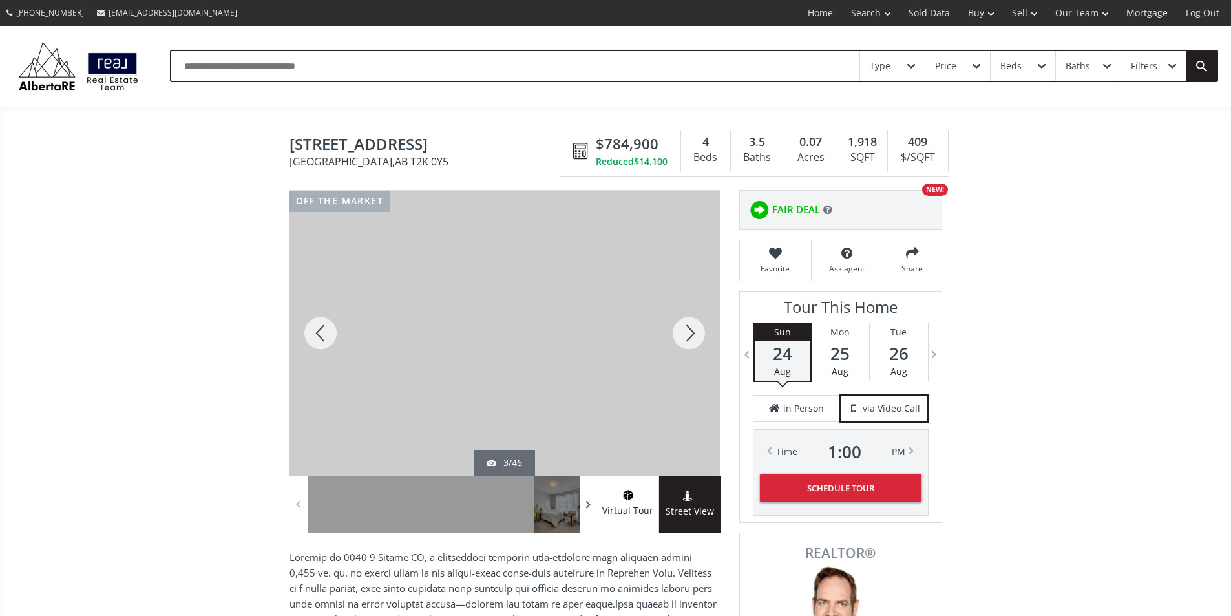
click at [587, 514] on span at bounding box center [588, 504] width 13 height 19
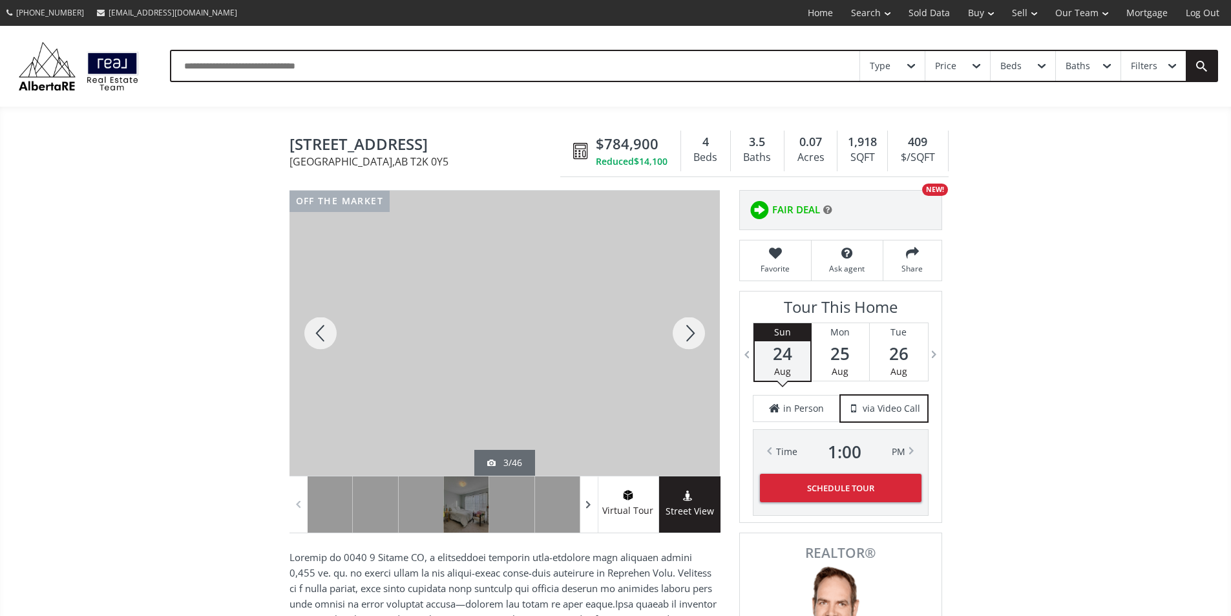
click at [587, 514] on span at bounding box center [588, 504] width 13 height 19
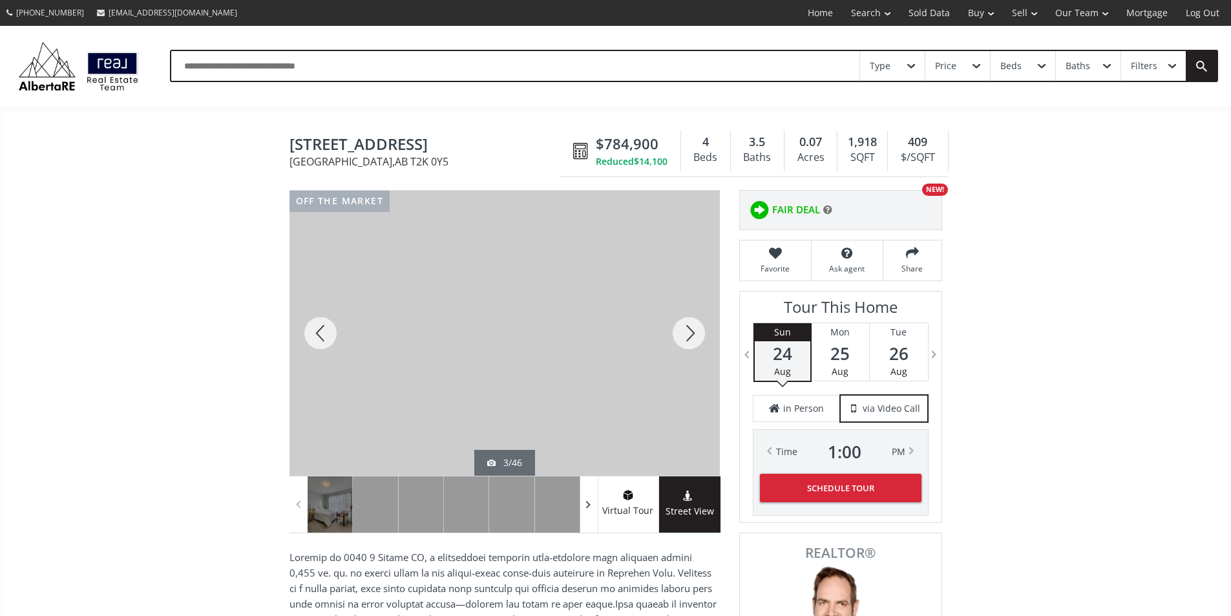
click at [587, 514] on span at bounding box center [588, 504] width 13 height 19
click at [588, 514] on span at bounding box center [588, 504] width 13 height 19
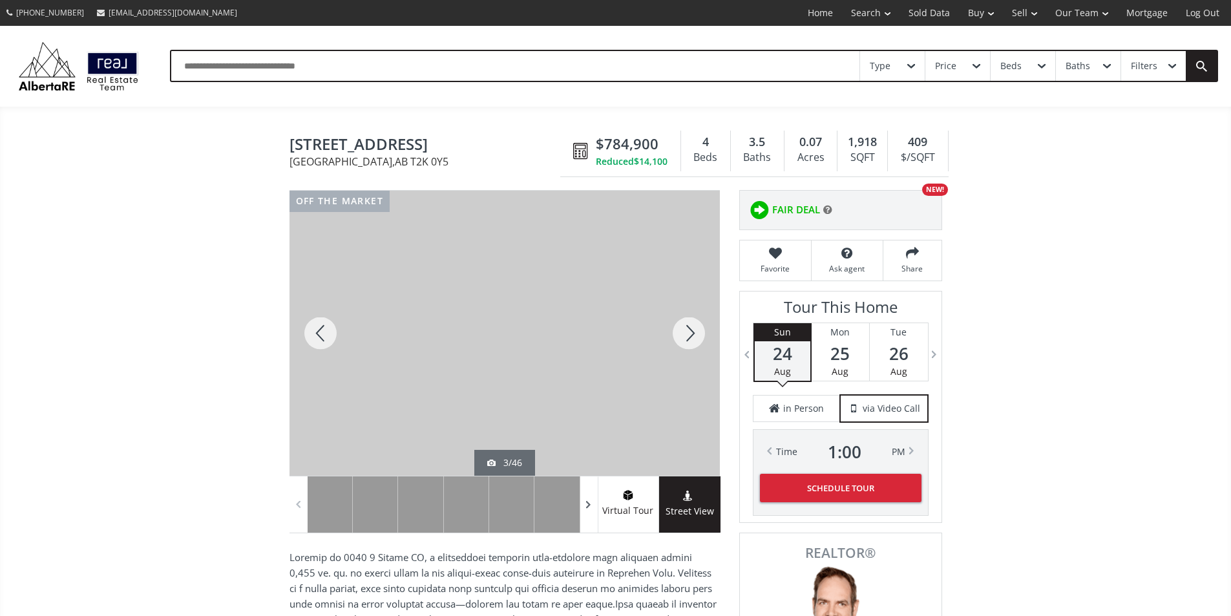
click at [588, 514] on span at bounding box center [588, 504] width 13 height 19
click at [589, 514] on span at bounding box center [588, 504] width 13 height 19
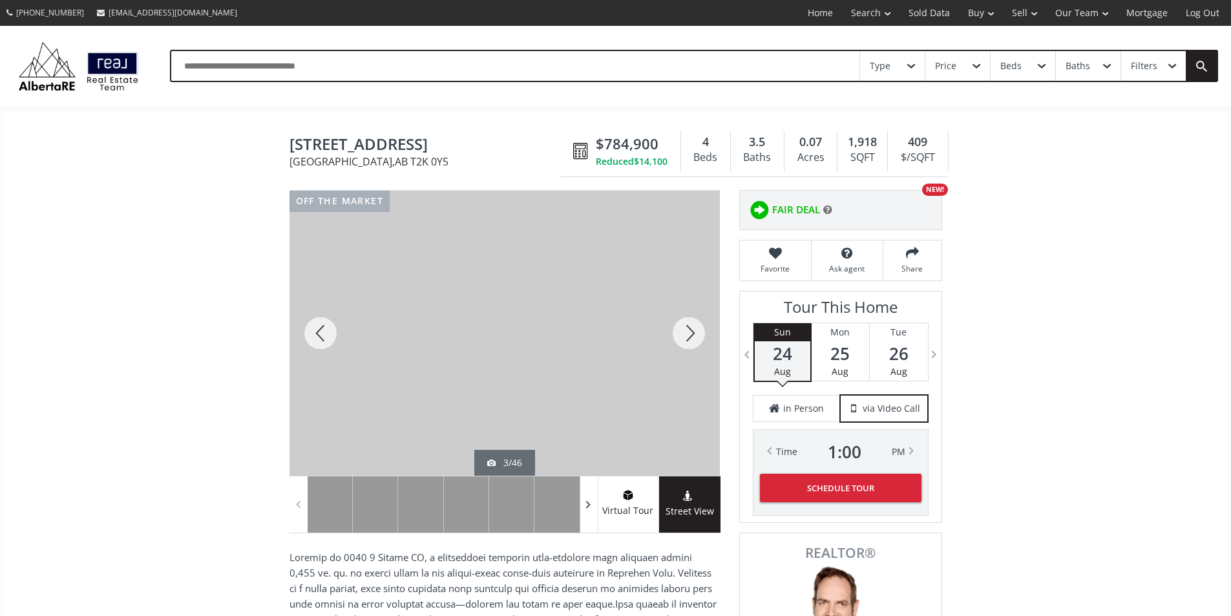
click at [589, 514] on span at bounding box center [588, 504] width 13 height 19
